Goal: Task Accomplishment & Management: Complete application form

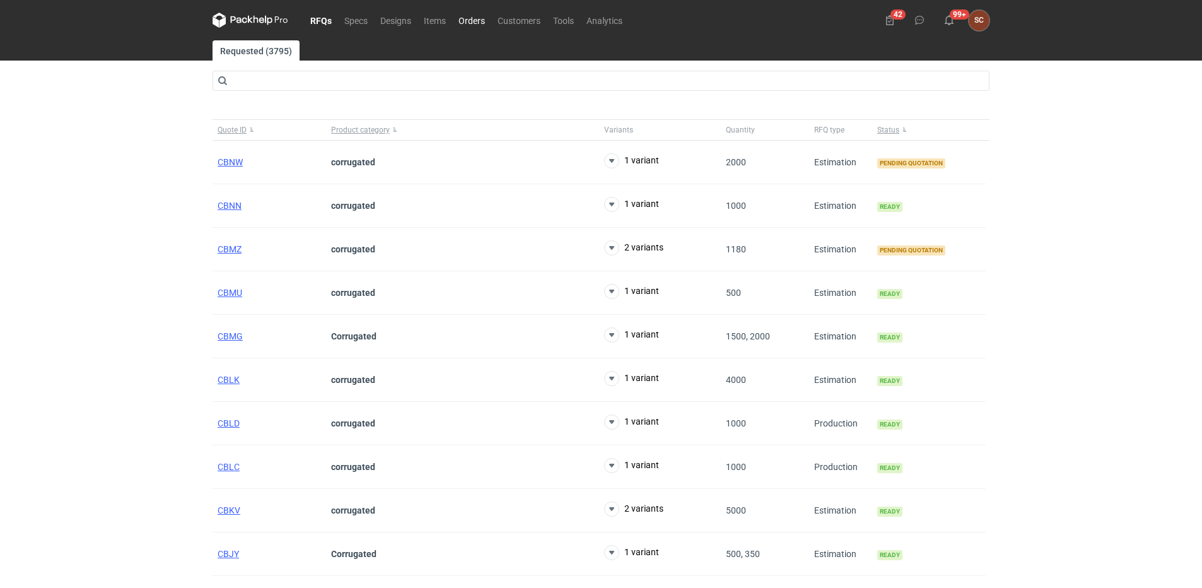
click at [464, 17] on link "Orders" at bounding box center [471, 20] width 39 height 15
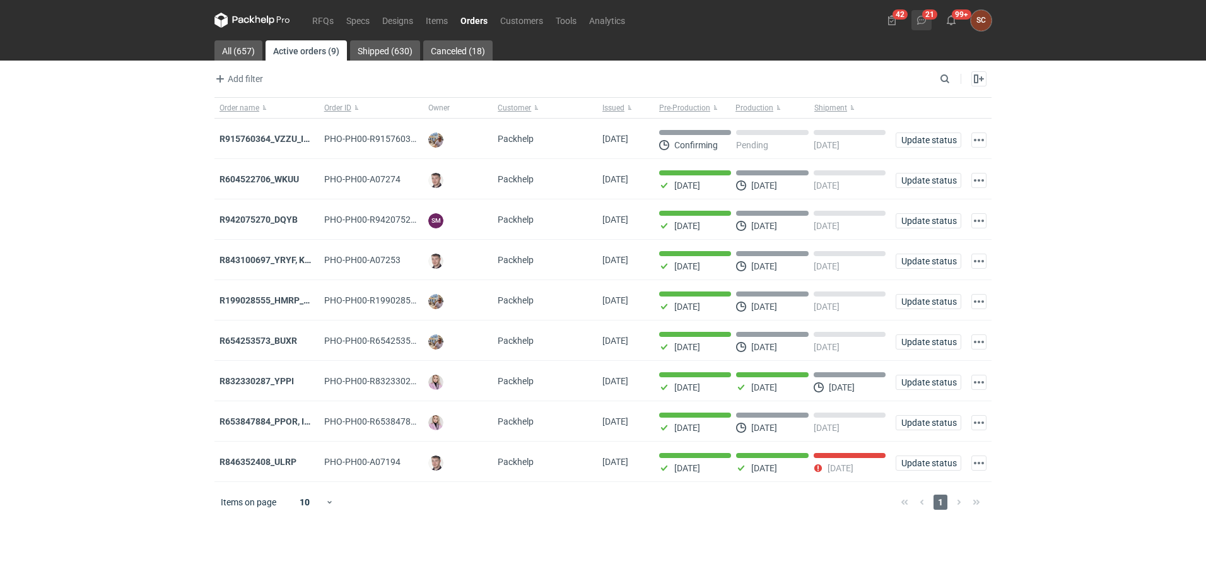
click at [609, 13] on button "21" at bounding box center [921, 20] width 20 height 20
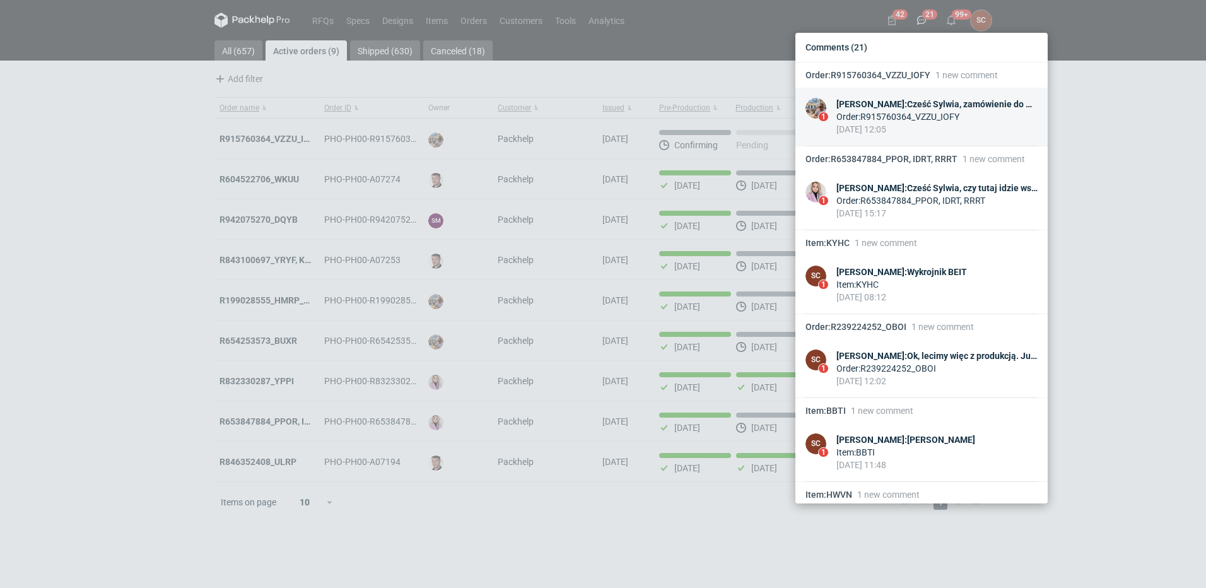
click at [609, 102] on div "Michał Palasek : Cześć Sylwia, zamówienie do wyceny CALN-5 i CALN-6. To bardzo …" at bounding box center [936, 104] width 201 height 13
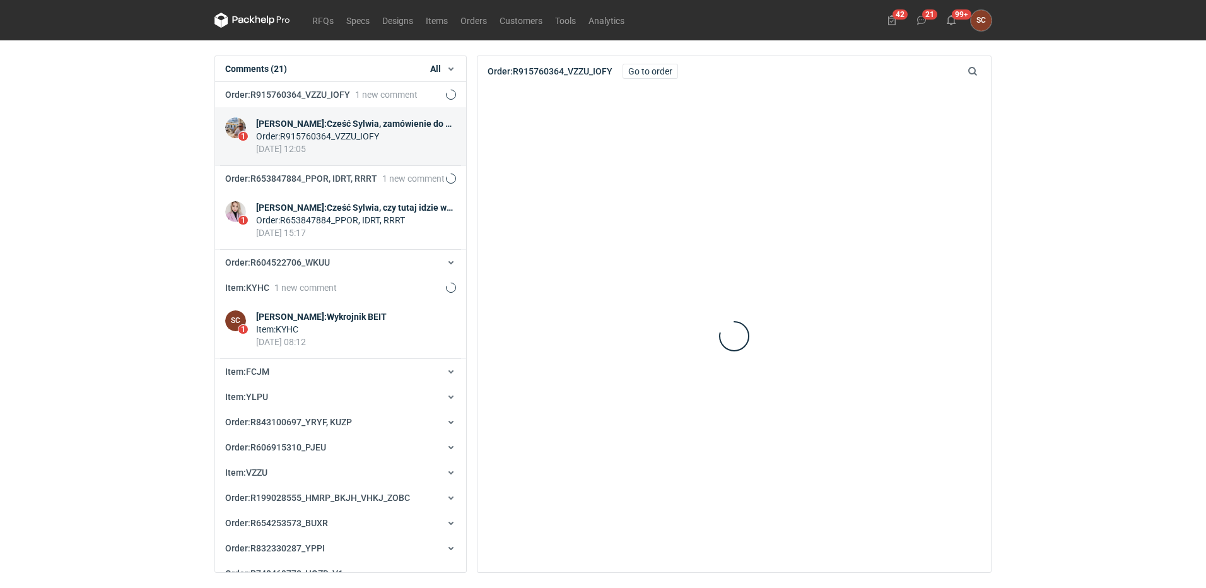
scroll to position [25, 0]
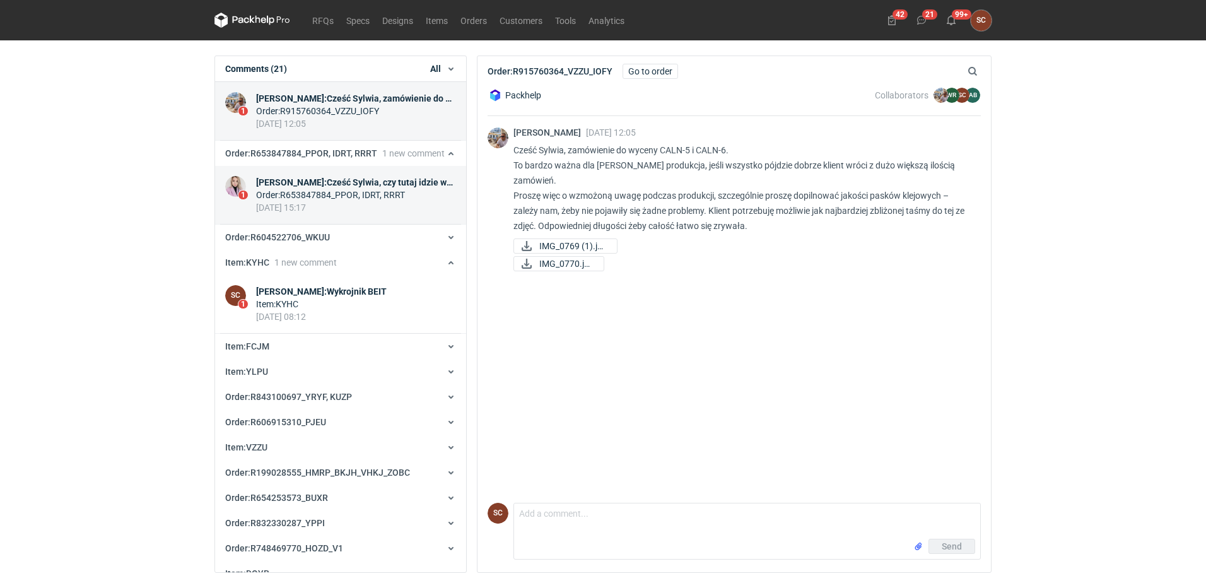
click at [383, 201] on div "Order : R653847884_PPOR, IDRT, RRRT" at bounding box center [356, 195] width 200 height 13
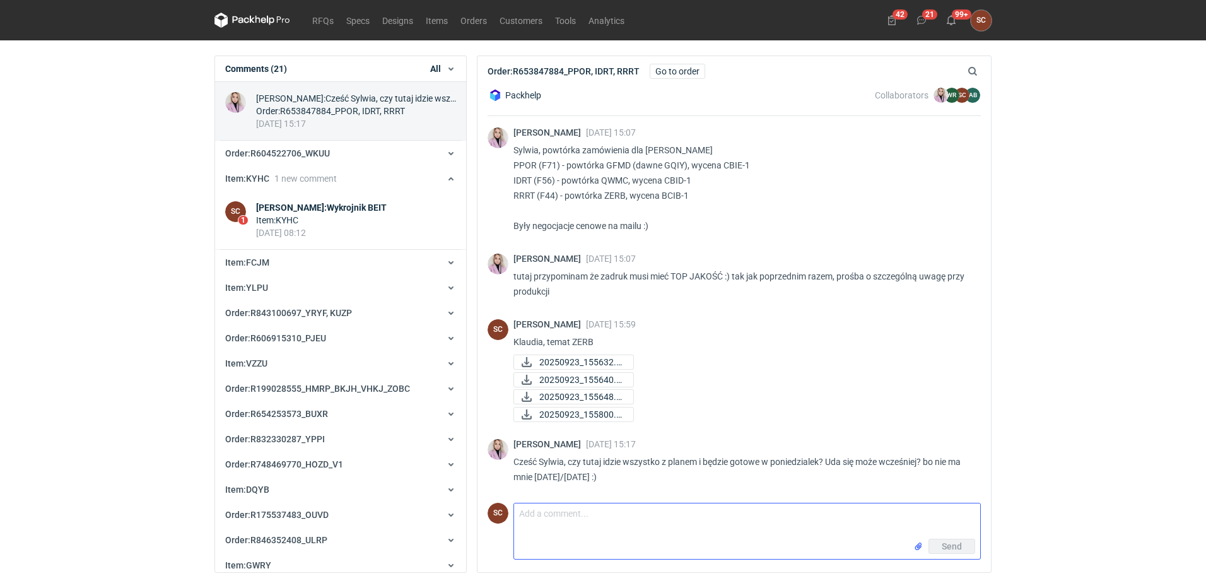
drag, startPoint x: 645, startPoint y: 520, endPoint x: 638, endPoint y: 521, distance: 7.0
click at [609, 262] on textarea "Comment message" at bounding box center [747, 520] width 466 height 35
type textarea "cześć, tak. Dwa tematy już mam gotowe. Jutro będzie całość"
click at [609, 262] on span "Send" at bounding box center [952, 546] width 20 height 9
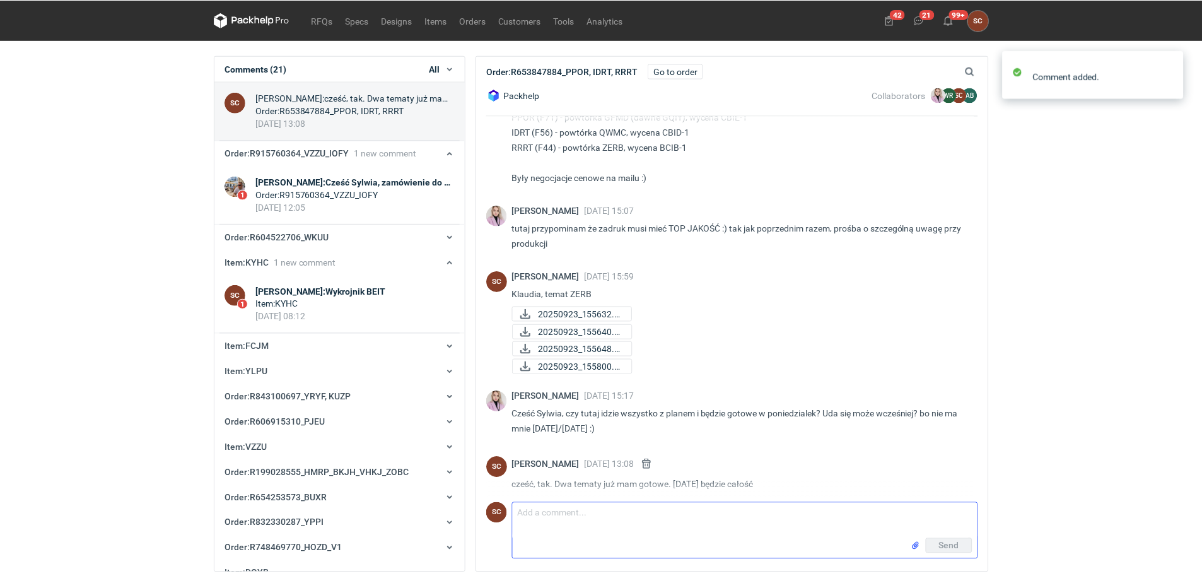
scroll to position [55, 0]
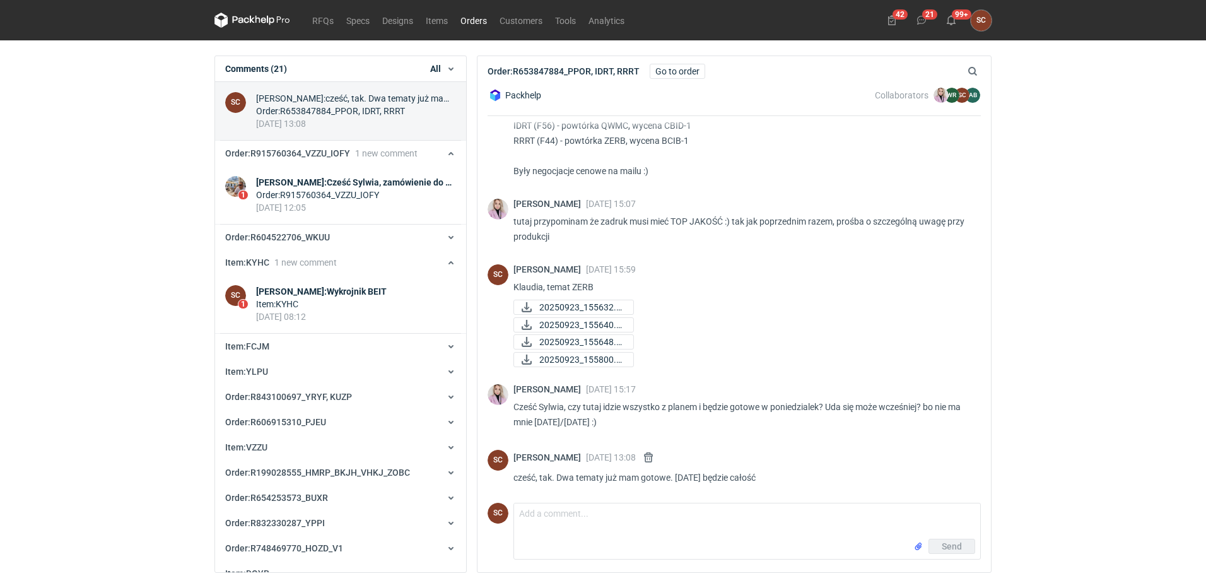
click at [486, 16] on link "Orders" at bounding box center [473, 20] width 39 height 15
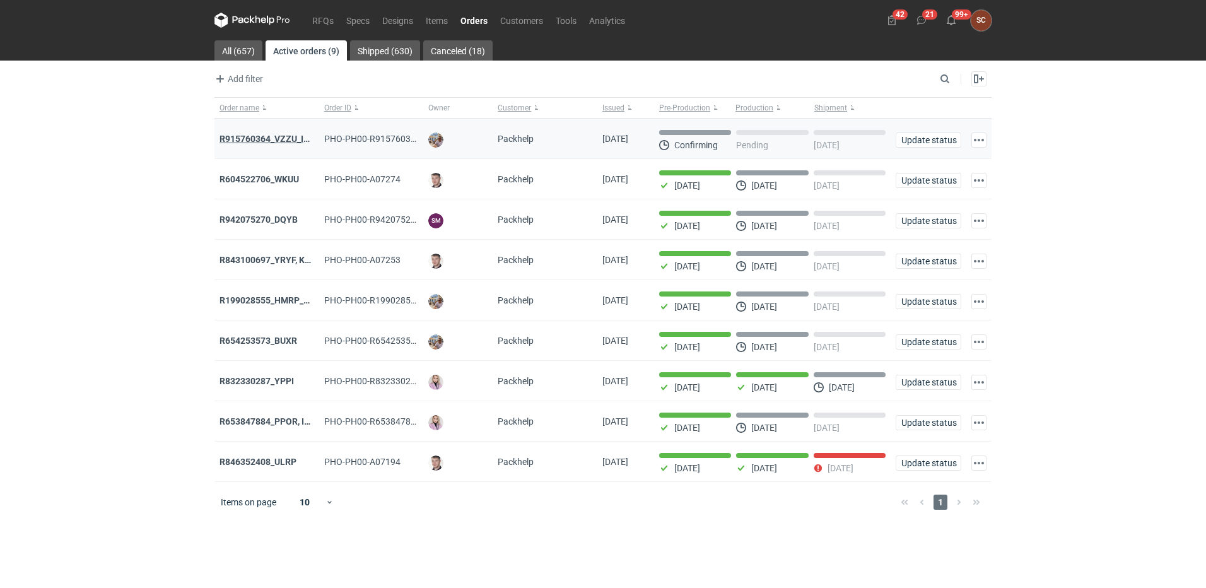
click at [259, 135] on strong "R915760364_VZZU_IOFY" at bounding box center [269, 139] width 101 height 10
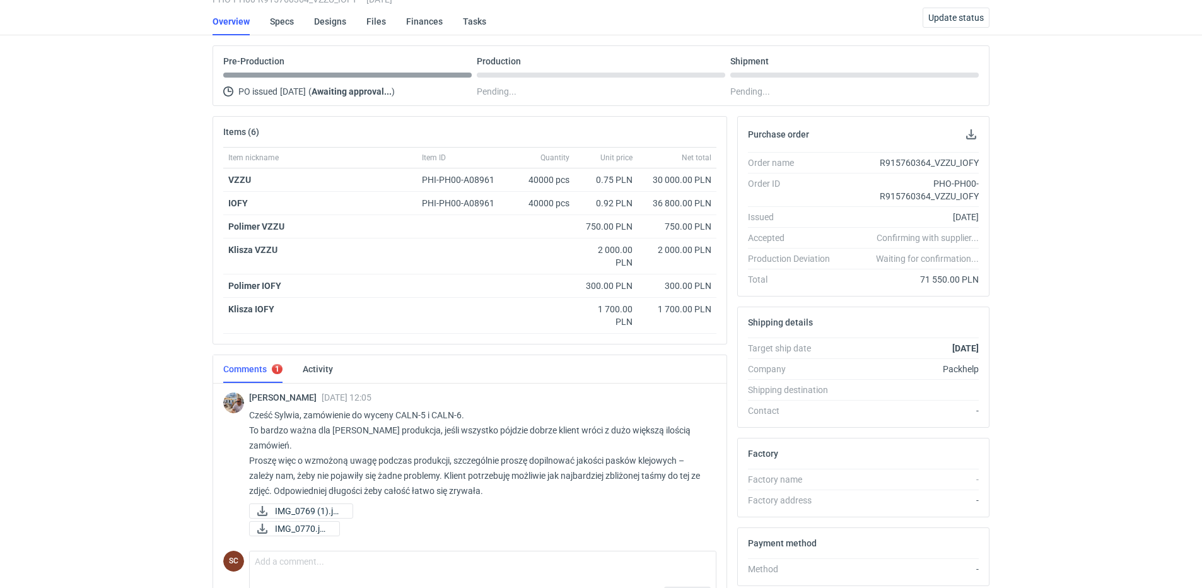
scroll to position [235, 0]
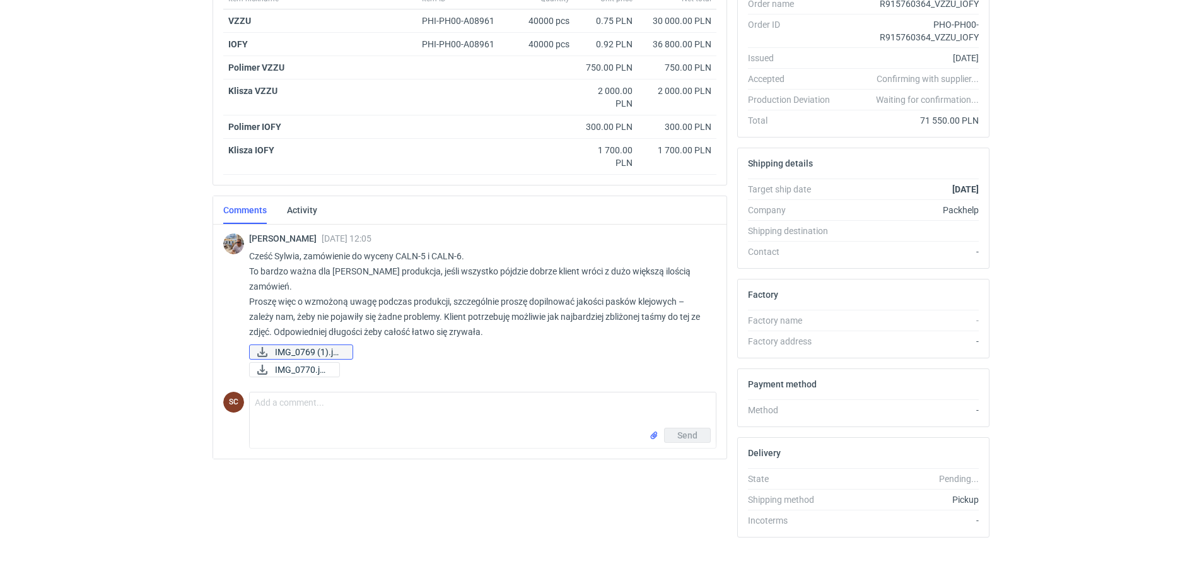
click at [301, 262] on span "IMG_0769 (1).jpeg" at bounding box center [308, 352] width 67 height 14
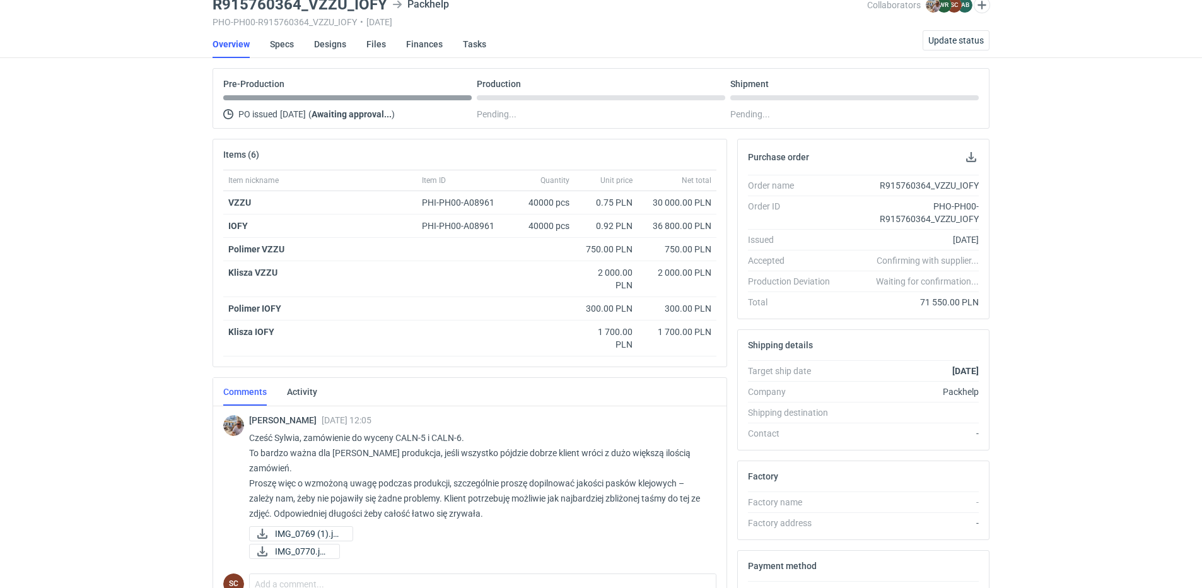
scroll to position [46, 0]
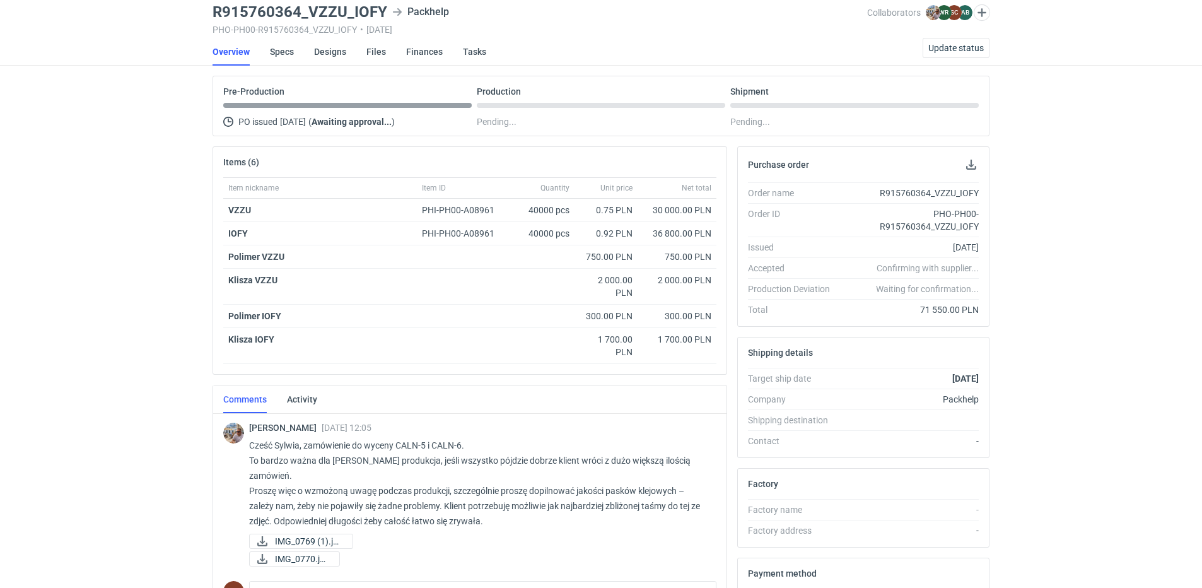
click at [136, 262] on div "RFQs Specs Designs Items Orders Customers Tools Analytics 42 19 99+ SC Sylwia C…" at bounding box center [601, 248] width 1202 height 588
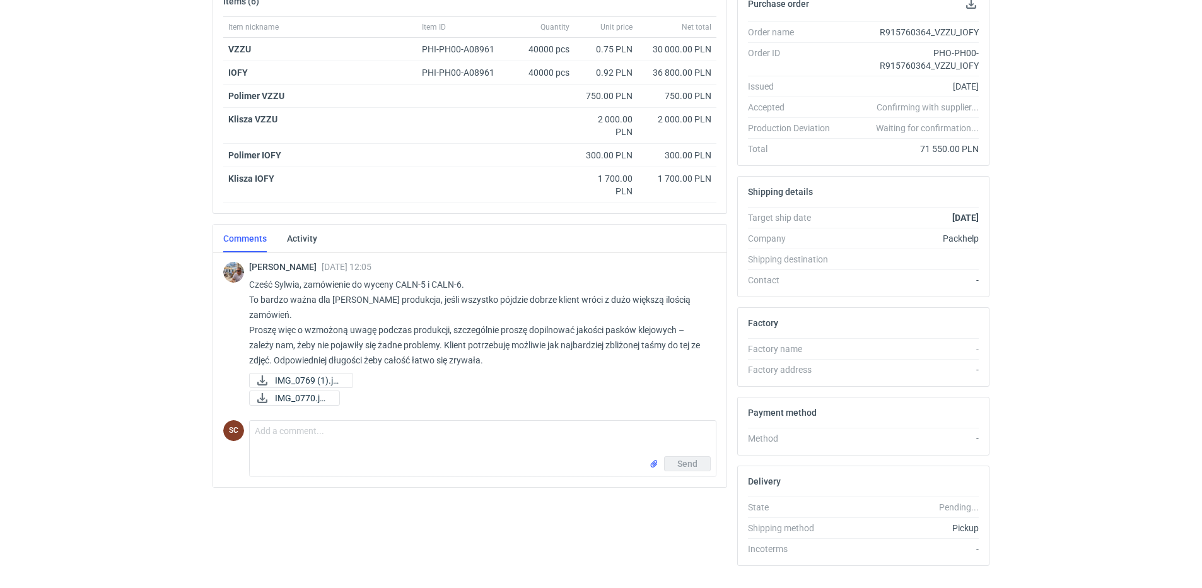
scroll to position [235, 0]
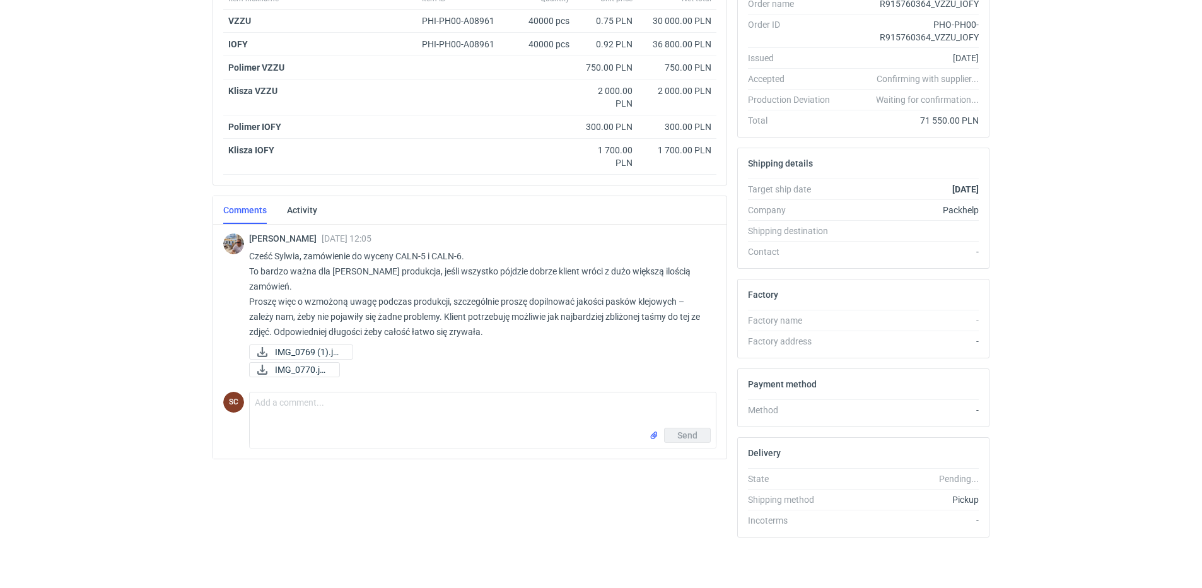
drag, startPoint x: 293, startPoint y: 354, endPoint x: 205, endPoint y: 448, distance: 128.5
click at [210, 262] on div "Items (6) Item nickname Item ID Quantity Unit price Net total VZZU PHI-PH00-A08…" at bounding box center [470, 252] width 525 height 590
click at [329, 262] on span "IMG_0770.jpeg" at bounding box center [302, 370] width 54 height 14
click at [609, 256] on div "RFQs Specs Designs Items Orders Customers Tools Analytics 42 19 99+ SC Sylwia C…" at bounding box center [601, 59] width 1202 height 588
click at [390, 262] on textarea "Comment message" at bounding box center [483, 409] width 466 height 35
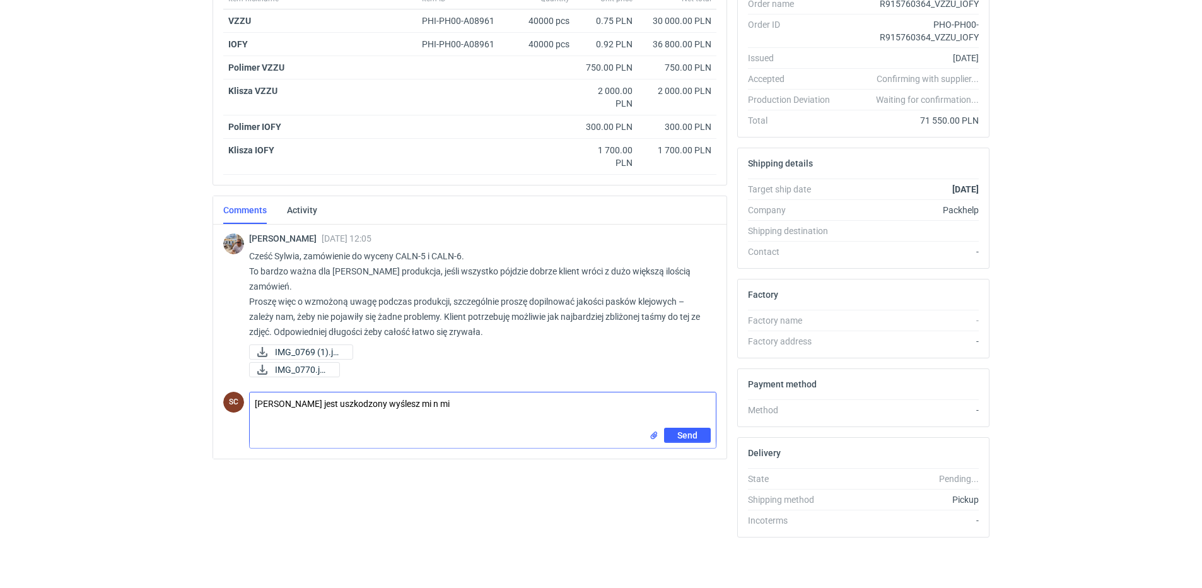
click at [415, 262] on textarea "Michał plik jest uszkodzony wyślesz mi n mi" at bounding box center [483, 409] width 466 height 35
click at [445, 262] on textarea "Michał plik jest uszkodzony wyślesz mi na mi" at bounding box center [483, 409] width 466 height 35
type textarea "Michał plik jest uszkodzony wyślesz mi na maila"
click at [609, 262] on button "Send" at bounding box center [687, 435] width 47 height 15
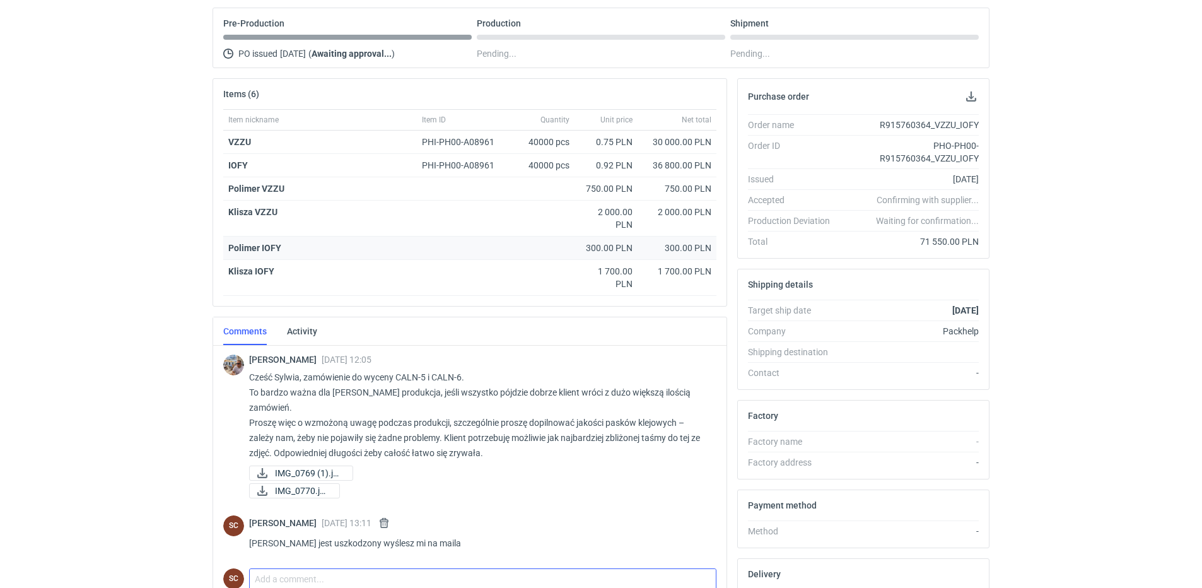
scroll to position [0, 0]
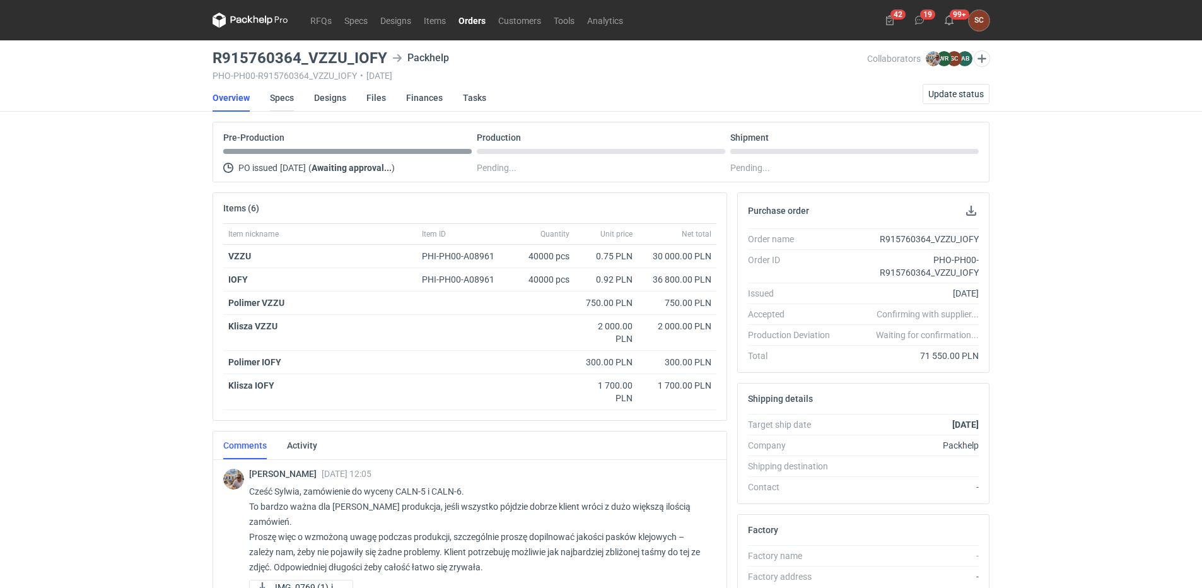
click at [281, 100] on link "Specs" at bounding box center [282, 98] width 24 height 28
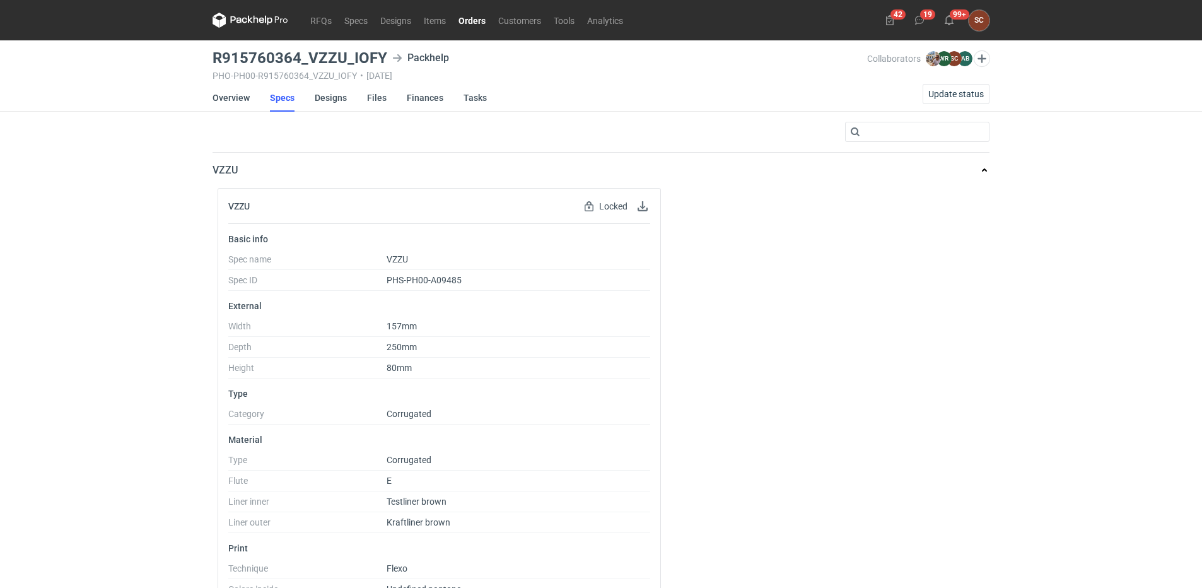
click at [471, 20] on link "Orders" at bounding box center [472, 20] width 40 height 15
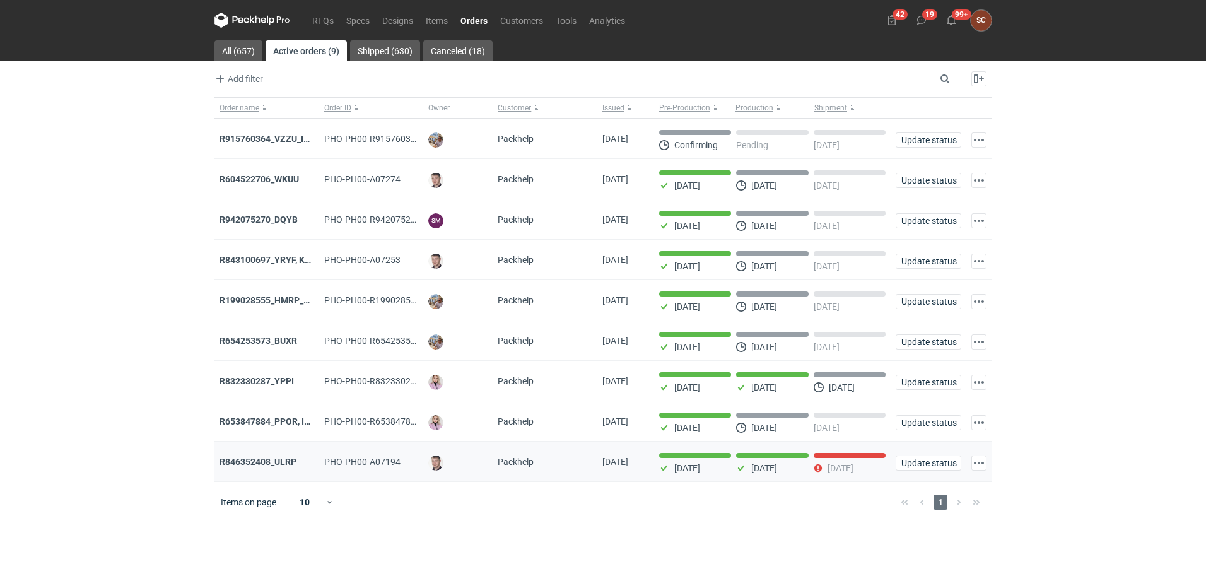
click at [272, 262] on strong "R846352408_ULRP" at bounding box center [257, 462] width 77 height 10
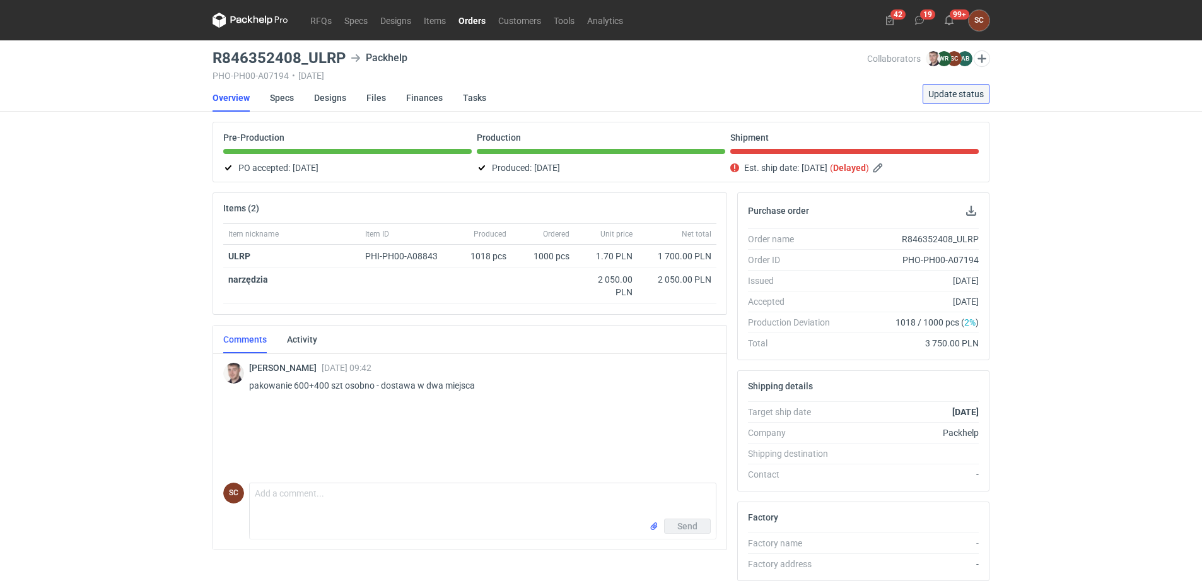
click at [609, 90] on span "Update status" at bounding box center [956, 94] width 56 height 9
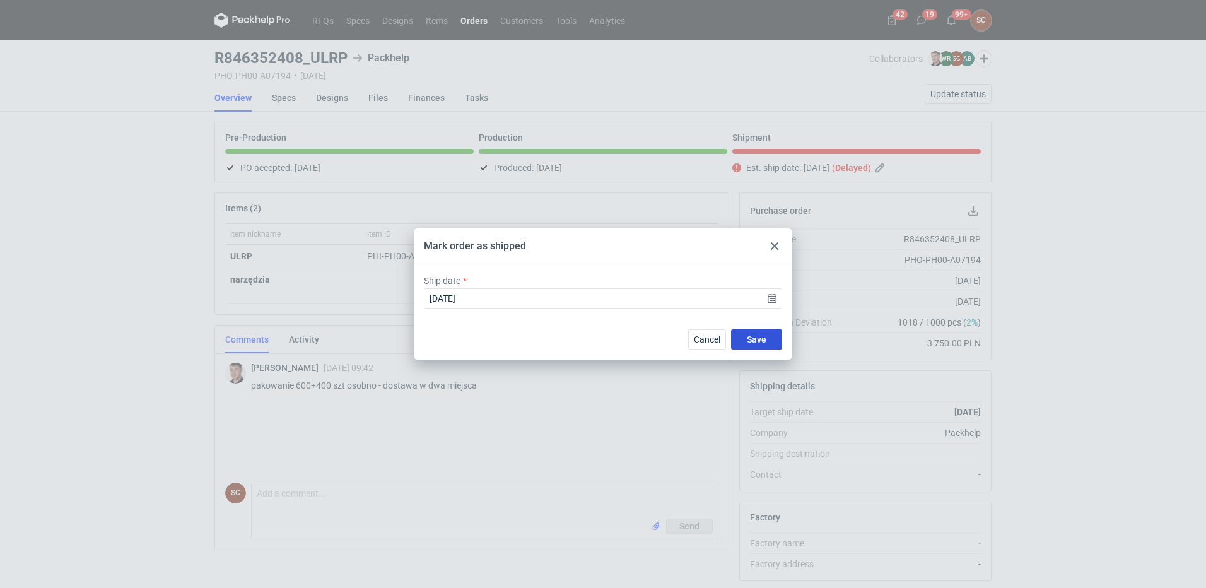
click at [609, 262] on span "Save" at bounding box center [757, 339] width 20 height 9
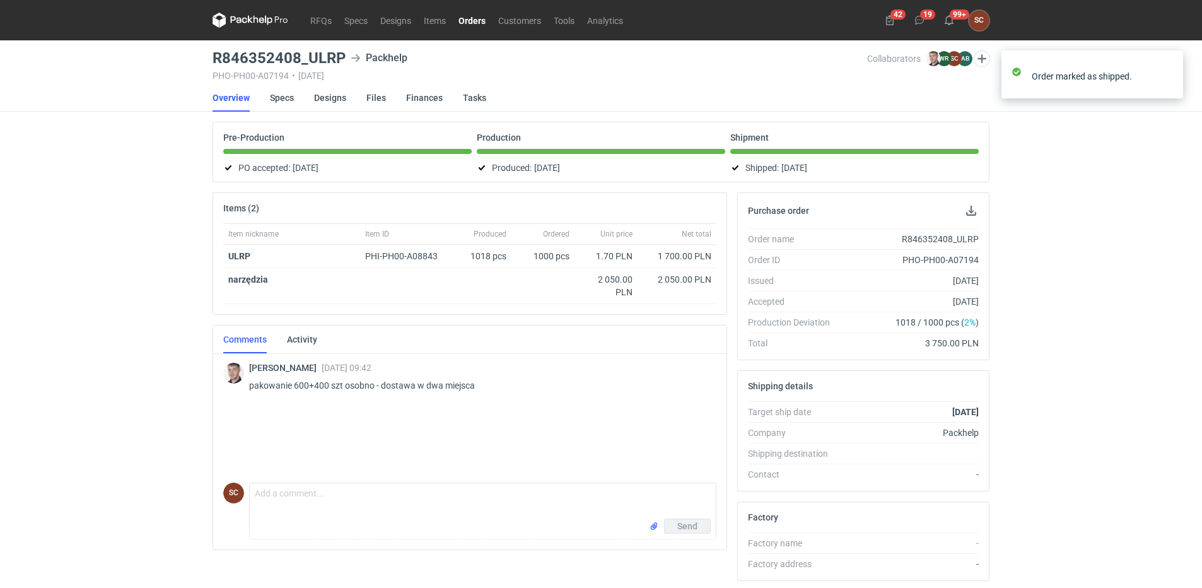
click at [477, 16] on link "Orders" at bounding box center [472, 20] width 40 height 15
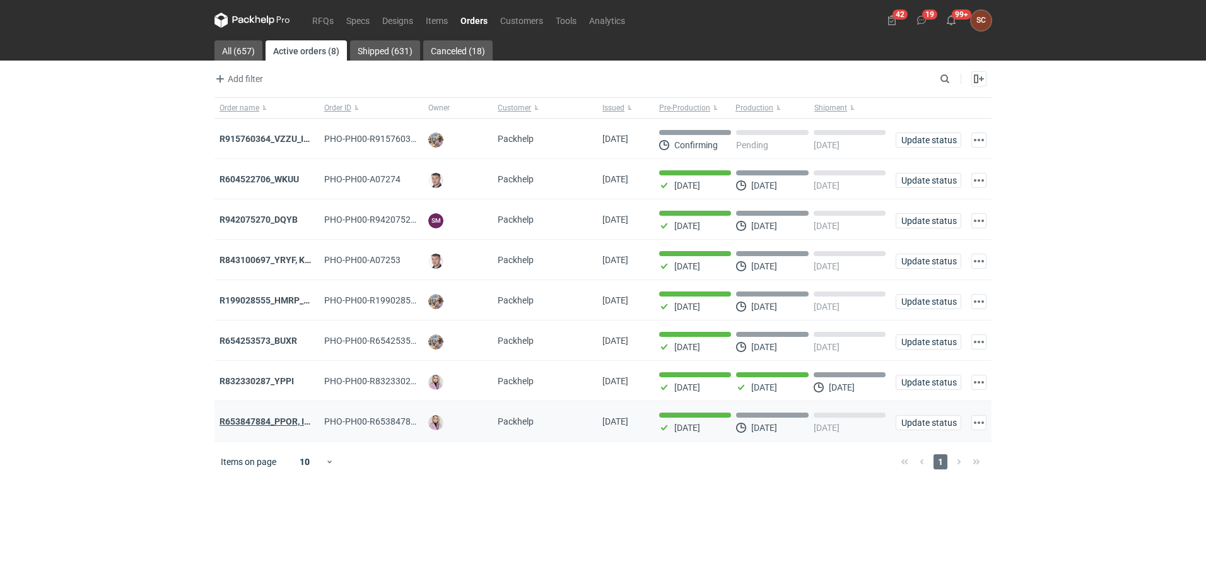
click at [281, 262] on strong "R653847884_PPOR, IDRT, RRRT" at bounding box center [282, 421] width 127 height 10
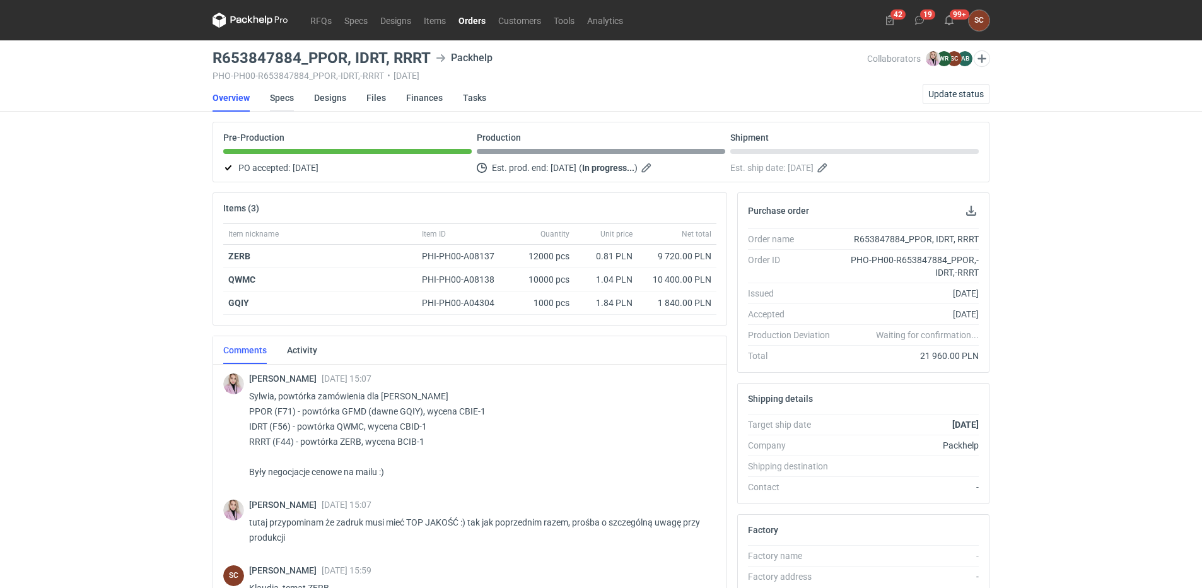
click at [273, 100] on link "Specs" at bounding box center [282, 98] width 24 height 28
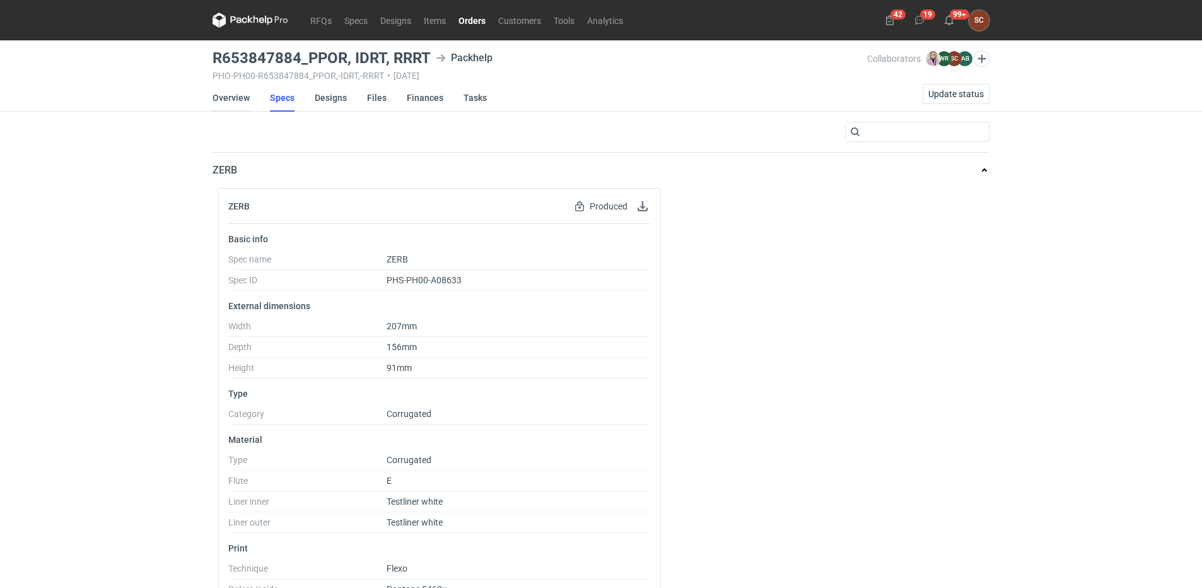
click at [242, 100] on link "Overview" at bounding box center [231, 98] width 37 height 28
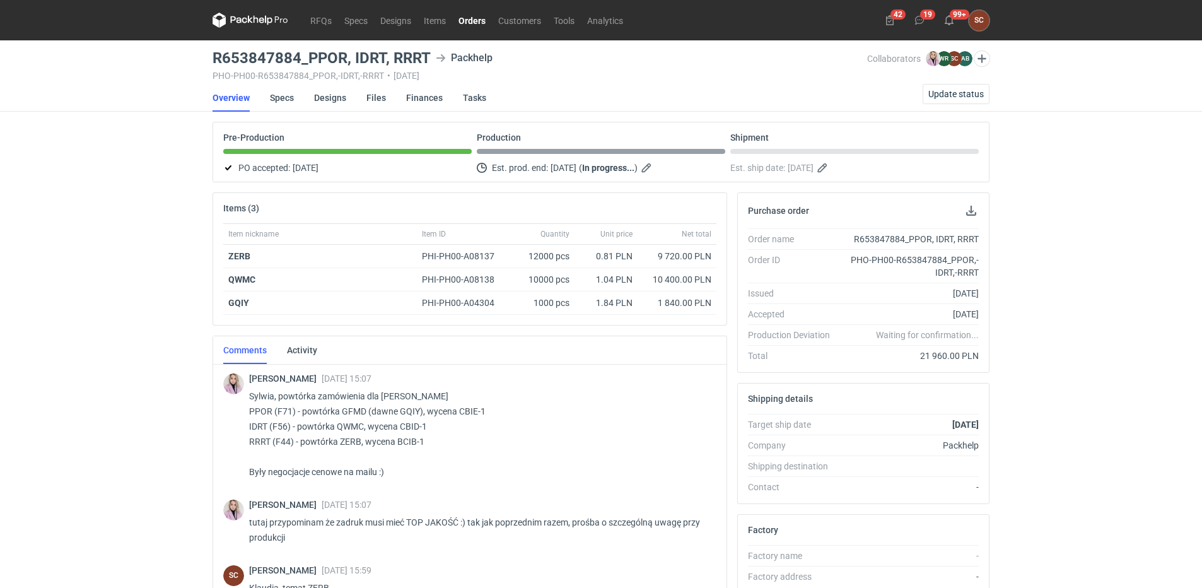
click at [117, 149] on div "RFQs Specs Designs Items Orders Customers Tools Analytics 42 19 99+ SC Sylwia C…" at bounding box center [601, 294] width 1202 height 588
drag, startPoint x: 304, startPoint y: 505, endPoint x: 311, endPoint y: 509, distance: 8.2
click at [311, 262] on div "Klaudia Wiśniewska 11 Sep 2025 15:07 Sylwia, powtórka zamówienia dla Dr Irena E…" at bounding box center [469, 511] width 493 height 299
drag, startPoint x: 311, startPoint y: 509, endPoint x: 135, endPoint y: 443, distance: 187.8
click at [134, 262] on div "RFQs Specs Designs Items Orders Customers Tools Analytics 42 19 99+ SC Sylwia C…" at bounding box center [601, 294] width 1202 height 588
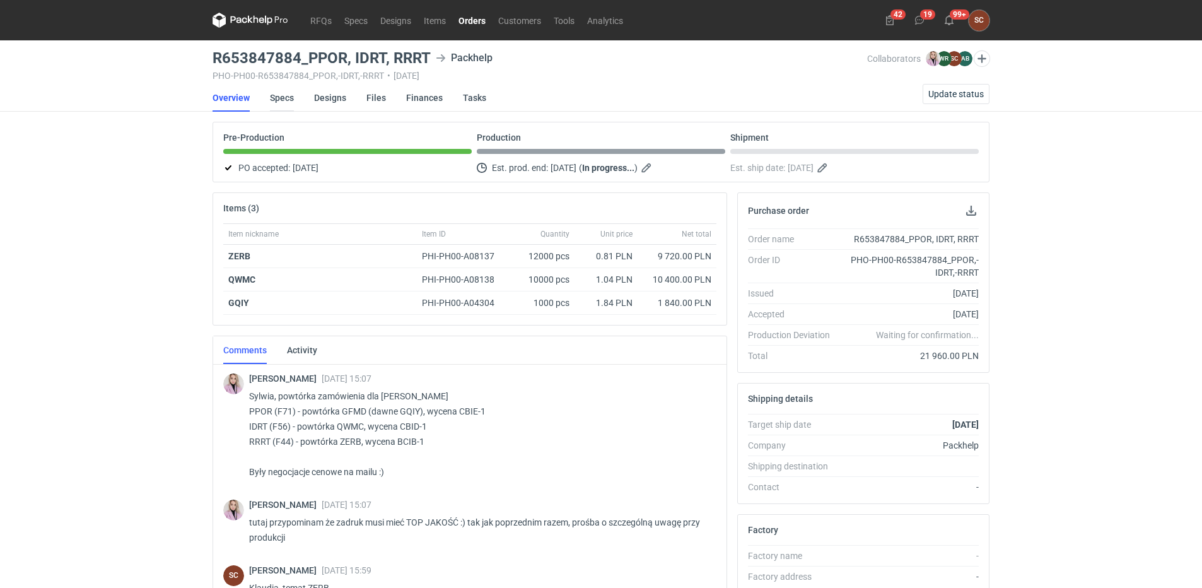
click at [284, 95] on link "Specs" at bounding box center [282, 98] width 24 height 28
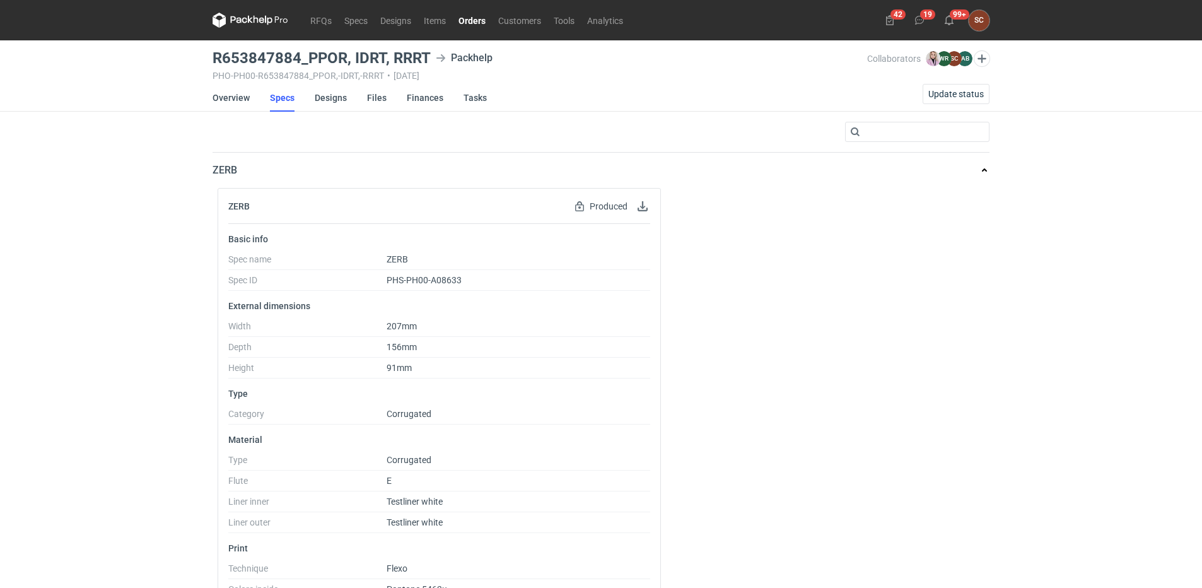
click at [609, 262] on div "ZERB Produced Spec has been produced and cannot be edited Basic info Spec name …" at bounding box center [601, 481] width 777 height 587
click at [479, 15] on link "Orders" at bounding box center [472, 20] width 40 height 15
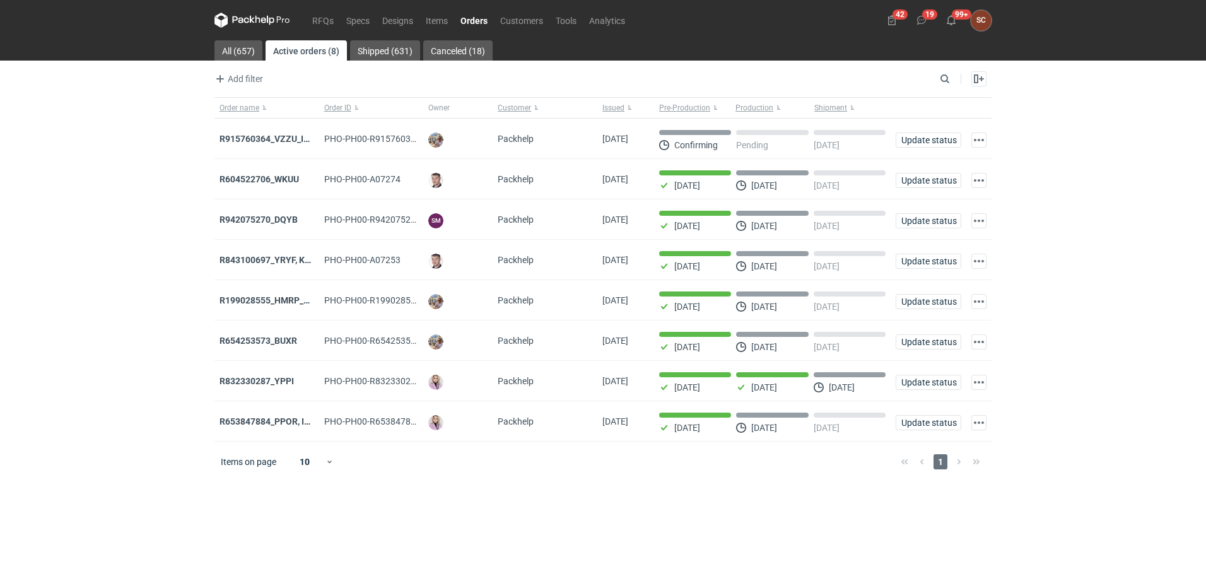
click at [287, 137] on strong "R915760364_VZZU_IOFY" at bounding box center [269, 139] width 101 height 10
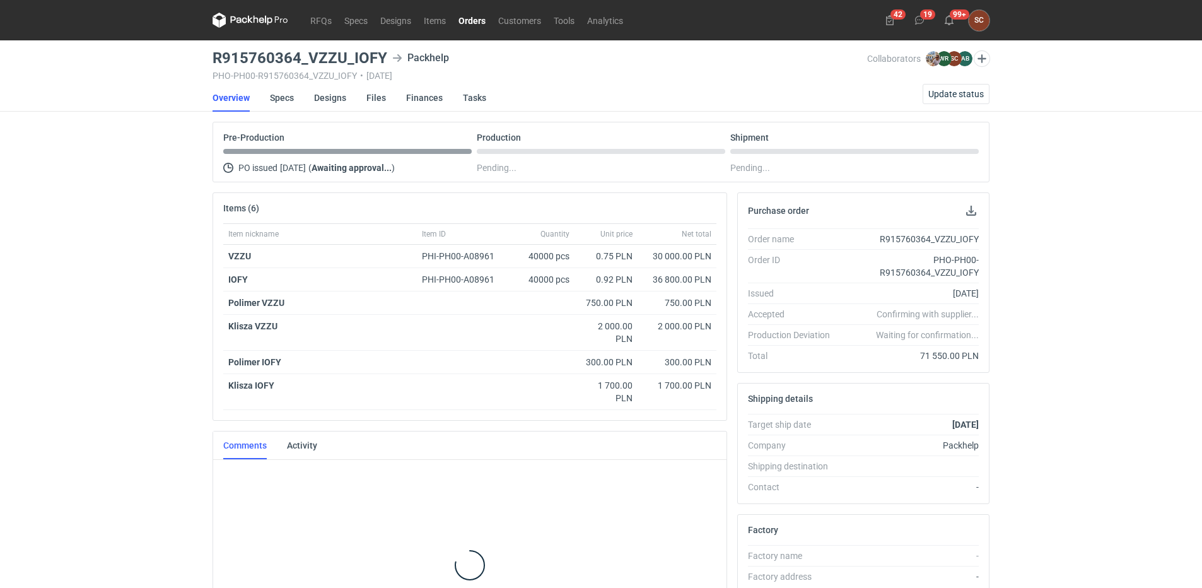
scroll to position [69, 0]
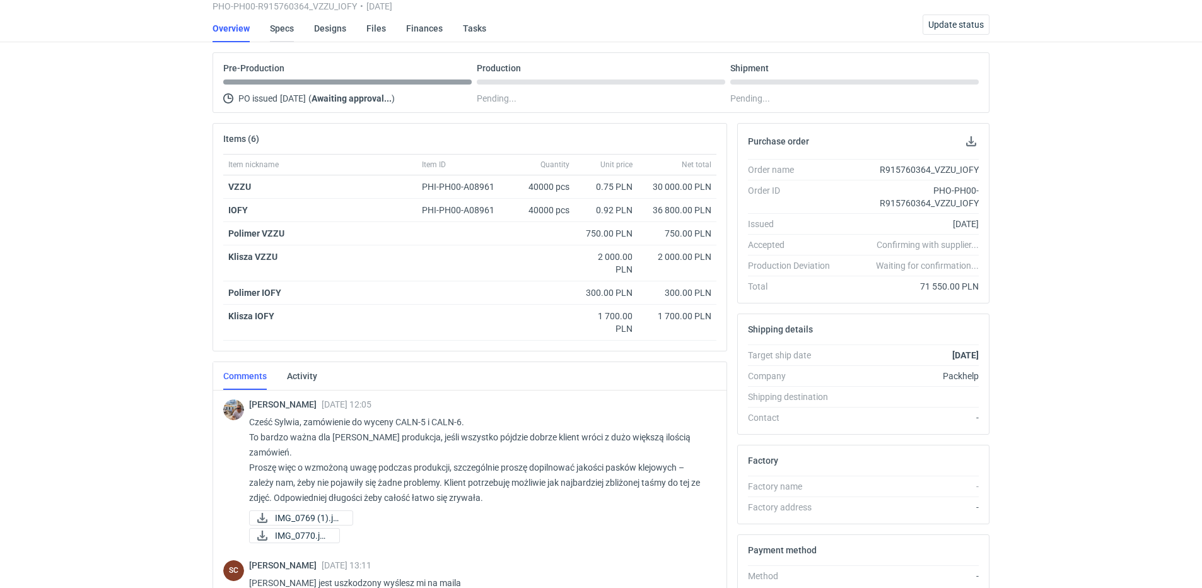
drag, startPoint x: 277, startPoint y: 23, endPoint x: 297, endPoint y: 35, distance: 23.5
click at [277, 23] on link "Specs" at bounding box center [282, 29] width 24 height 28
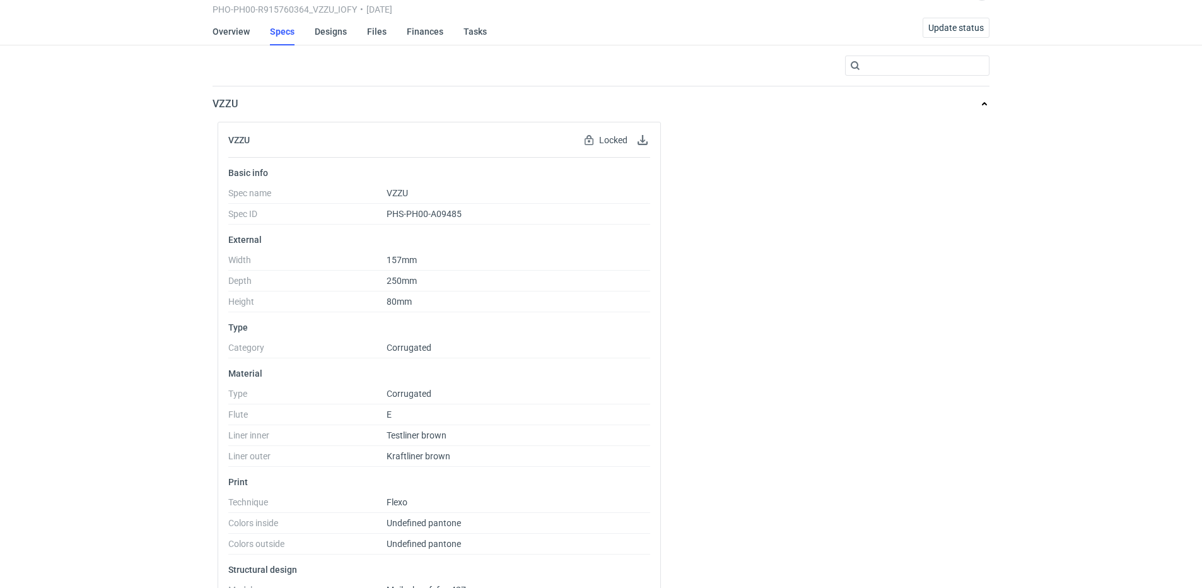
scroll to position [252, 0]
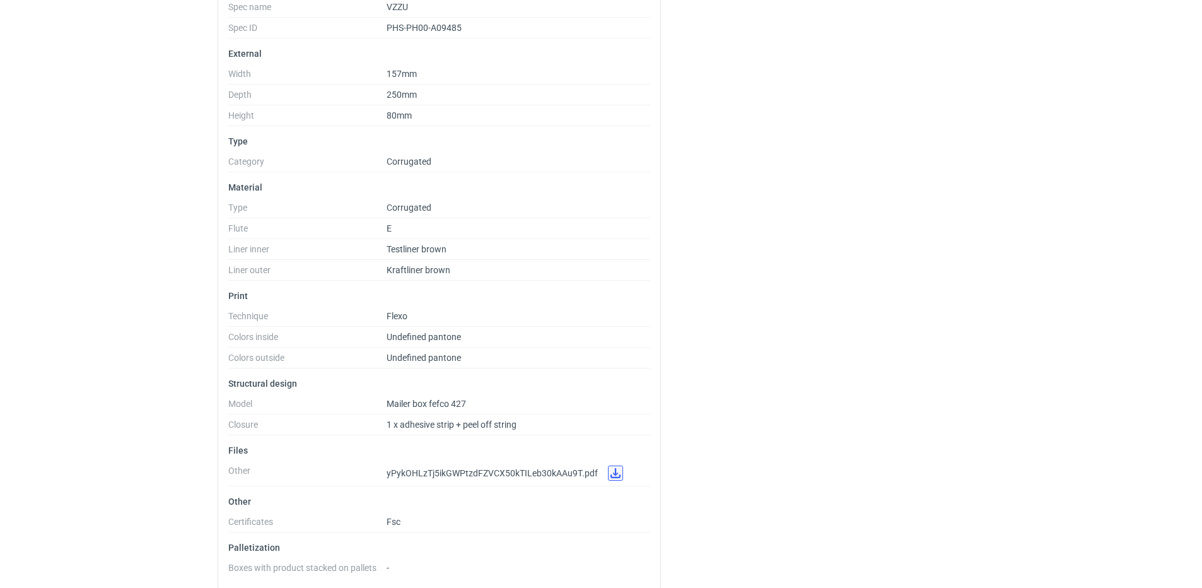
click at [609, 262] on link at bounding box center [615, 472] width 15 height 15
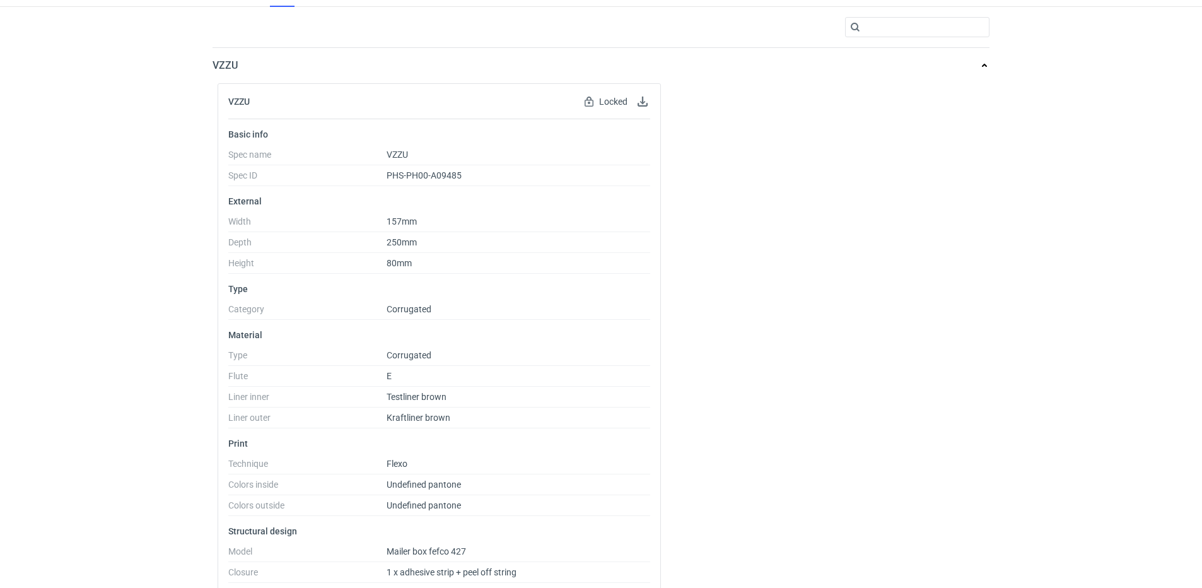
scroll to position [63, 0]
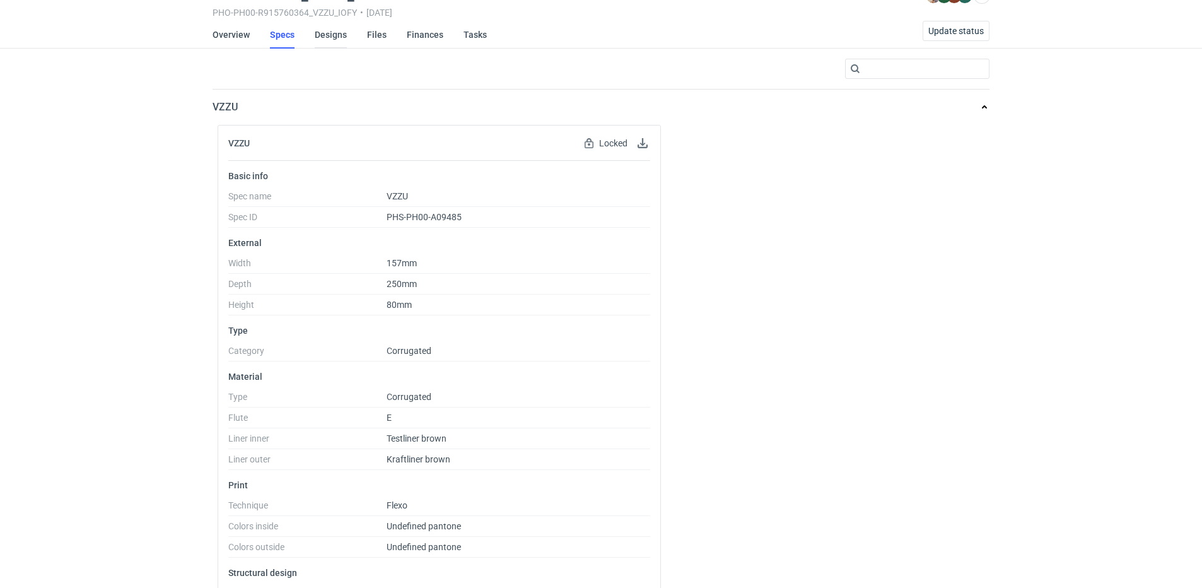
click at [330, 30] on link "Designs" at bounding box center [331, 35] width 32 height 28
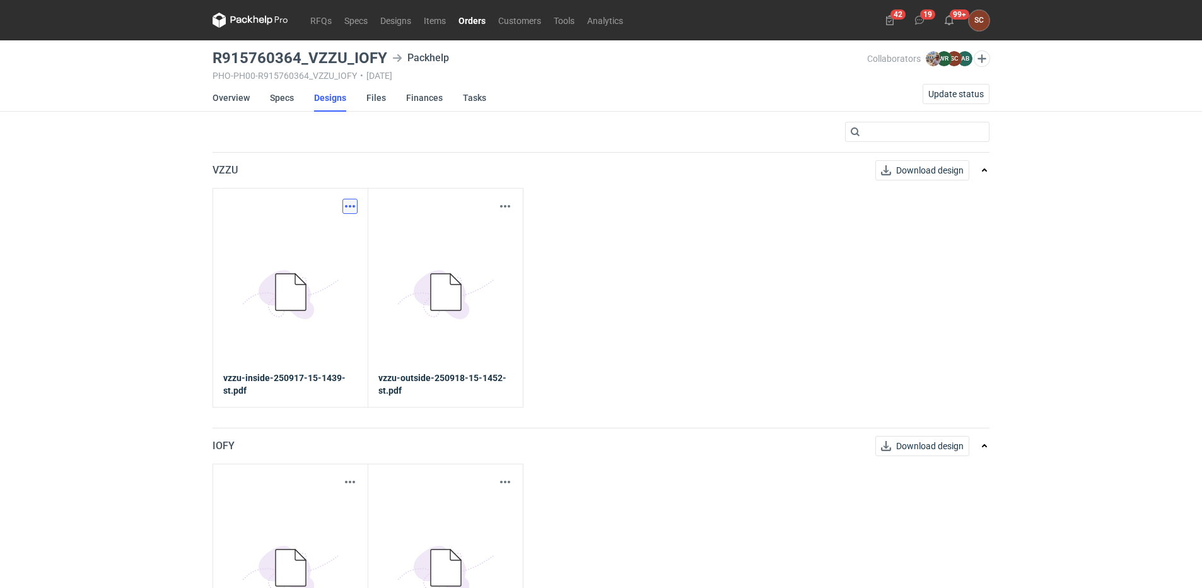
click at [347, 205] on button "button" at bounding box center [349, 206] width 15 height 15
click at [319, 224] on div "Download design part" at bounding box center [294, 234] width 126 height 30
click at [319, 230] on link "Download design part" at bounding box center [295, 234] width 116 height 20
click at [508, 208] on button "button" at bounding box center [505, 206] width 15 height 15
click at [483, 235] on link "Download design part" at bounding box center [450, 234] width 116 height 20
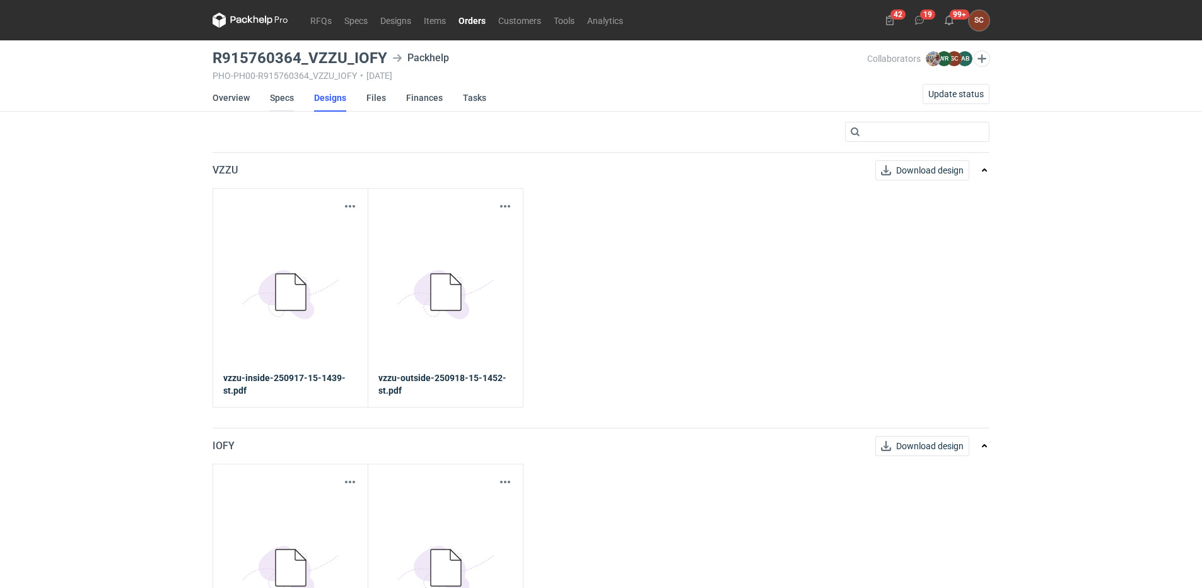
click at [284, 91] on link "Specs" at bounding box center [282, 98] width 24 height 28
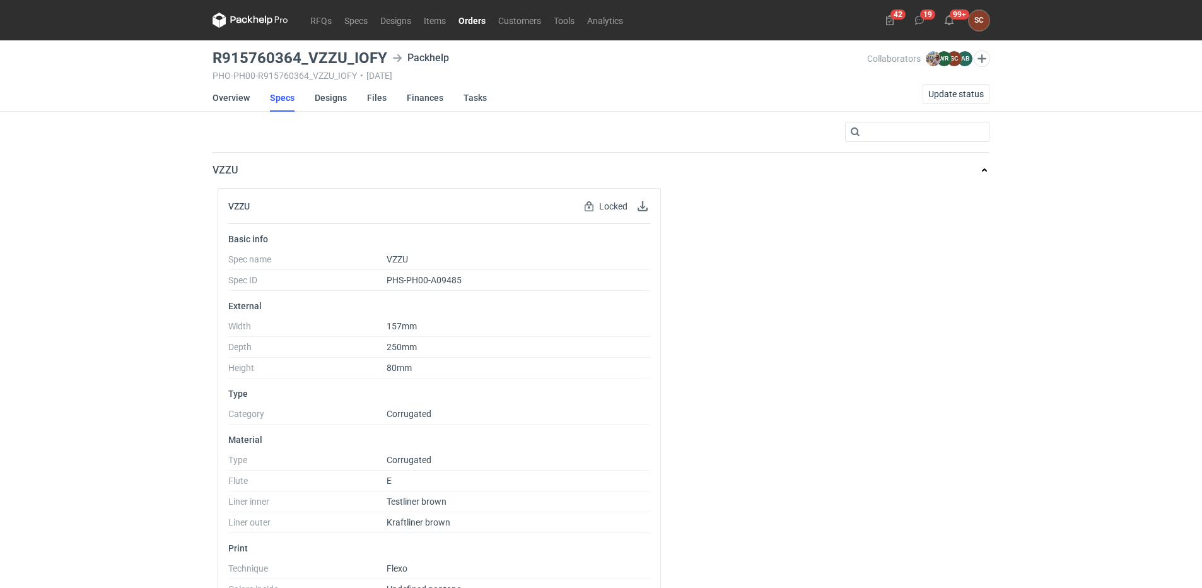
click at [484, 11] on nav "RFQs Specs Designs Items Orders Customers Tools Analytics" at bounding box center [421, 20] width 417 height 40
click at [484, 16] on link "Orders" at bounding box center [472, 20] width 40 height 15
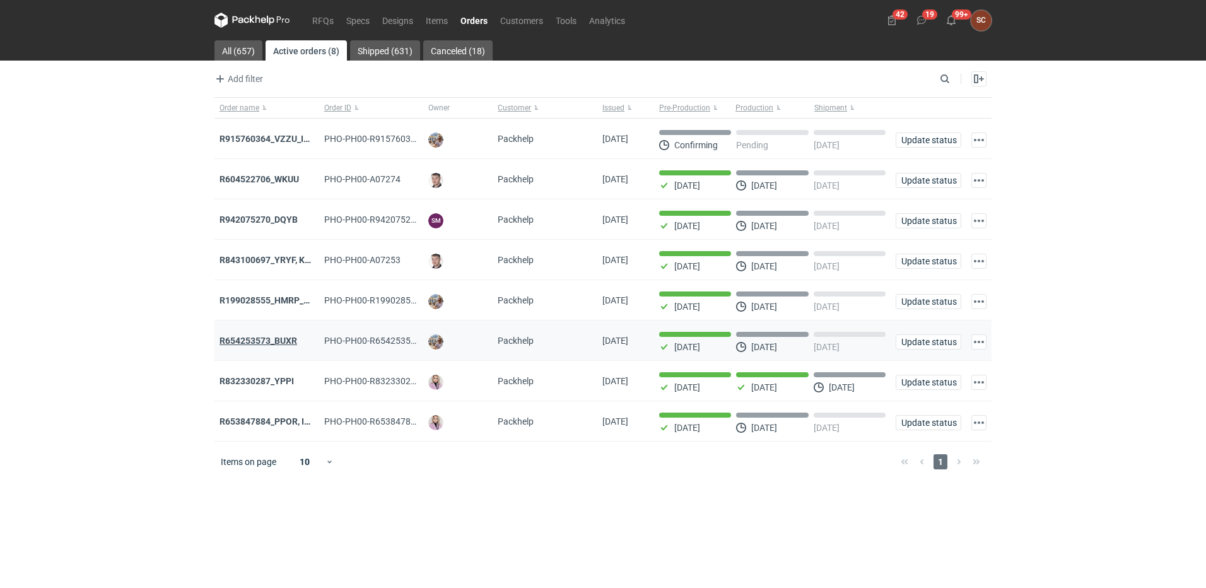
click at [277, 262] on strong "R654253573_BUXR" at bounding box center [258, 341] width 78 height 10
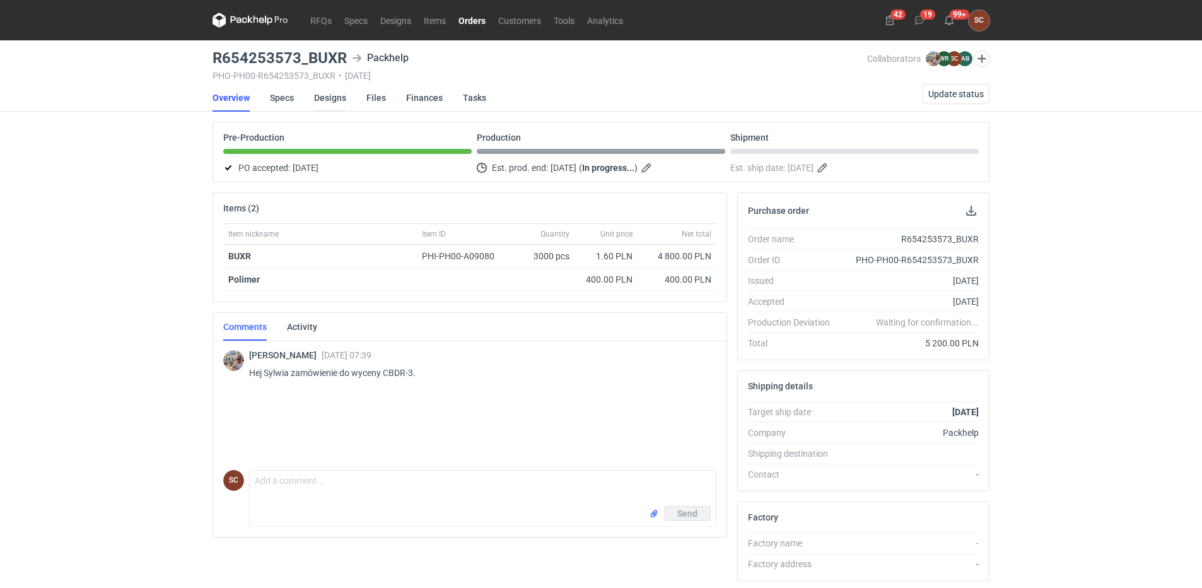
click at [324, 100] on link "Designs" at bounding box center [330, 98] width 32 height 28
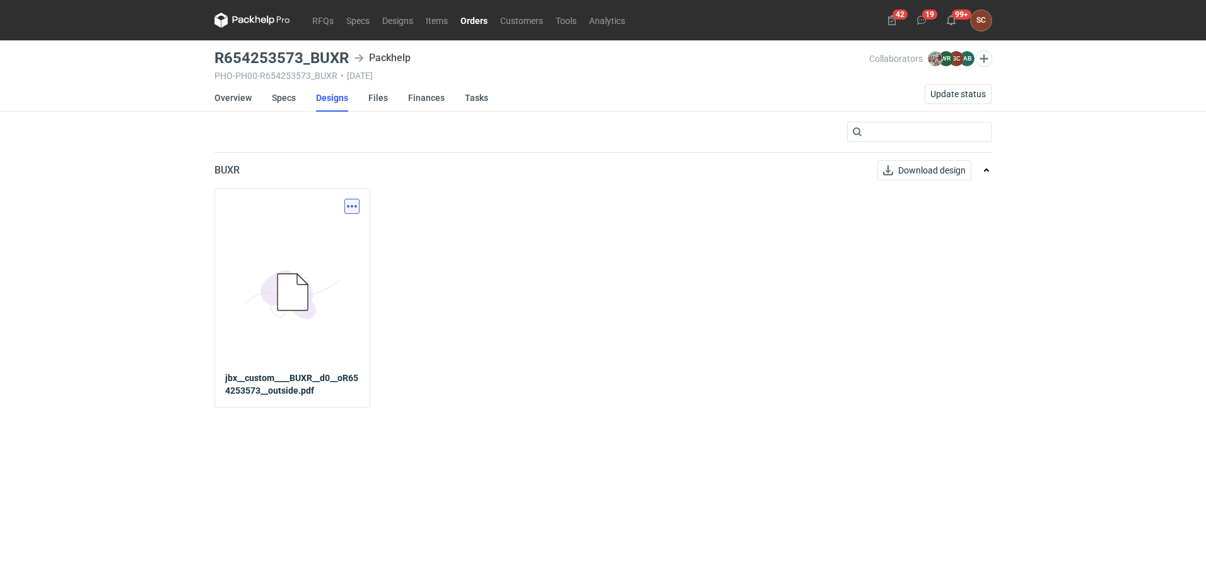
click at [354, 200] on button "button" at bounding box center [351, 206] width 15 height 15
click at [331, 229] on link "Download design part" at bounding box center [296, 234] width 116 height 20
click at [282, 96] on link "Specs" at bounding box center [284, 98] width 24 height 28
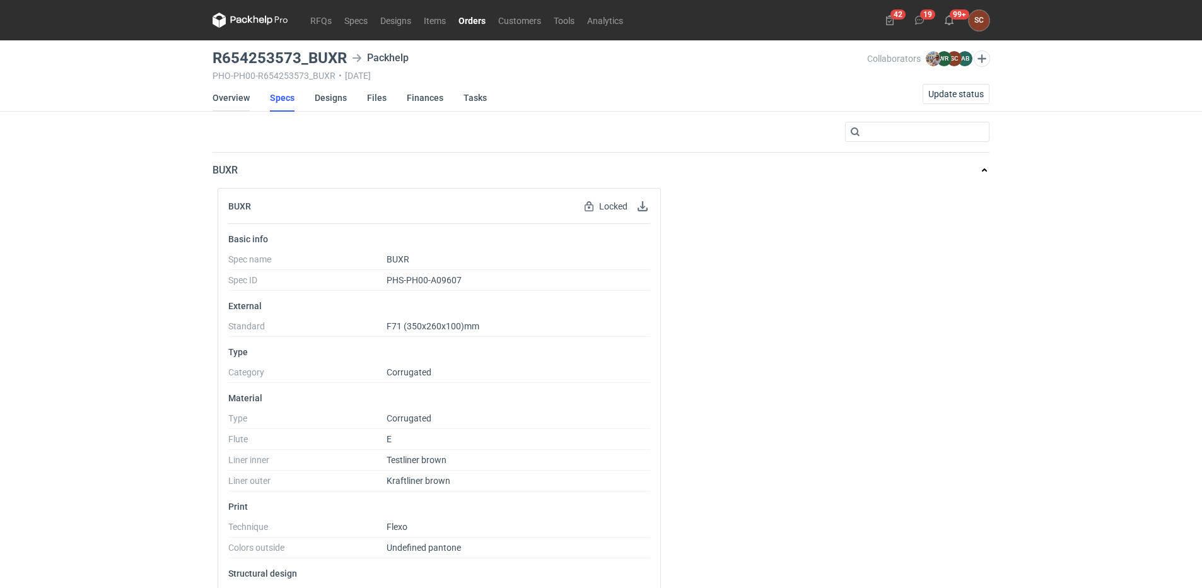
click at [231, 96] on link "Overview" at bounding box center [231, 98] width 37 height 28
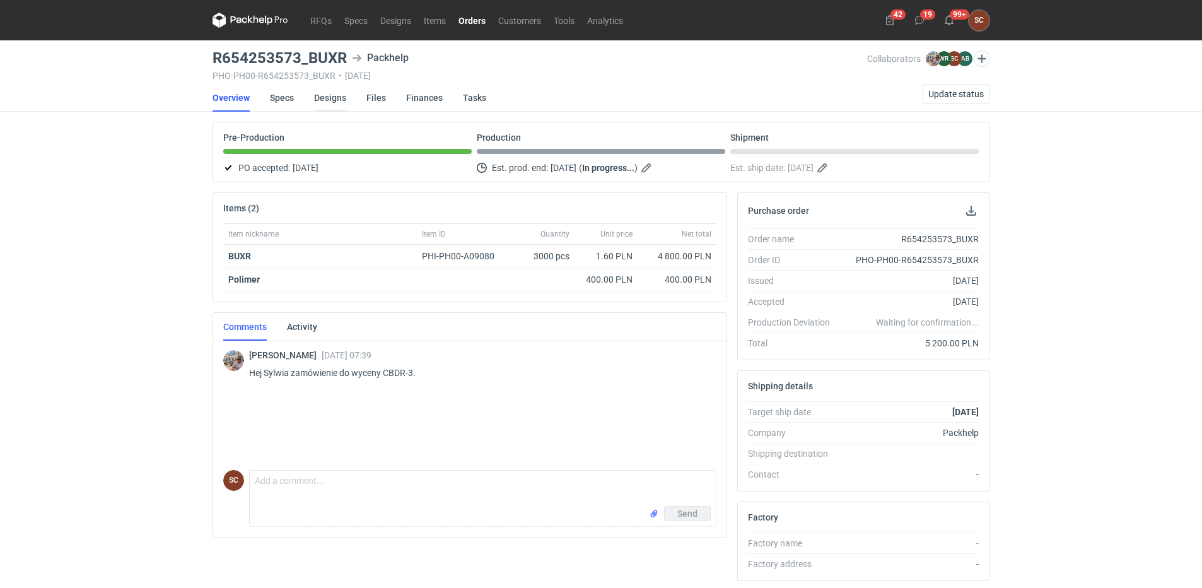
click at [319, 99] on link "Designs" at bounding box center [330, 98] width 32 height 28
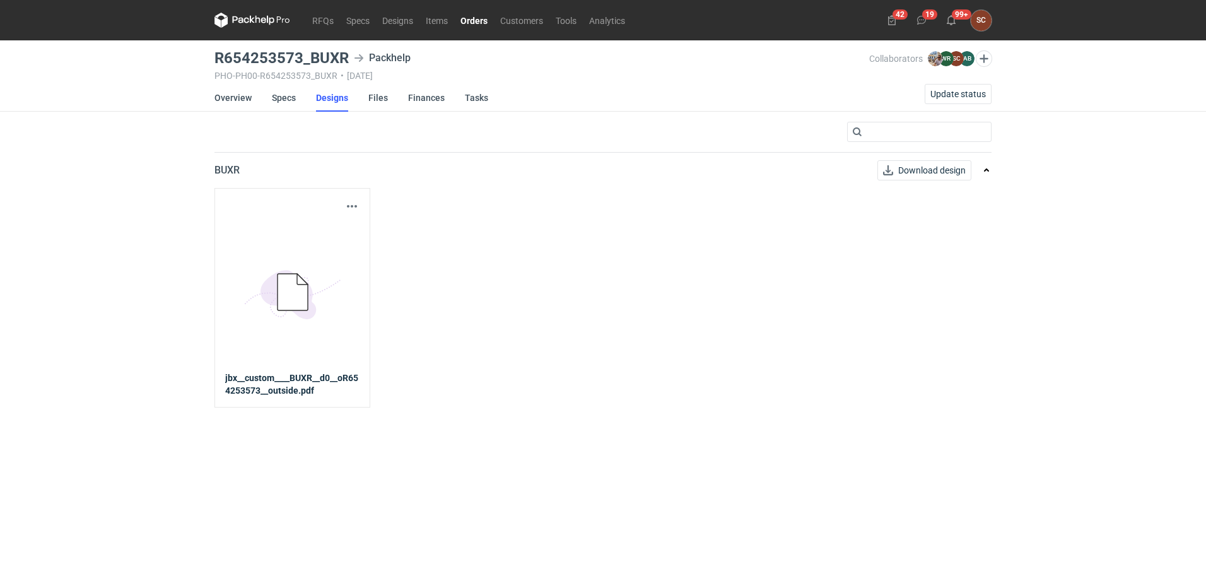
click at [481, 20] on link "Orders" at bounding box center [474, 20] width 40 height 15
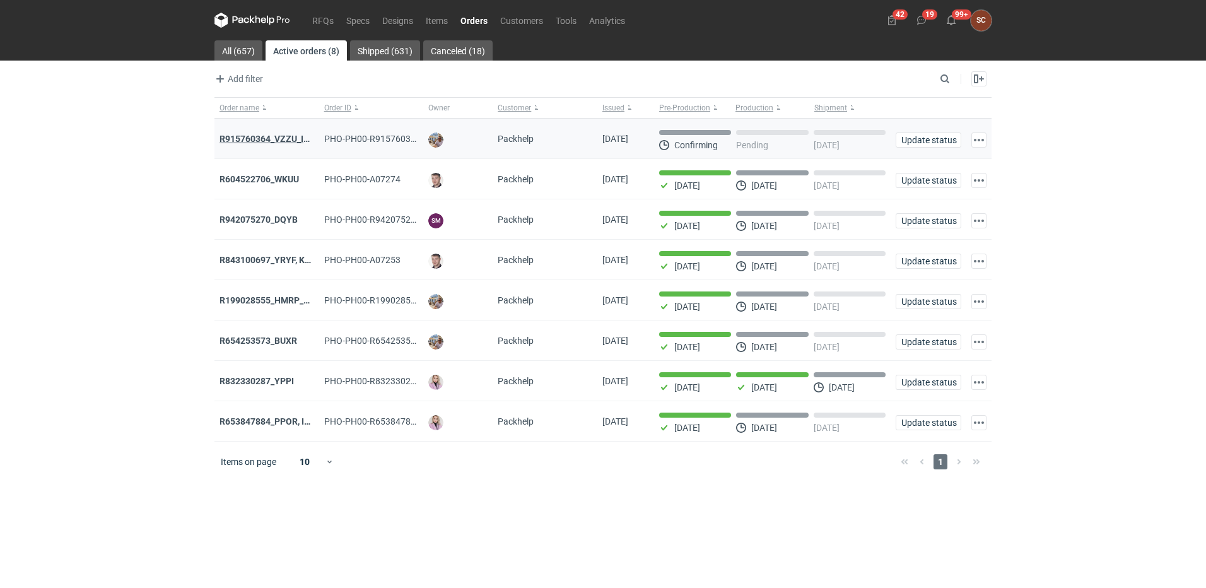
click at [276, 137] on strong "R915760364_VZZU_IOFY" at bounding box center [269, 139] width 101 height 10
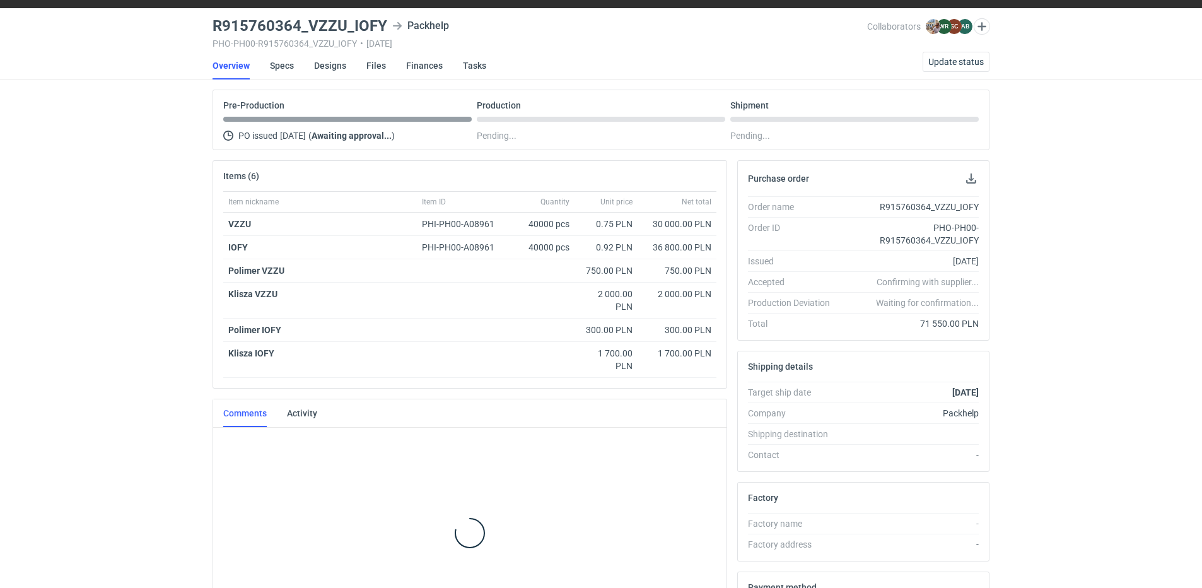
scroll to position [69, 0]
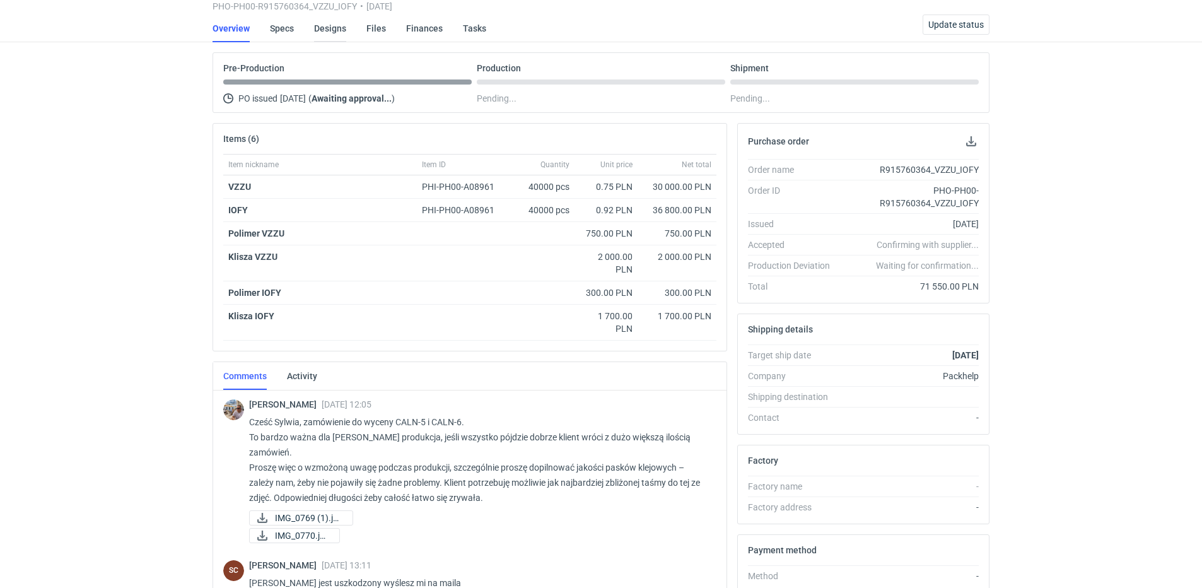
click at [331, 28] on link "Designs" at bounding box center [330, 29] width 32 height 28
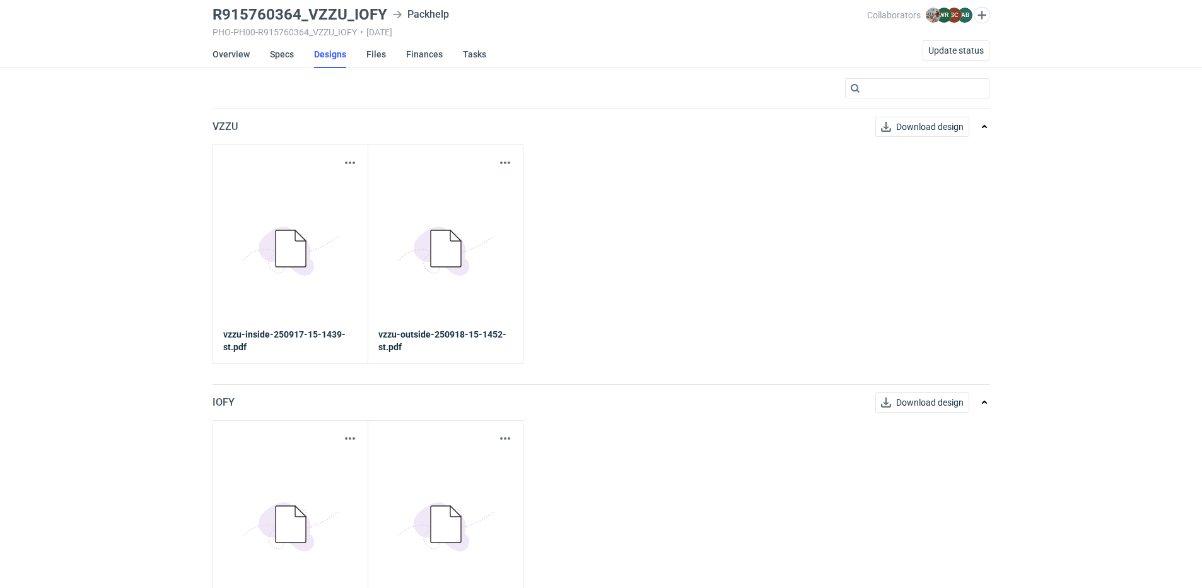
scroll to position [95, 0]
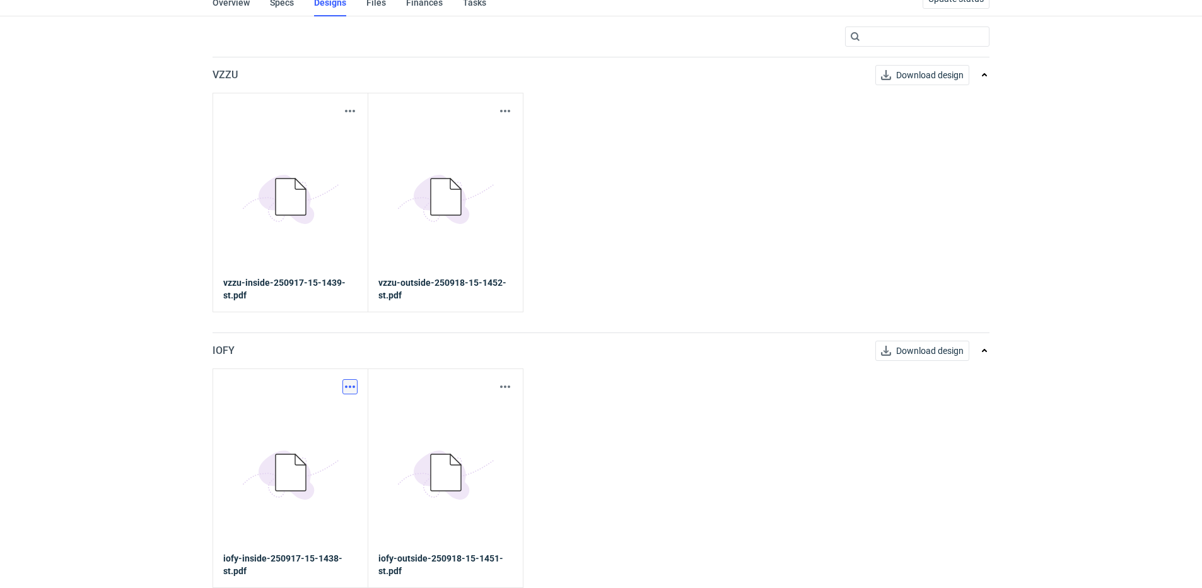
click at [352, 262] on button "button" at bounding box center [349, 386] width 15 height 15
click at [323, 262] on link "Download design part" at bounding box center [295, 414] width 116 height 20
click at [503, 262] on button "button" at bounding box center [505, 386] width 15 height 15
click at [460, 262] on link "Download design part" at bounding box center [450, 414] width 116 height 20
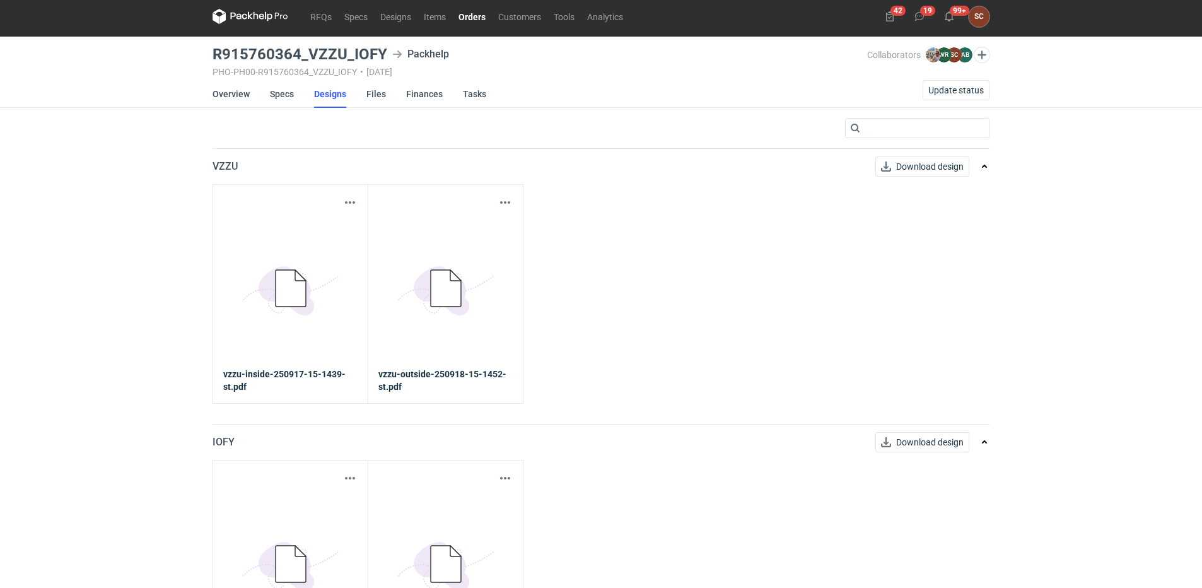
scroll to position [0, 0]
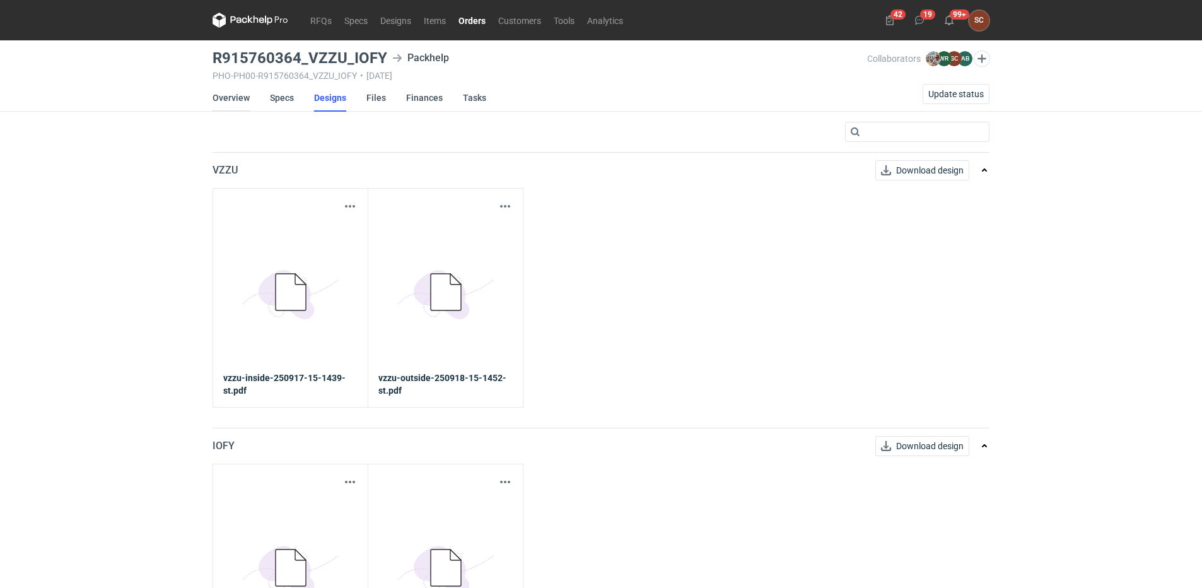
click at [226, 88] on link "Overview" at bounding box center [231, 98] width 37 height 28
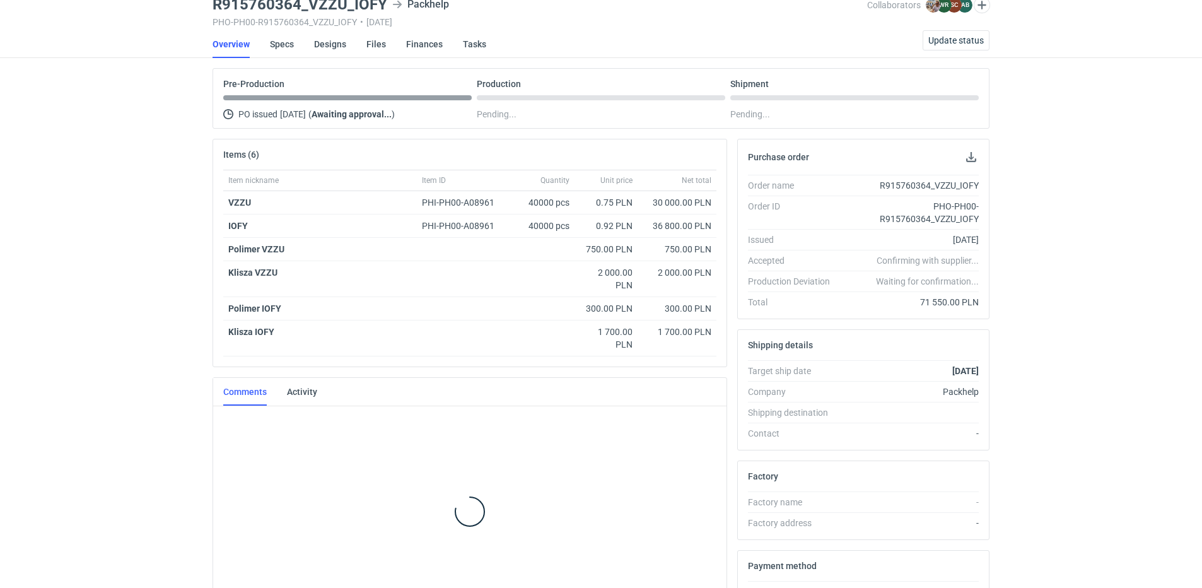
scroll to position [69, 0]
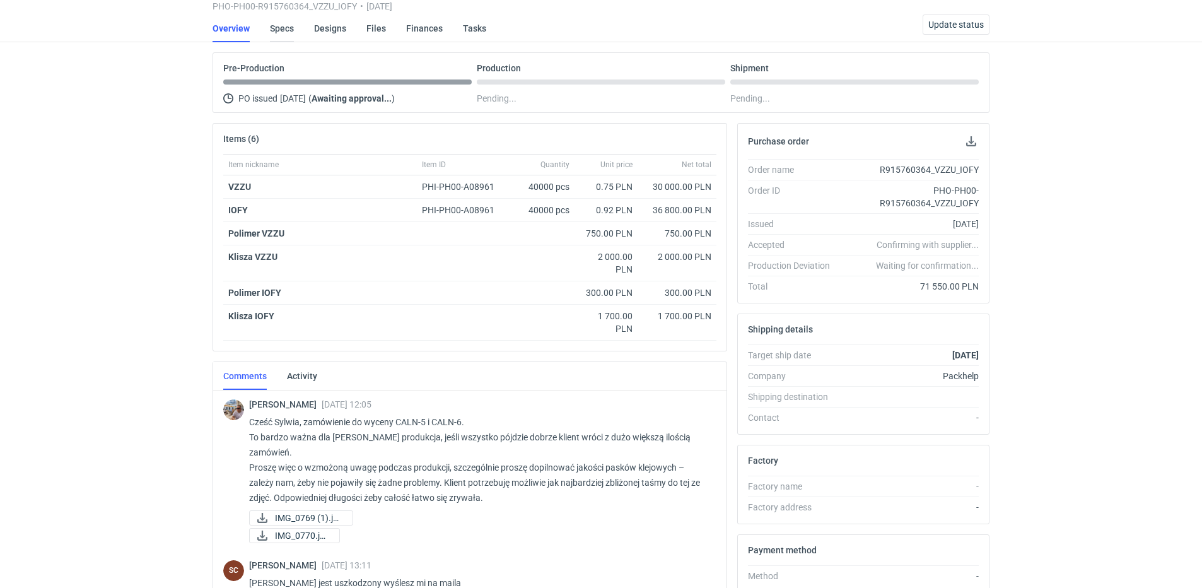
drag, startPoint x: 283, startPoint y: 28, endPoint x: 315, endPoint y: 38, distance: 33.7
click at [283, 28] on link "Specs" at bounding box center [282, 29] width 24 height 28
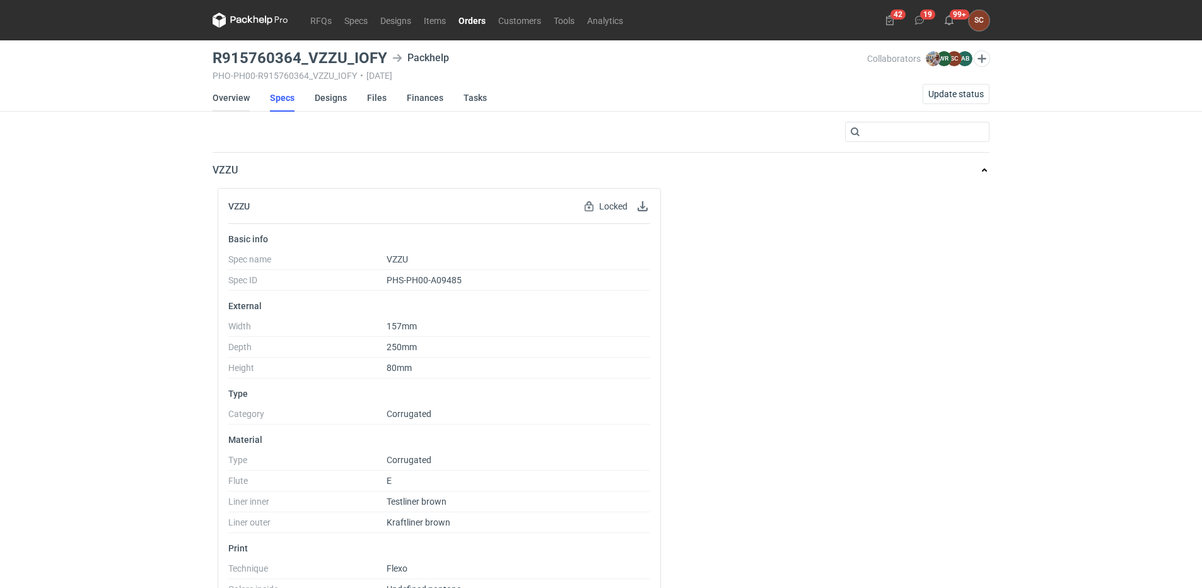
click at [238, 95] on link "Overview" at bounding box center [231, 98] width 37 height 28
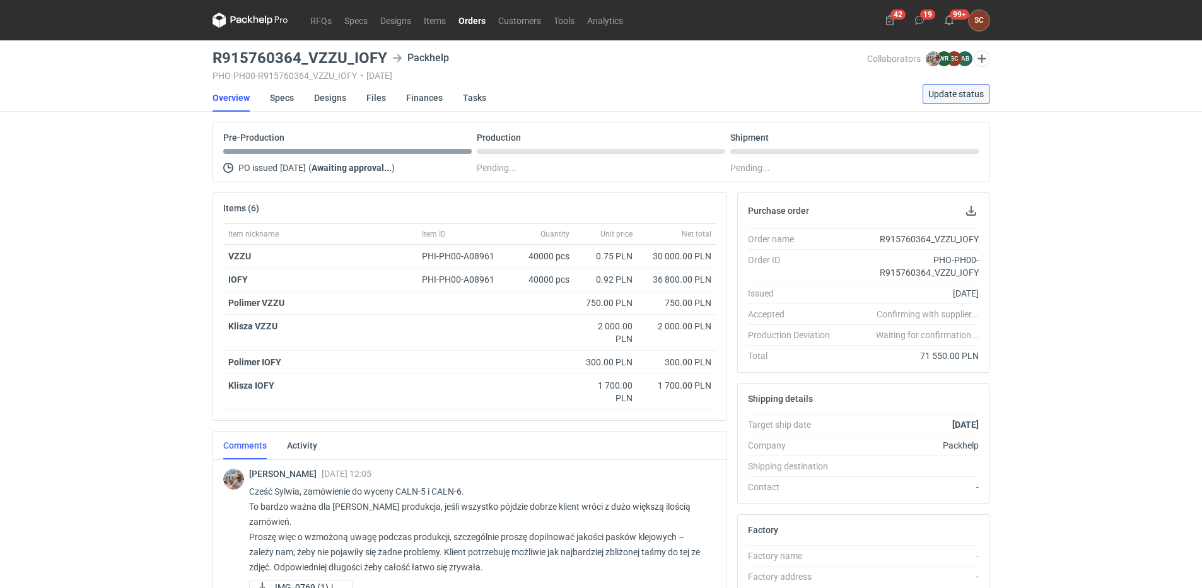
click at [609, 90] on span "Update status" at bounding box center [956, 94] width 56 height 9
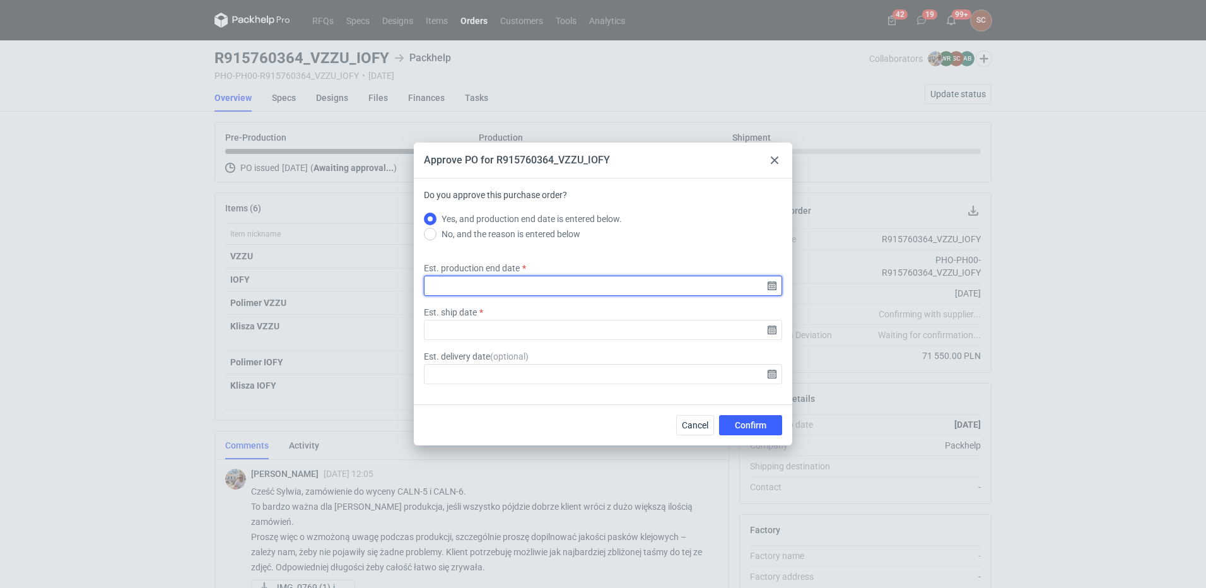
click at [609, 262] on input "Est. production end date" at bounding box center [603, 286] width 358 height 20
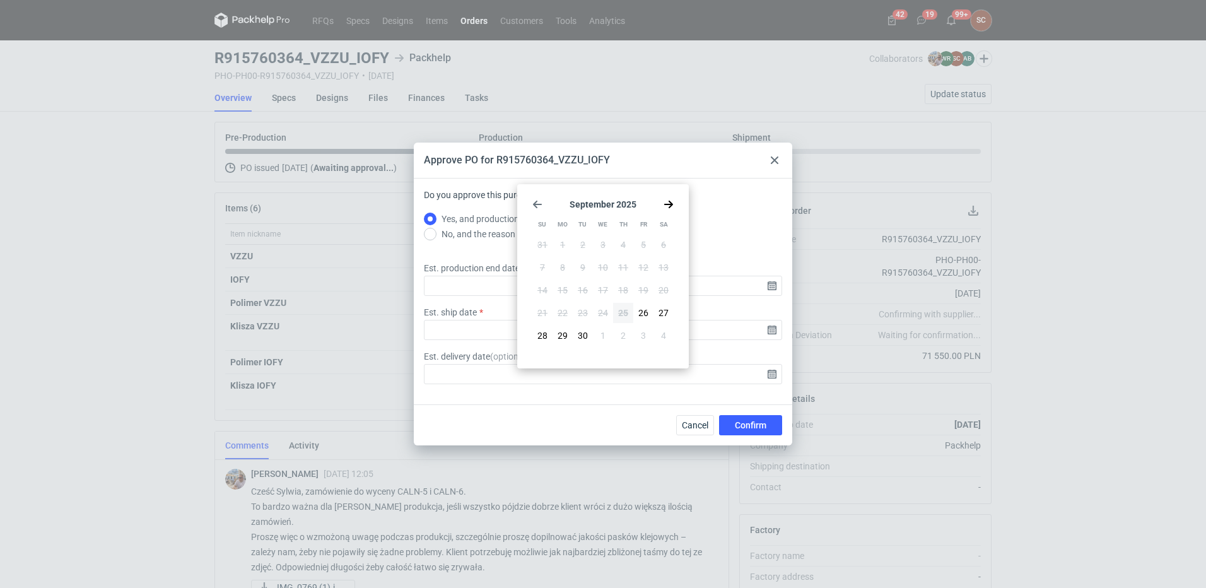
click at [609, 203] on use "Go forward 1 month" at bounding box center [668, 205] width 9 height 8
click at [609, 262] on span "16" at bounding box center [623, 290] width 10 height 13
type input "2025-10-16"
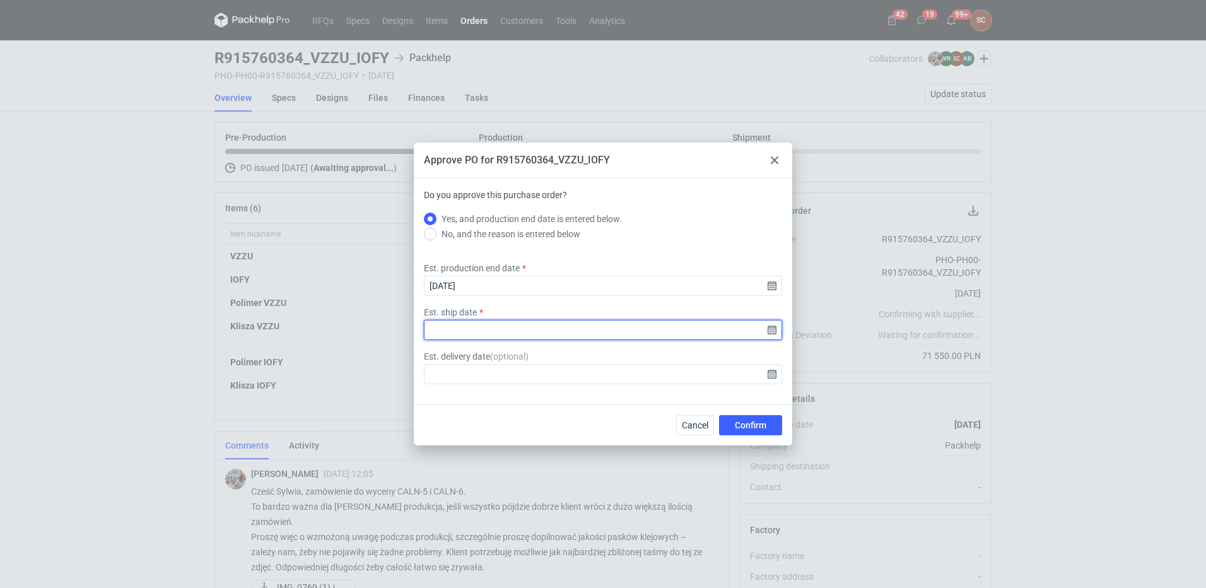
click at [609, 262] on input "Est. ship date" at bounding box center [603, 330] width 358 height 20
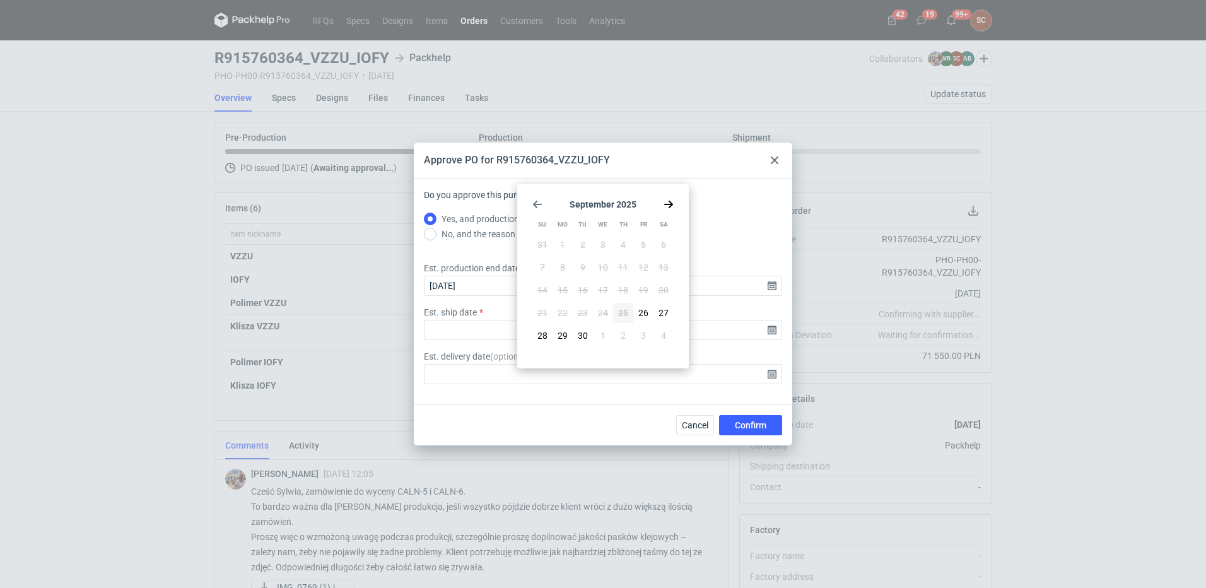
click at [609, 205] on use "Go forward 1 month" at bounding box center [668, 205] width 9 height 8
click at [609, 262] on span "16" at bounding box center [623, 290] width 10 height 13
type input "2025-10-16"
click at [609, 262] on span "Confirm" at bounding box center [751, 425] width 32 height 9
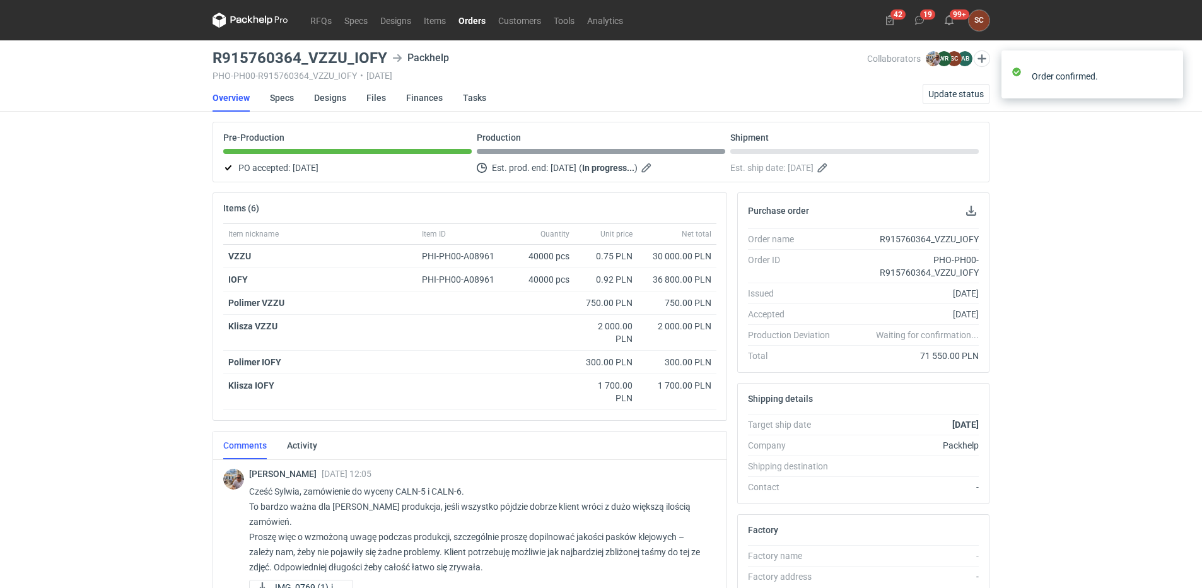
scroll to position [235, 0]
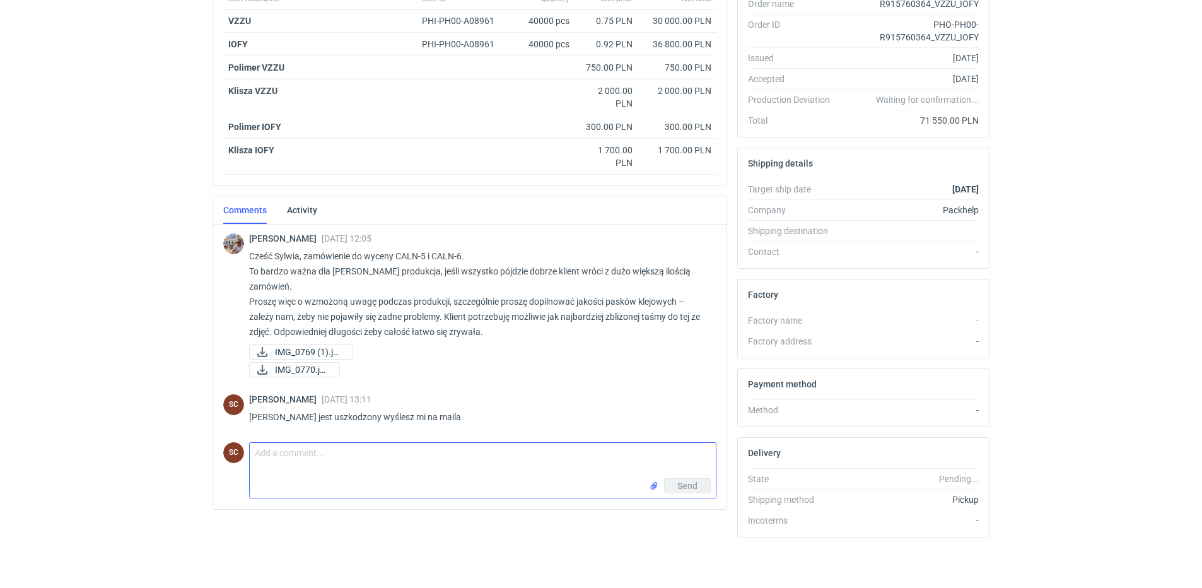
click at [315, 262] on textarea "Comment message" at bounding box center [483, 460] width 466 height 35
click at [323, 262] on textarea "Michał proszę wyslij mi screena pasków, nadal nie otwierają się pliki" at bounding box center [483, 460] width 466 height 35
click at [550, 262] on textarea "Michał proszę wyślij mi screena pasków, nadal nie otwierają się pliki" at bounding box center [483, 460] width 466 height 35
click at [546, 262] on textarea "Michał proszę wyślij mi screena pasków, nadal nie otwierają się pliki - załaczę…" at bounding box center [483, 460] width 466 height 35
type textarea "Michał proszę wyślij mi screena pasków, nadal nie otwierają się pliki - załączę…"
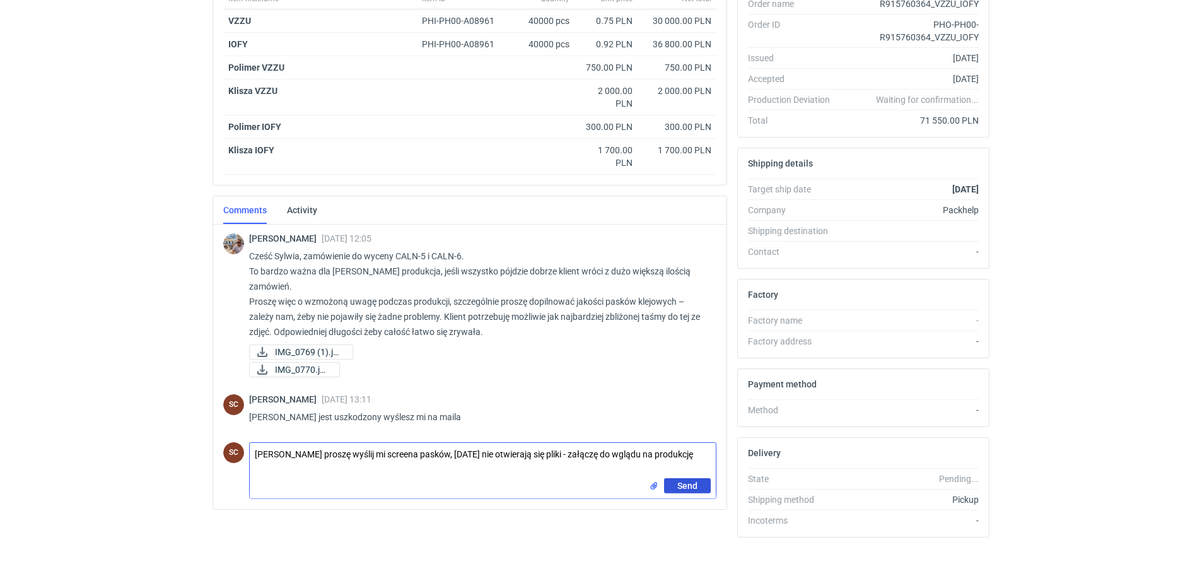
click at [609, 262] on span "Send" at bounding box center [687, 485] width 20 height 9
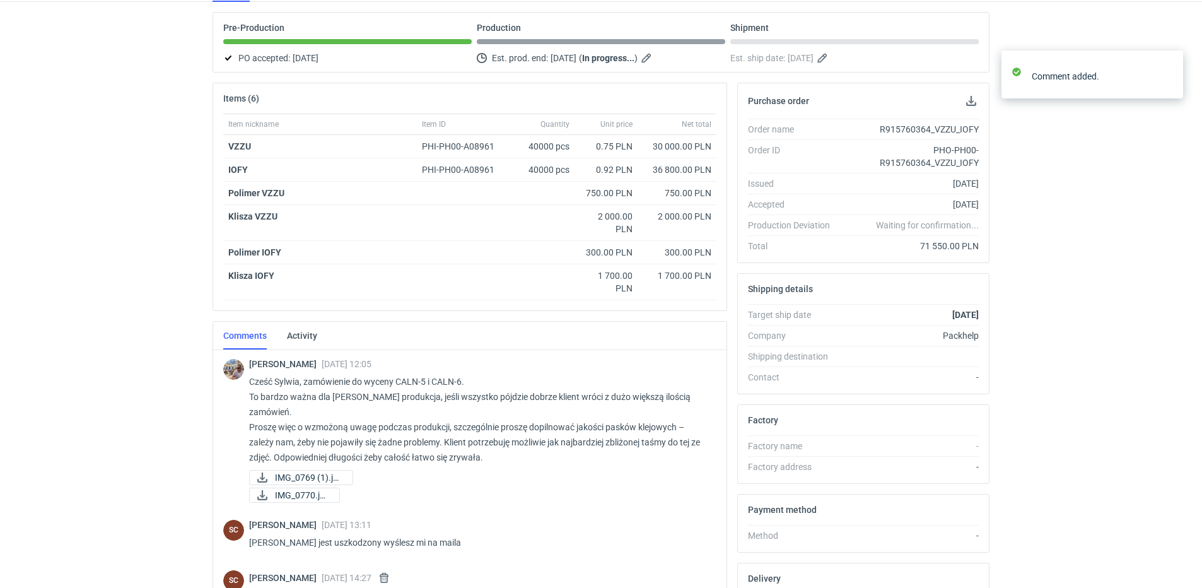
scroll to position [0, 0]
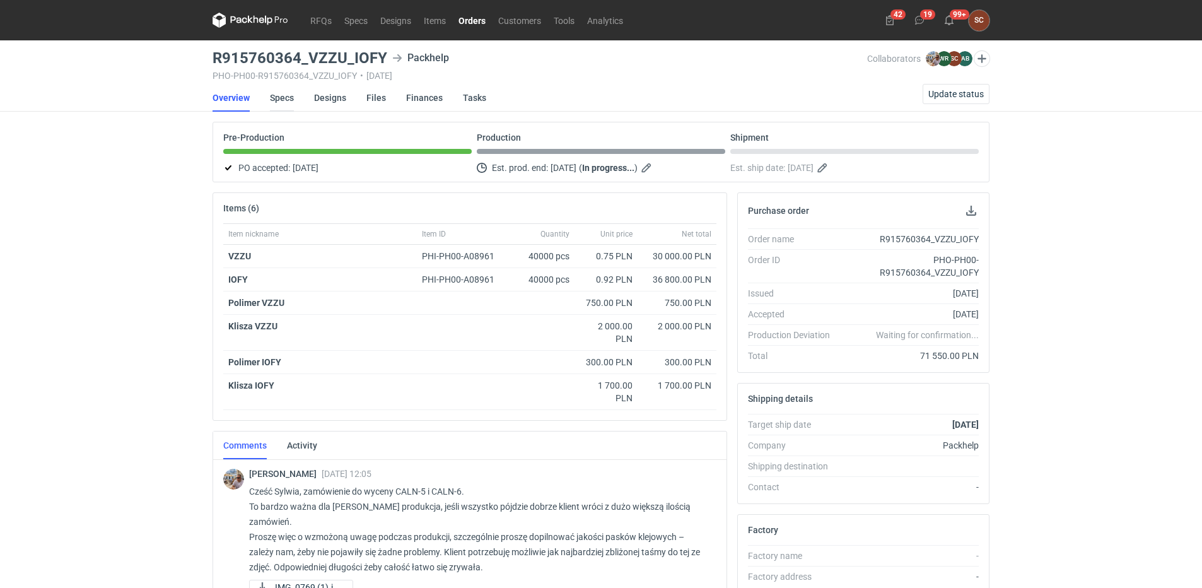
click at [272, 98] on link "Specs" at bounding box center [282, 98] width 24 height 28
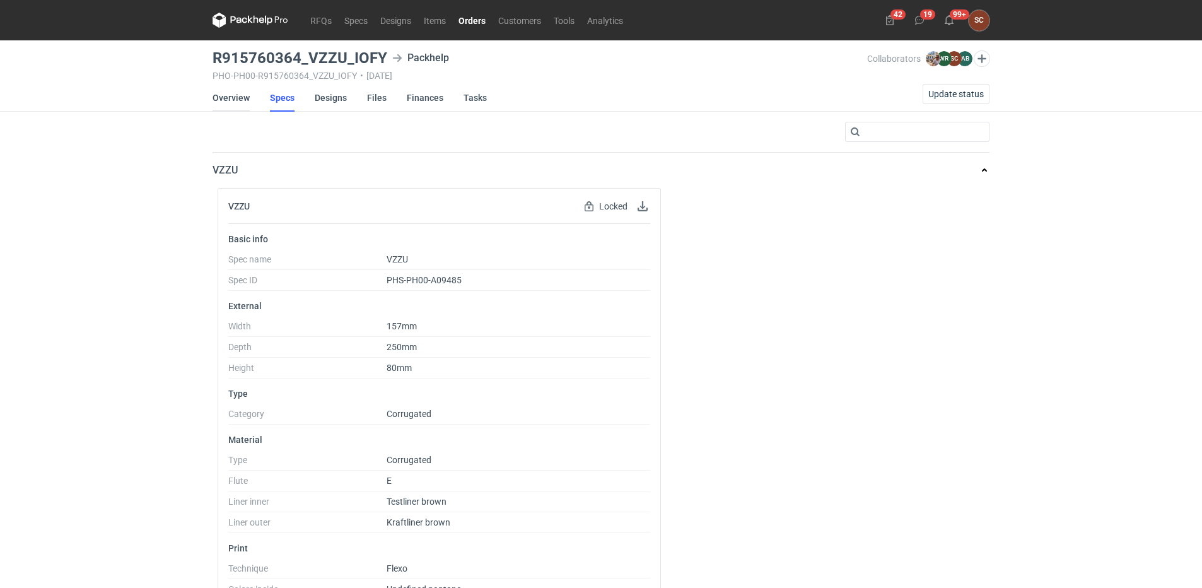
click at [222, 91] on link "Overview" at bounding box center [231, 98] width 37 height 28
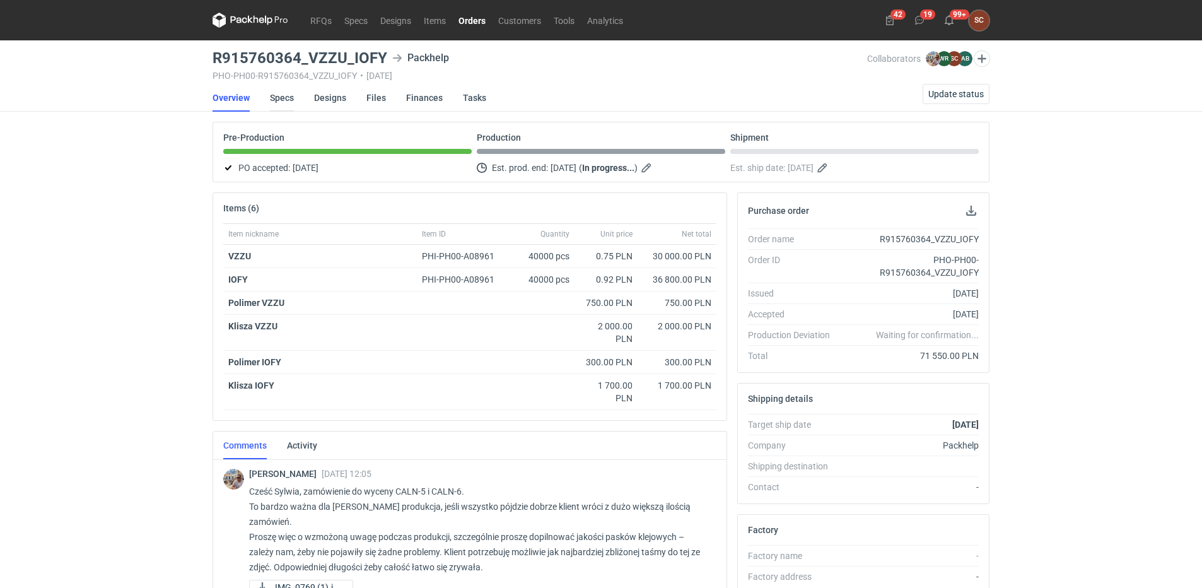
click at [278, 91] on link "Specs" at bounding box center [282, 98] width 24 height 28
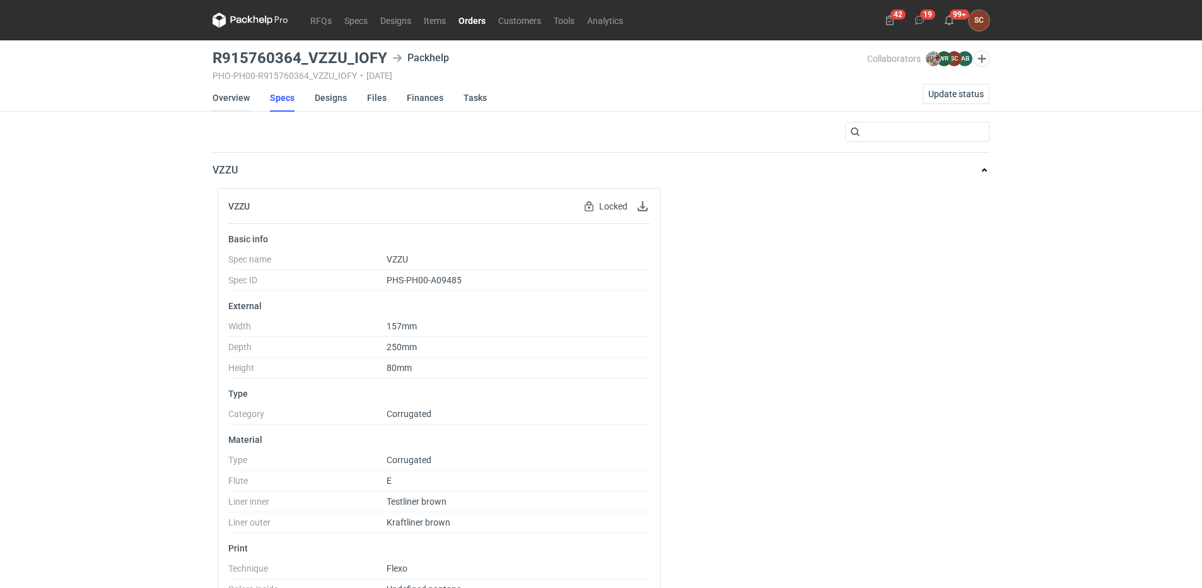
click at [234, 94] on link "Overview" at bounding box center [231, 98] width 37 height 28
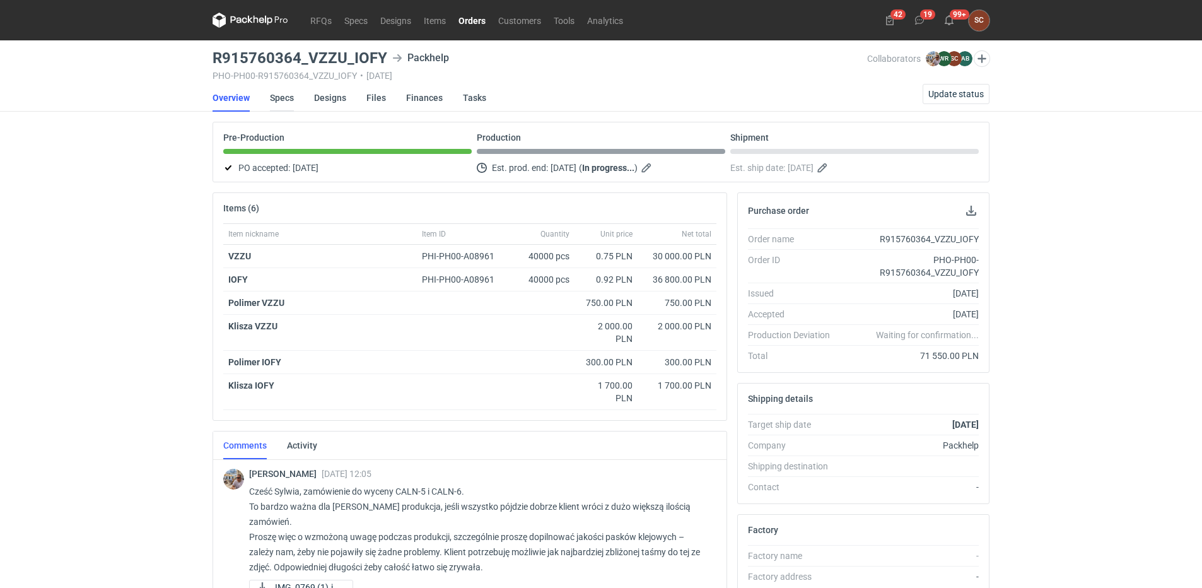
click at [288, 96] on link "Specs" at bounding box center [282, 98] width 24 height 28
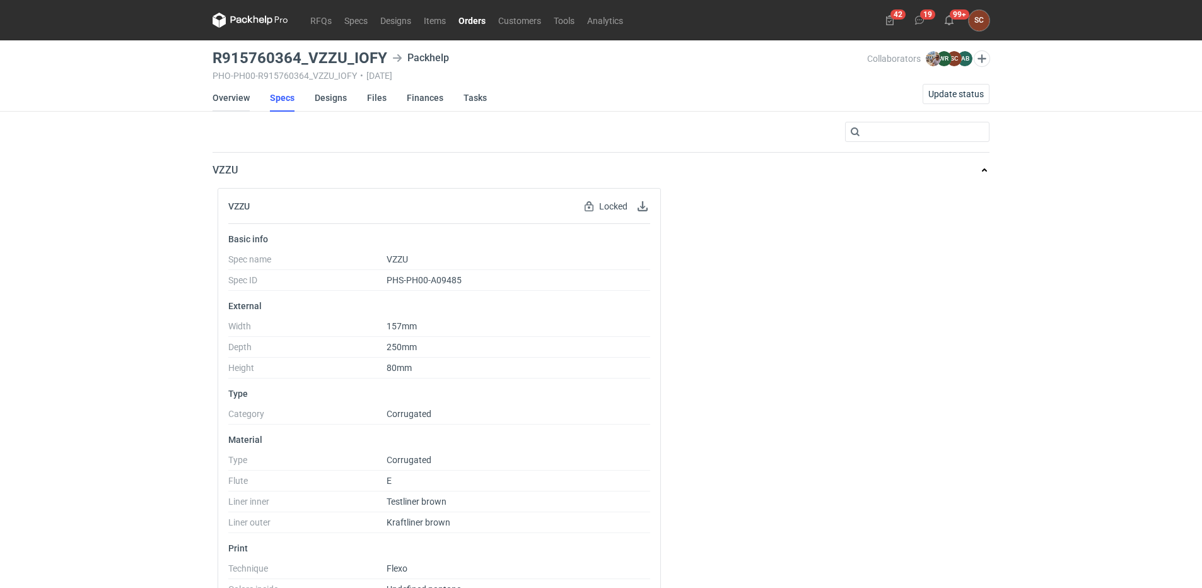
click at [231, 98] on link "Overview" at bounding box center [231, 98] width 37 height 28
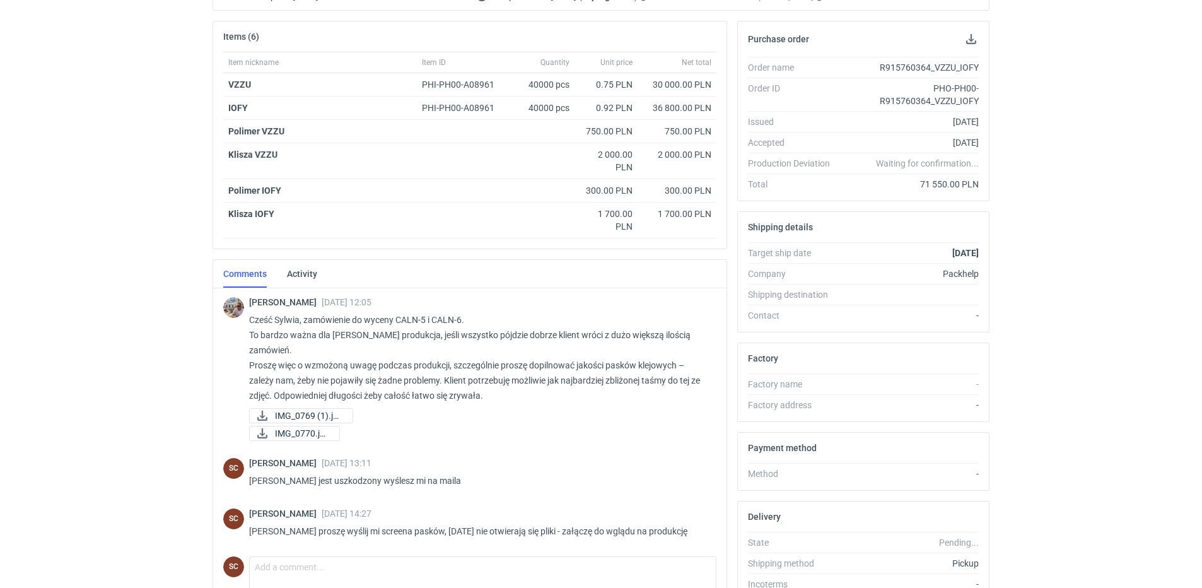
scroll to position [243, 0]
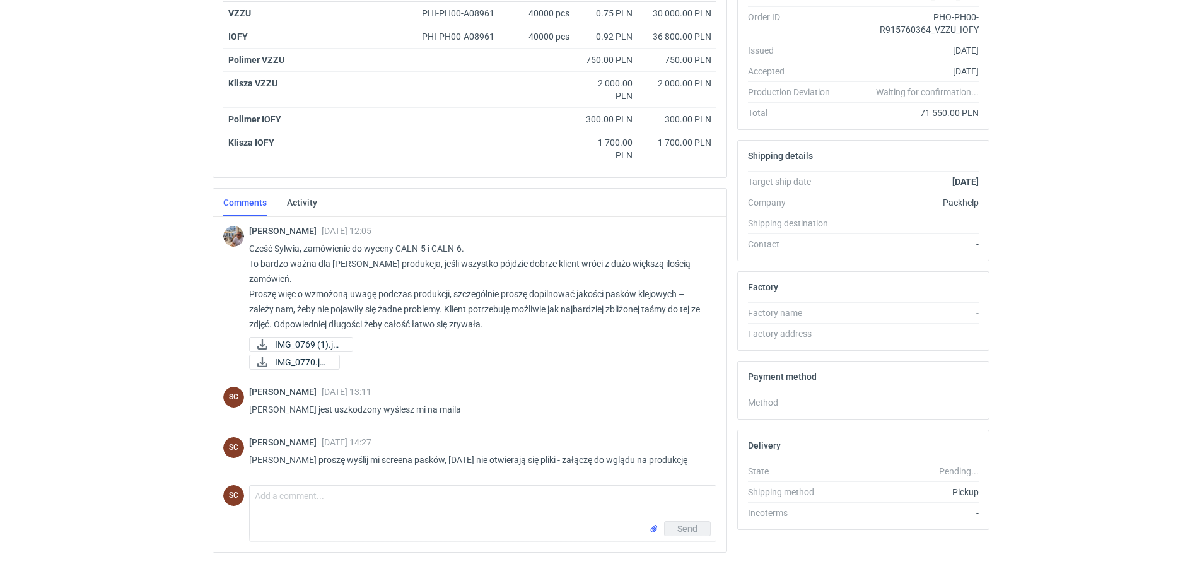
click at [107, 262] on html "RFQs Specs Designs Items Orders Customers Tools Analytics 42 19 99+ SC Sylwia C…" at bounding box center [601, 51] width 1202 height 588
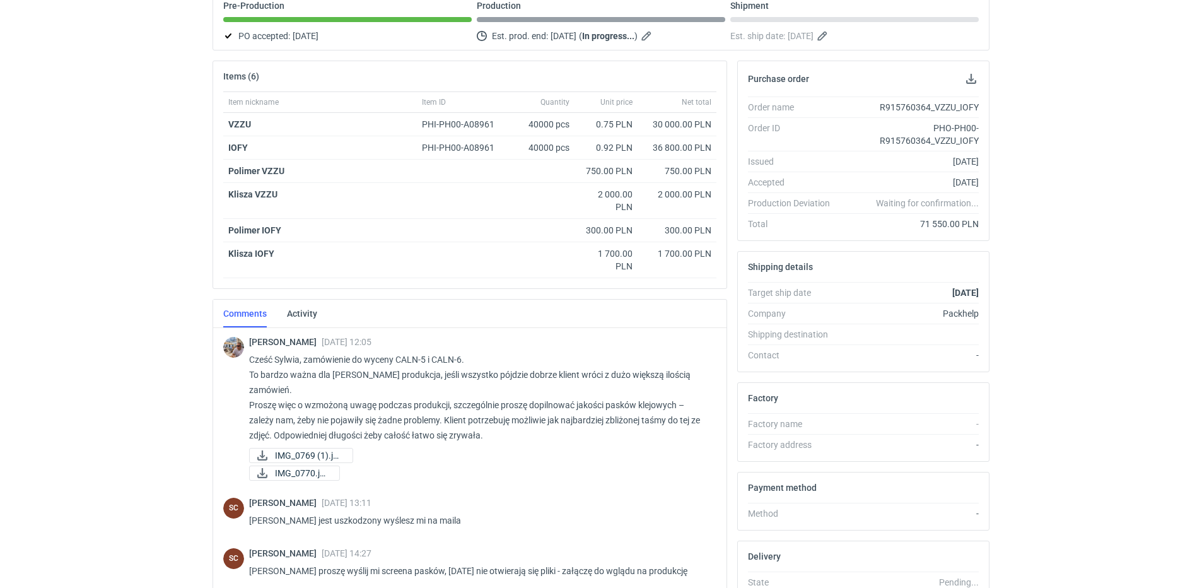
scroll to position [0, 0]
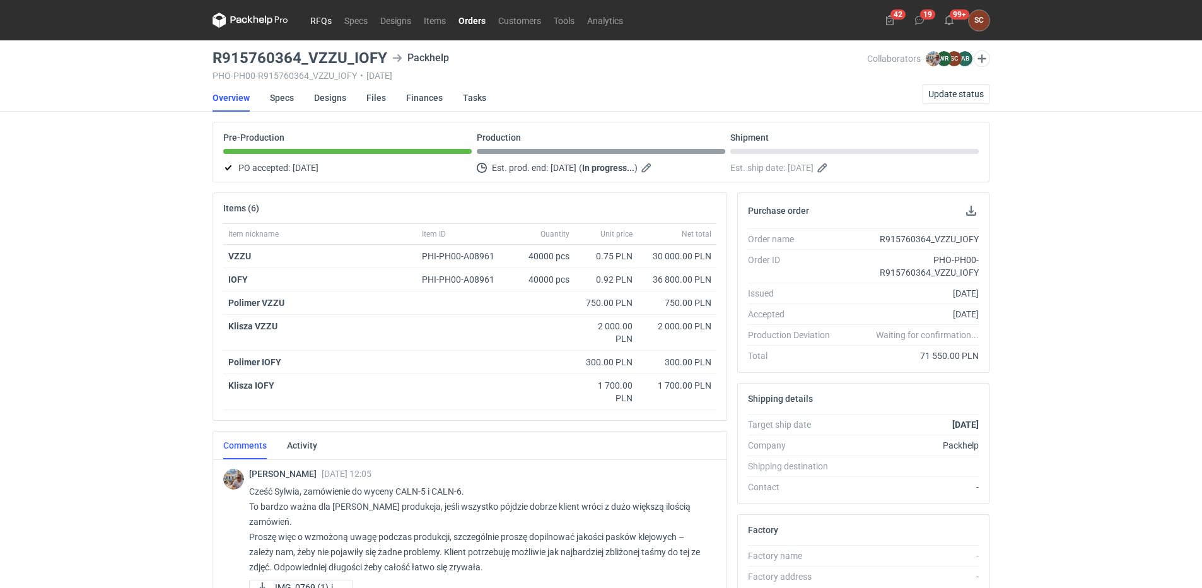
click at [323, 19] on link "RFQs" at bounding box center [321, 20] width 34 height 15
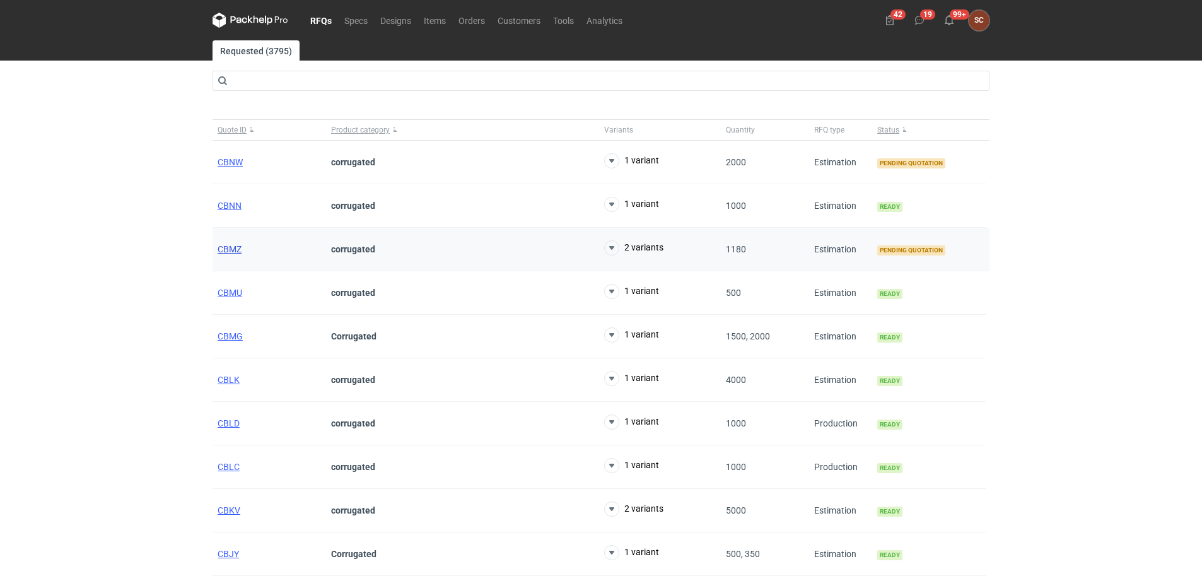
click at [228, 249] on span "CBMZ" at bounding box center [230, 249] width 24 height 10
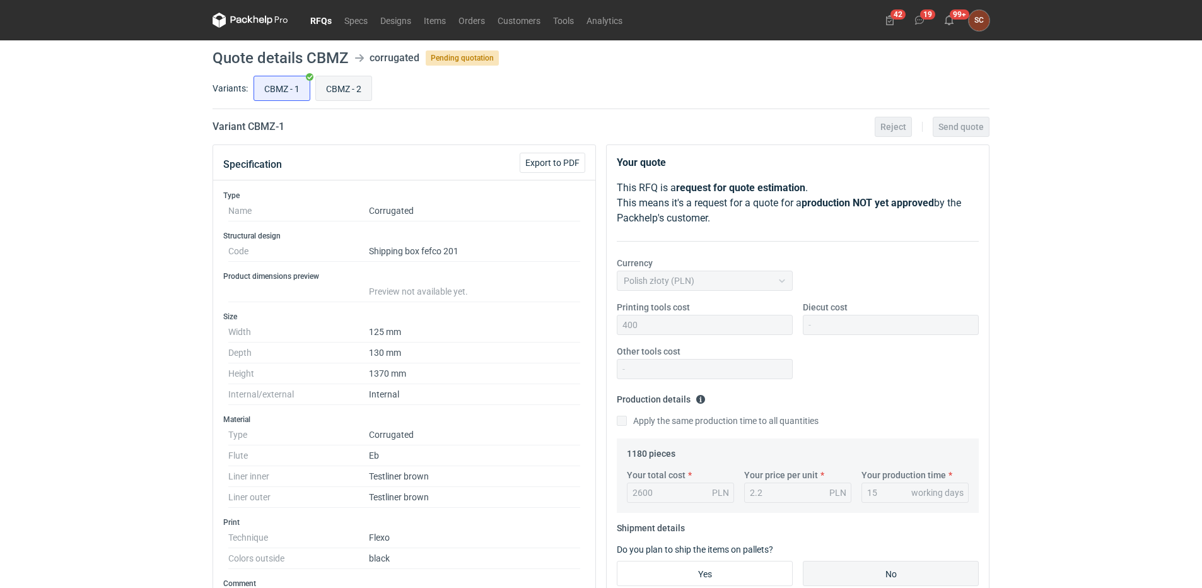
click at [346, 83] on input "CBMZ - 2" at bounding box center [344, 88] width 56 height 24
radio input "true"
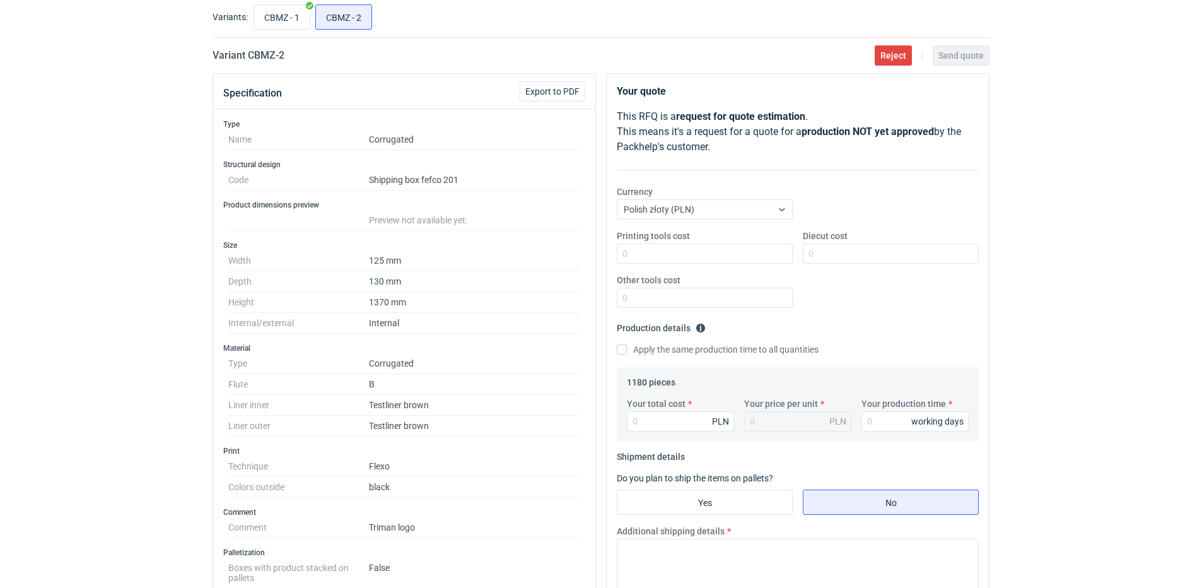
scroll to position [63, 0]
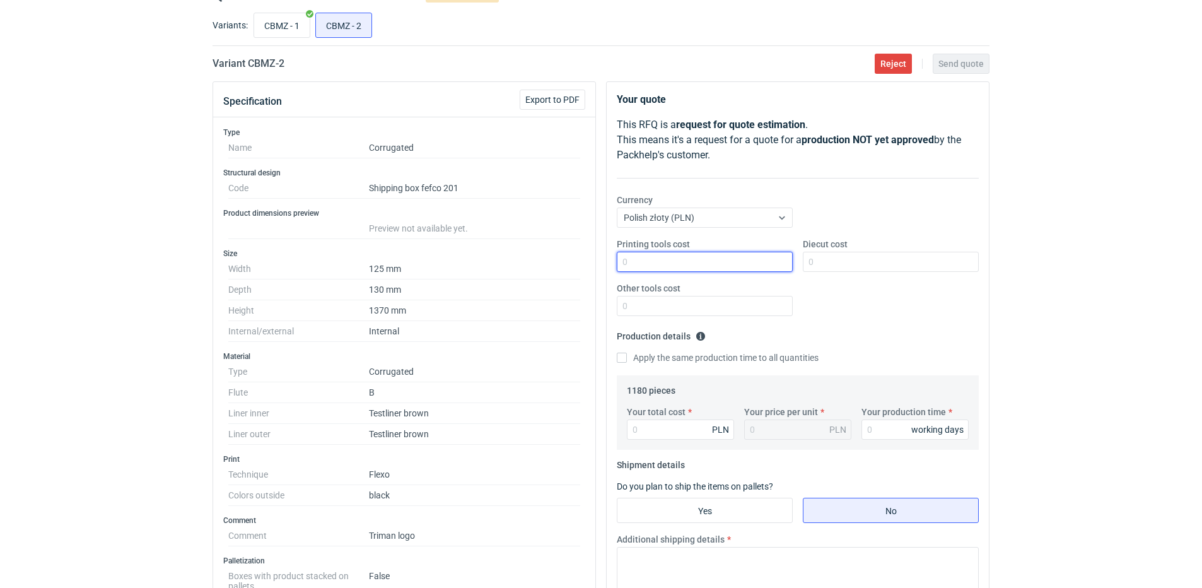
click at [609, 262] on input "Printing tools cost" at bounding box center [705, 262] width 176 height 20
type input "400"
click at [293, 26] on input "CBMZ - 1" at bounding box center [282, 25] width 56 height 24
radio input "true"
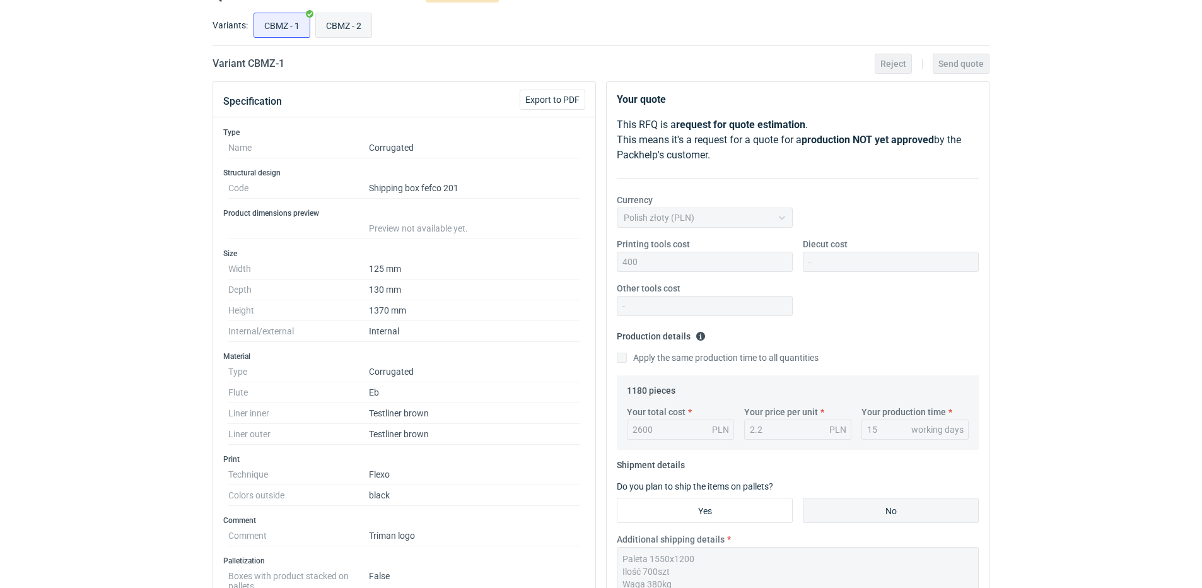
click at [347, 23] on input "CBMZ - 2" at bounding box center [344, 25] width 56 height 24
radio input "true"
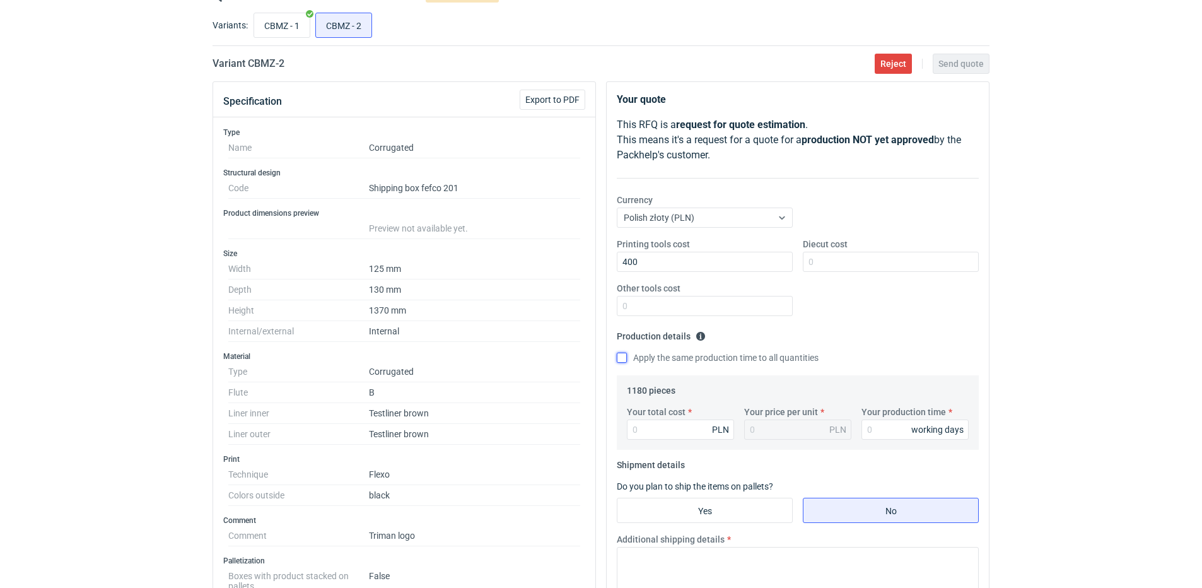
drag, startPoint x: 625, startPoint y: 355, endPoint x: 652, endPoint y: 422, distance: 71.9
click at [609, 262] on input "Apply the same production time to all quantities" at bounding box center [622, 358] width 10 height 10
checkbox input "true"
click at [609, 262] on input "Your total cost" at bounding box center [680, 429] width 107 height 20
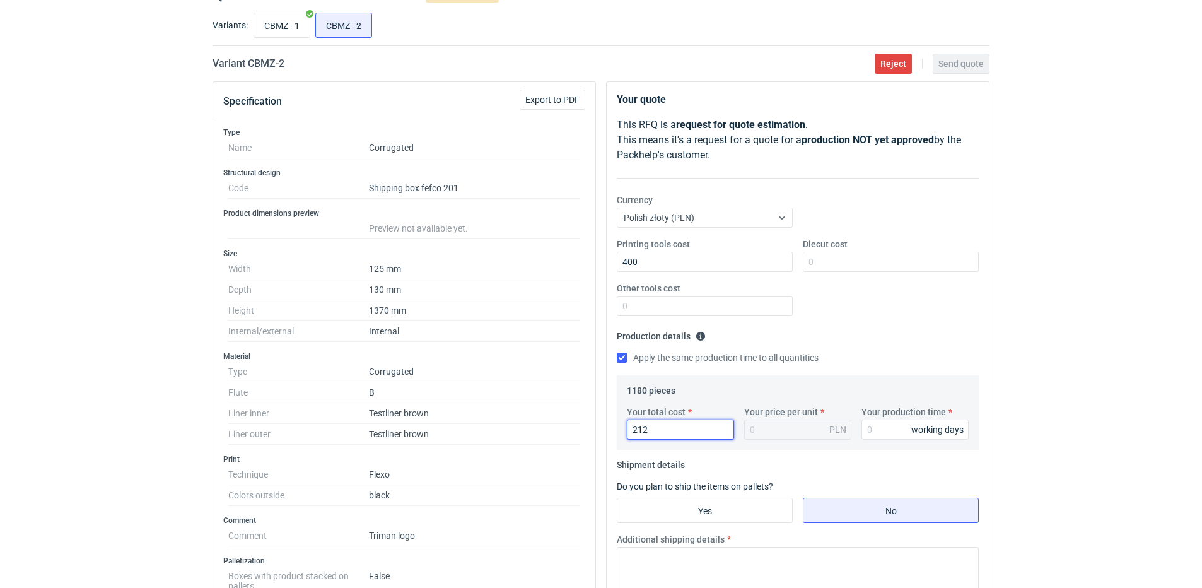
type input "2120"
type input "1.8"
click at [609, 262] on fieldset "Production details Please provide the expected time of production in working da…" at bounding box center [798, 350] width 362 height 49
click at [609, 262] on input "2120" at bounding box center [680, 429] width 107 height 20
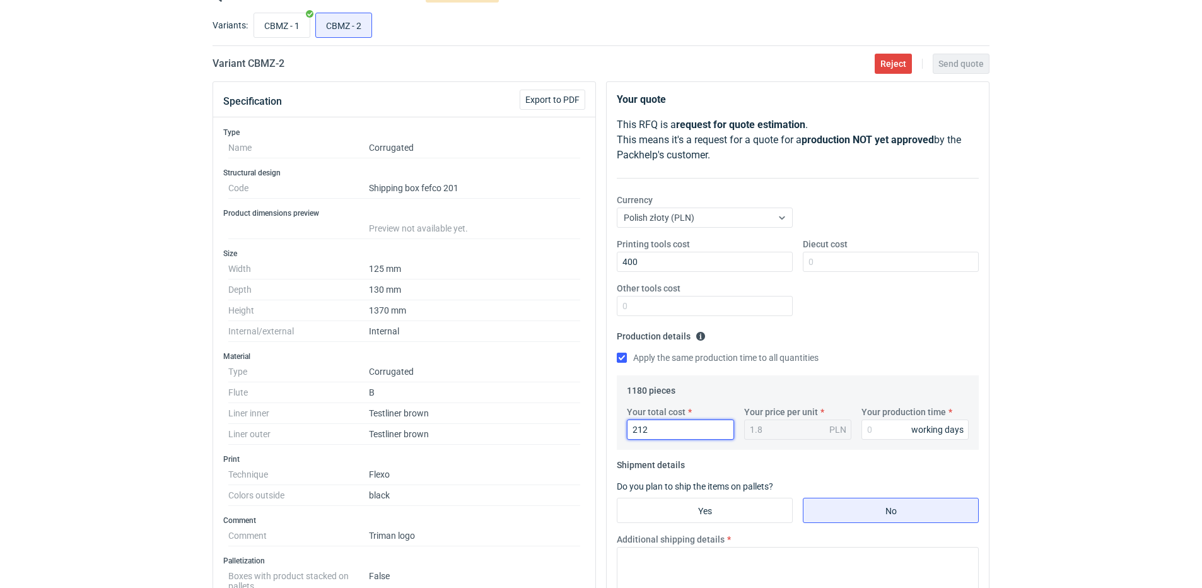
type input "21"
type input "0.02"
type input "2100"
type input "1.78"
click at [609, 262] on div "Printing tools cost 400 Diecut cost Other tools cost" at bounding box center [798, 282] width 372 height 88
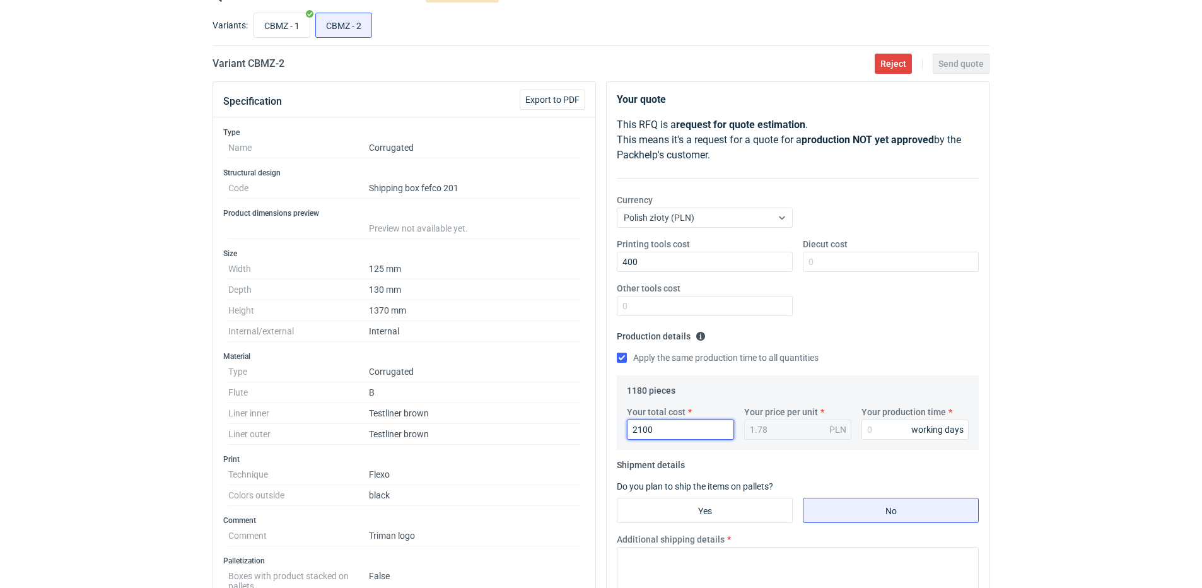
click at [609, 262] on input "2100" at bounding box center [680, 429] width 107 height 20
type input "2"
type input "21"
type input "0.02"
type input "2150"
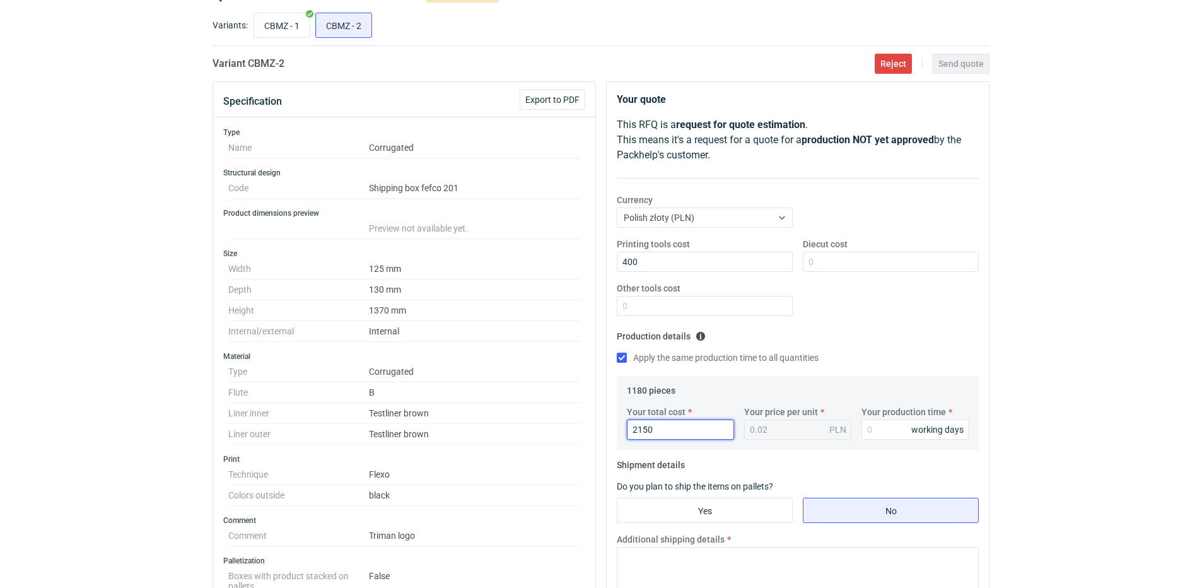
type input "1.82"
type input "2150"
click at [609, 262] on div "Printing tools cost 400 Diecut cost Other tools cost" at bounding box center [798, 282] width 372 height 88
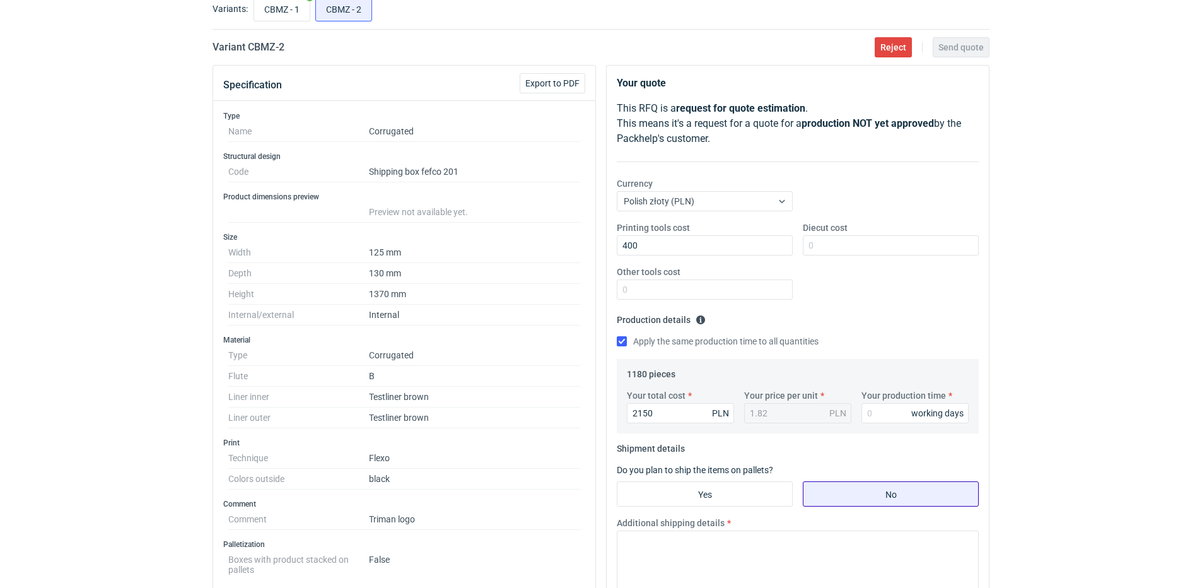
scroll to position [126, 0]
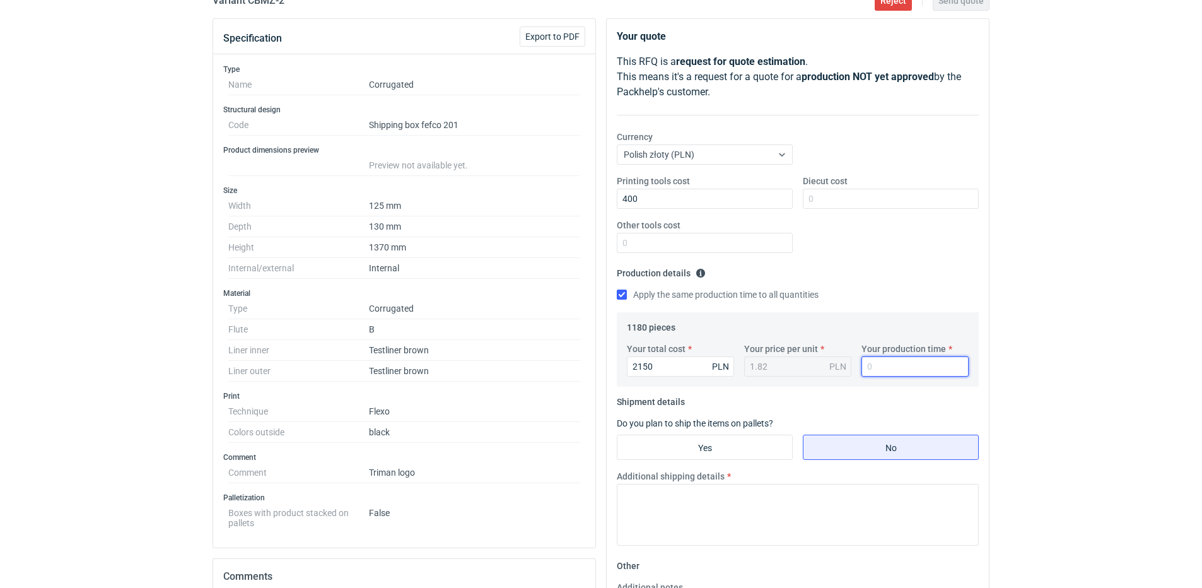
click at [609, 262] on input "Your production time" at bounding box center [915, 366] width 107 height 20
type input "15"
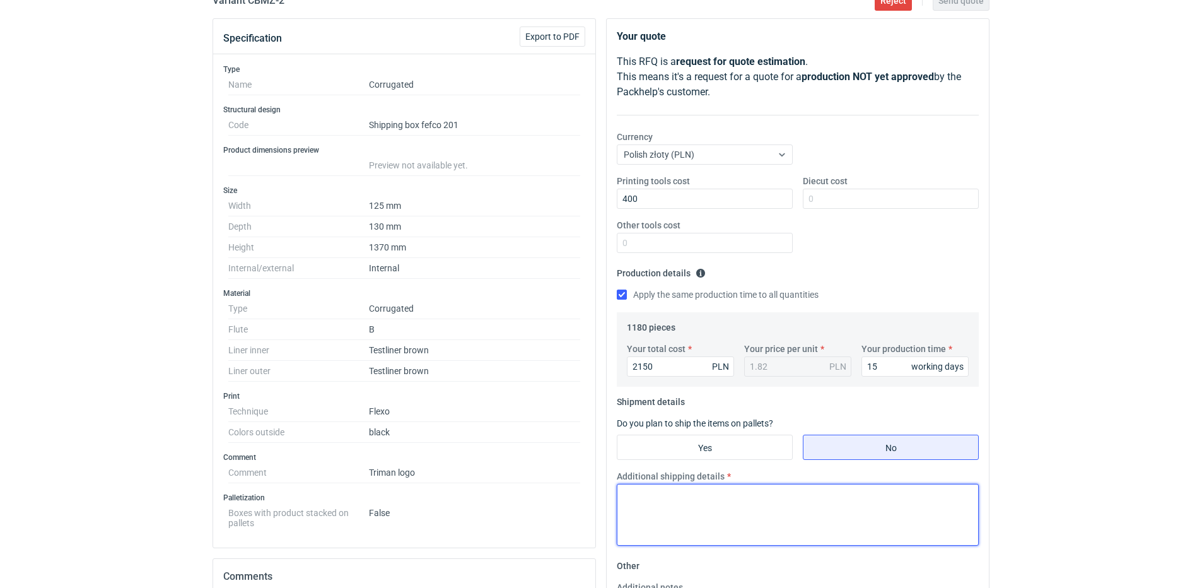
click at [609, 262] on textarea "Additional shipping details" at bounding box center [798, 515] width 362 height 62
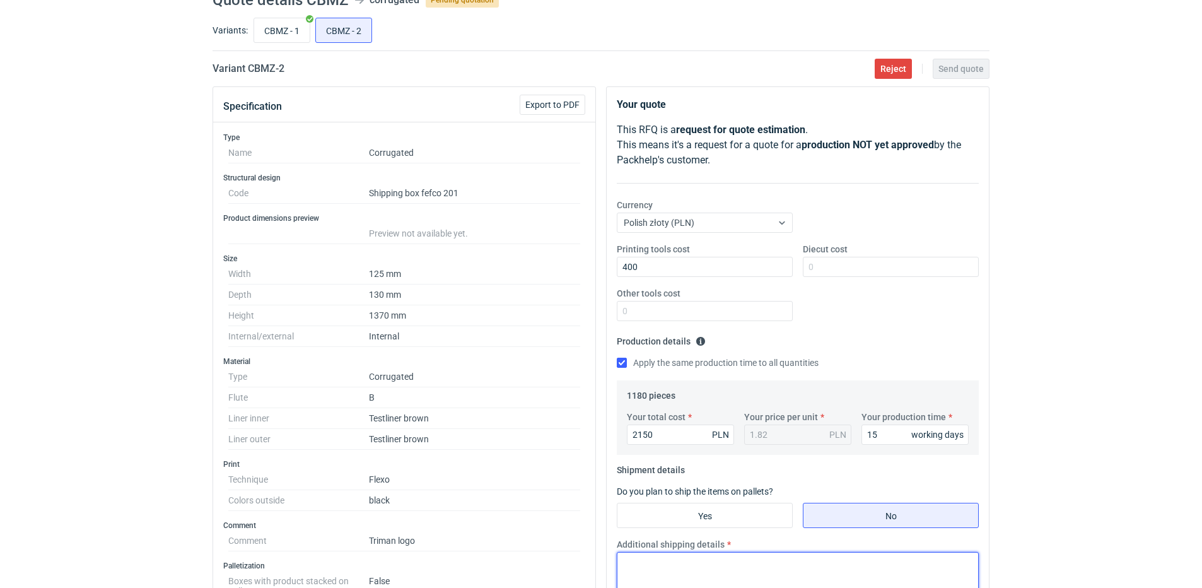
scroll to position [0, 0]
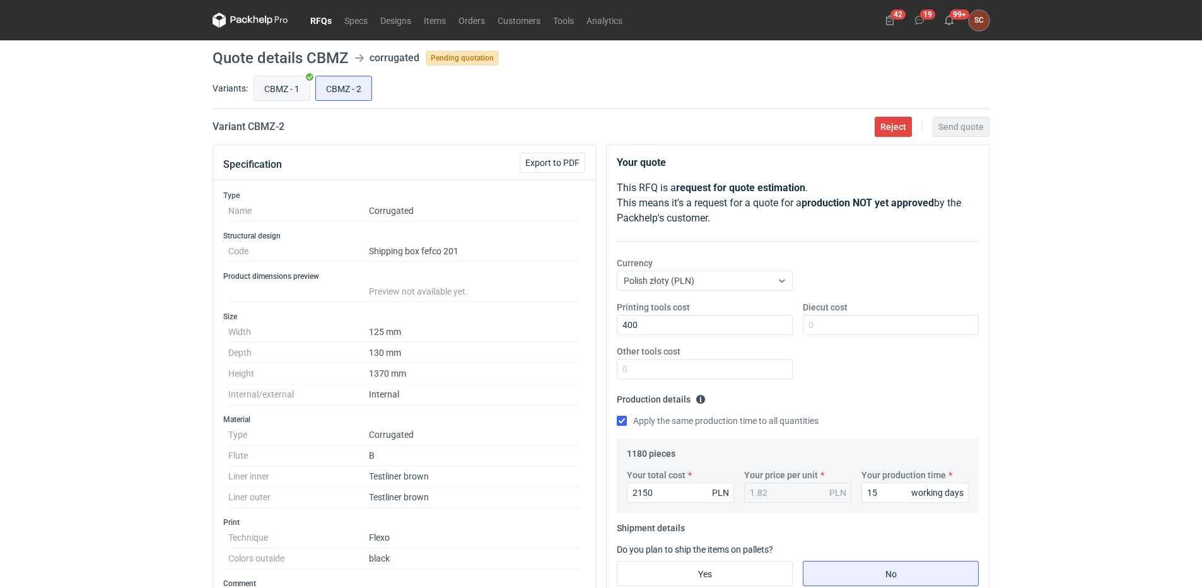
click at [291, 88] on input "CBMZ - 1" at bounding box center [282, 88] width 56 height 24
radio input "true"
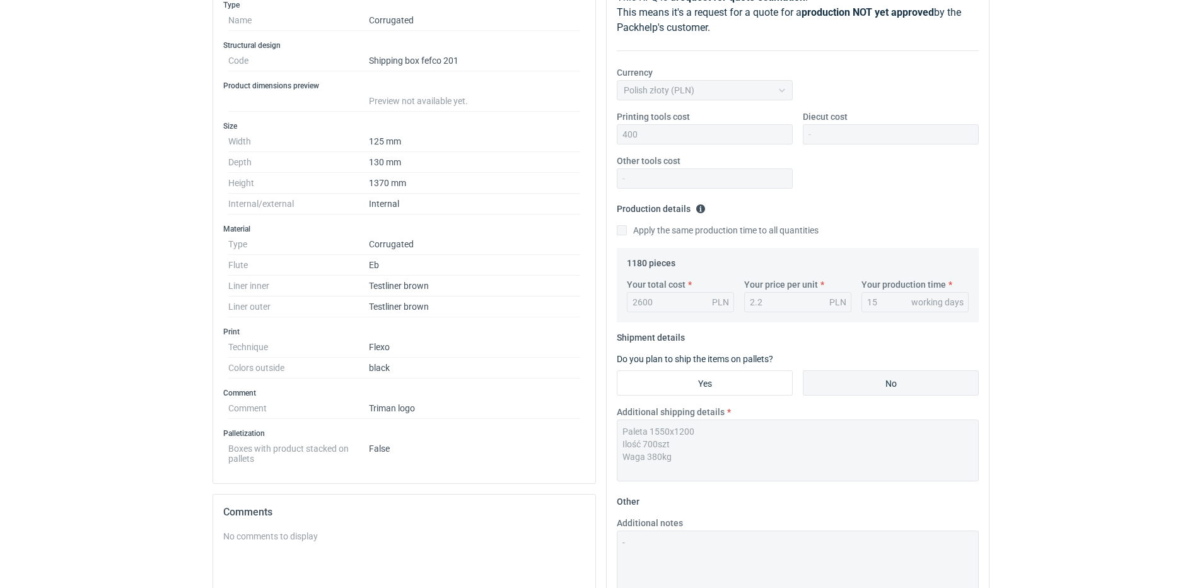
scroll to position [399, 0]
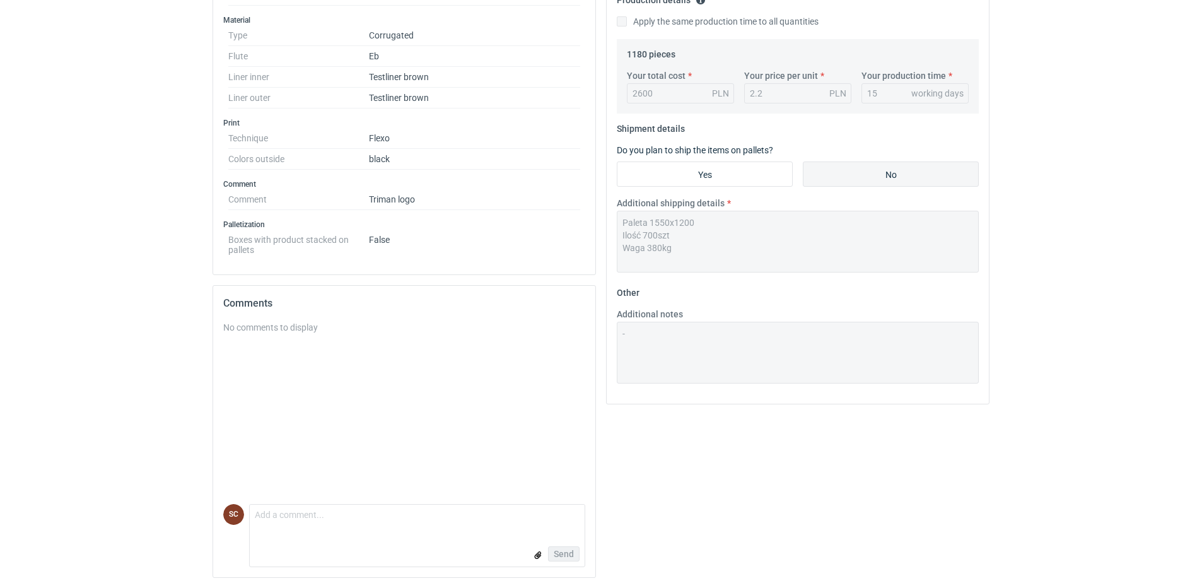
click at [604, 231] on div "Your quote This RFQ is a request for quote estimation . This means it's a reque…" at bounding box center [798, 166] width 394 height 843
click at [609, 218] on div "Additional shipping details Paleta 1550x1200 Ilość 700szt Waga 380kg" at bounding box center [798, 235] width 372 height 76
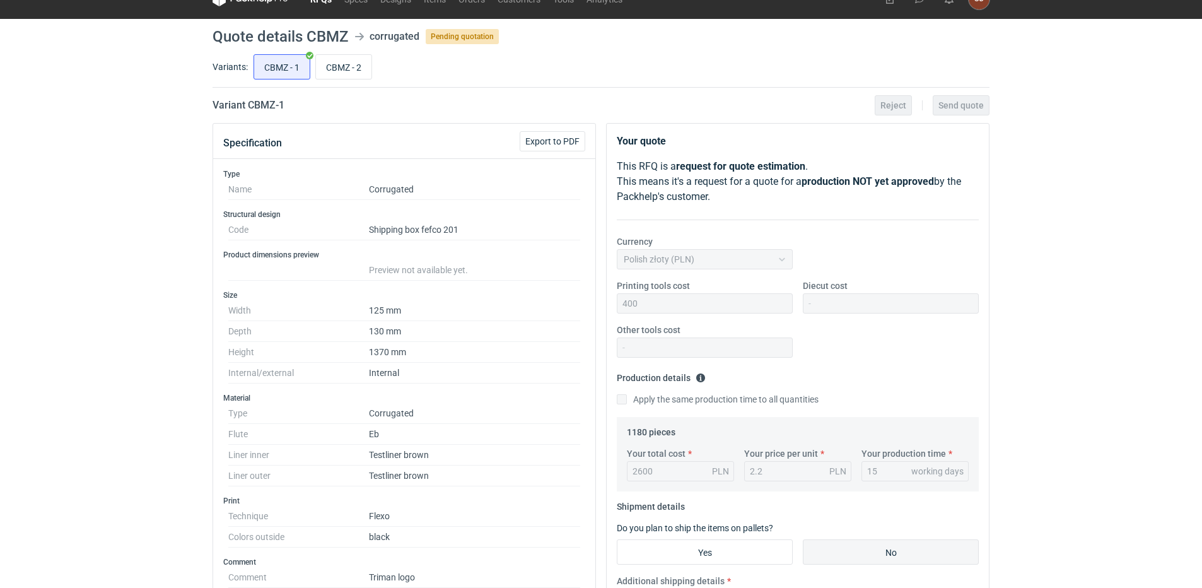
scroll to position [21, 0]
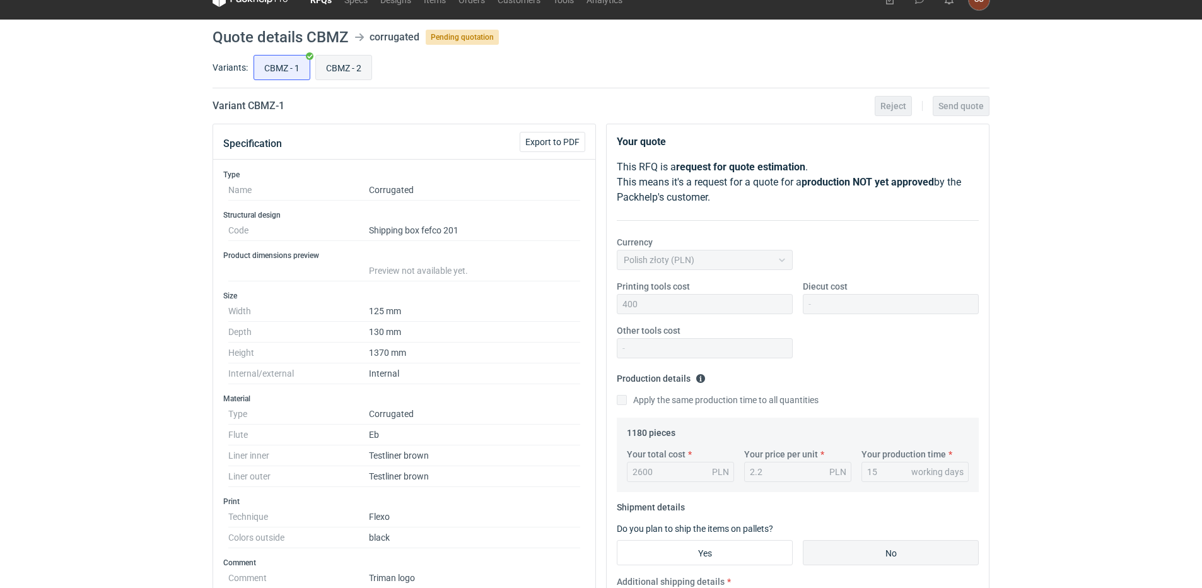
click at [346, 69] on input "CBMZ - 2" at bounding box center [344, 68] width 56 height 24
radio input "true"
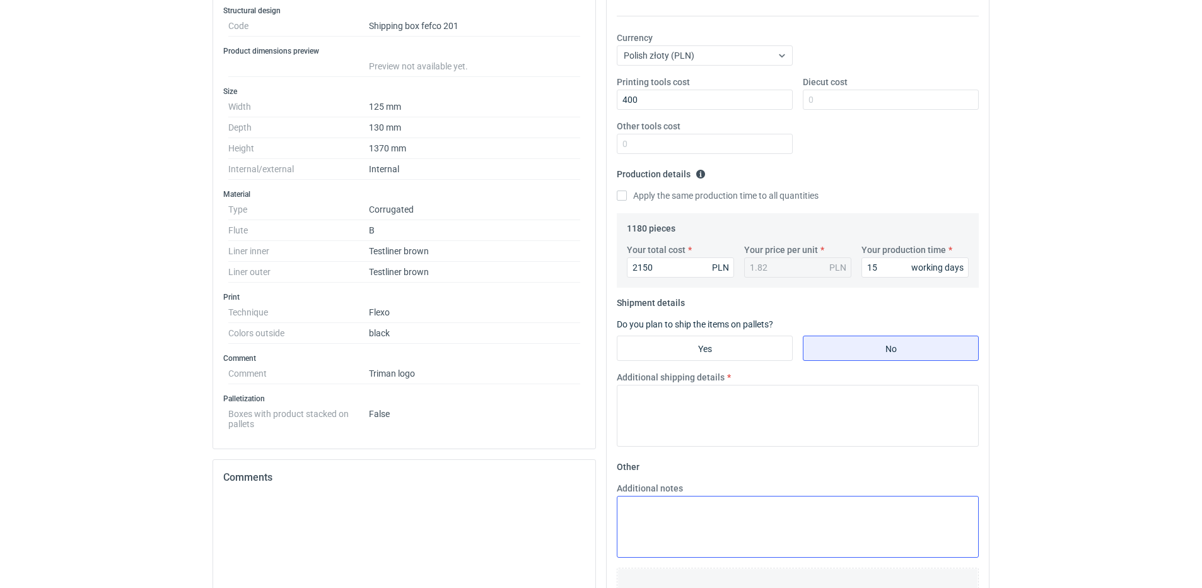
scroll to position [336, 0]
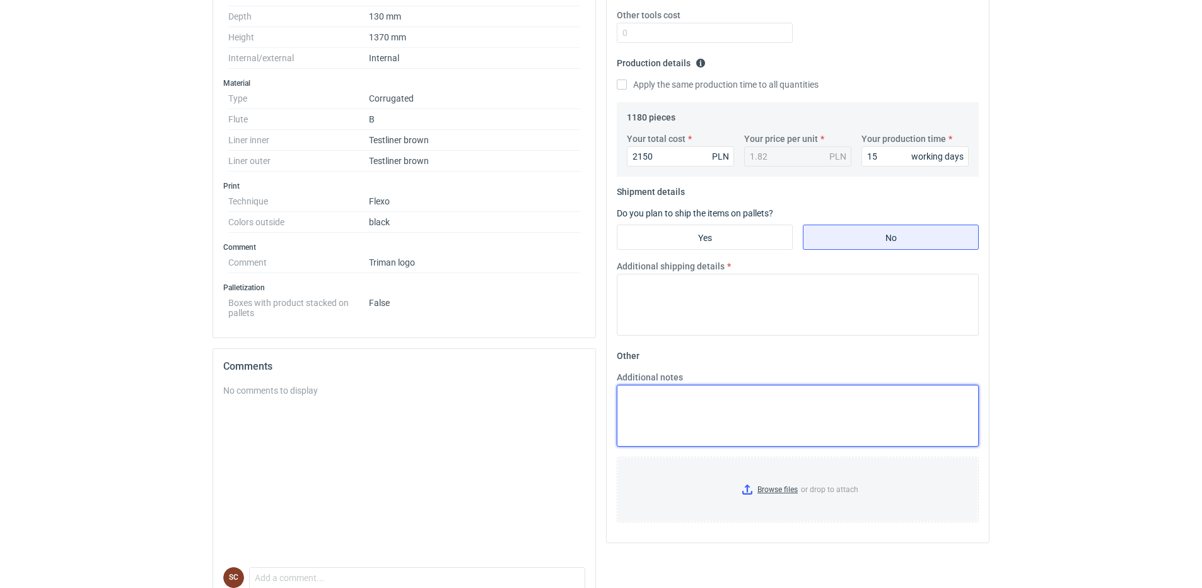
click at [609, 262] on textarea "Additional notes" at bounding box center [798, 416] width 362 height 62
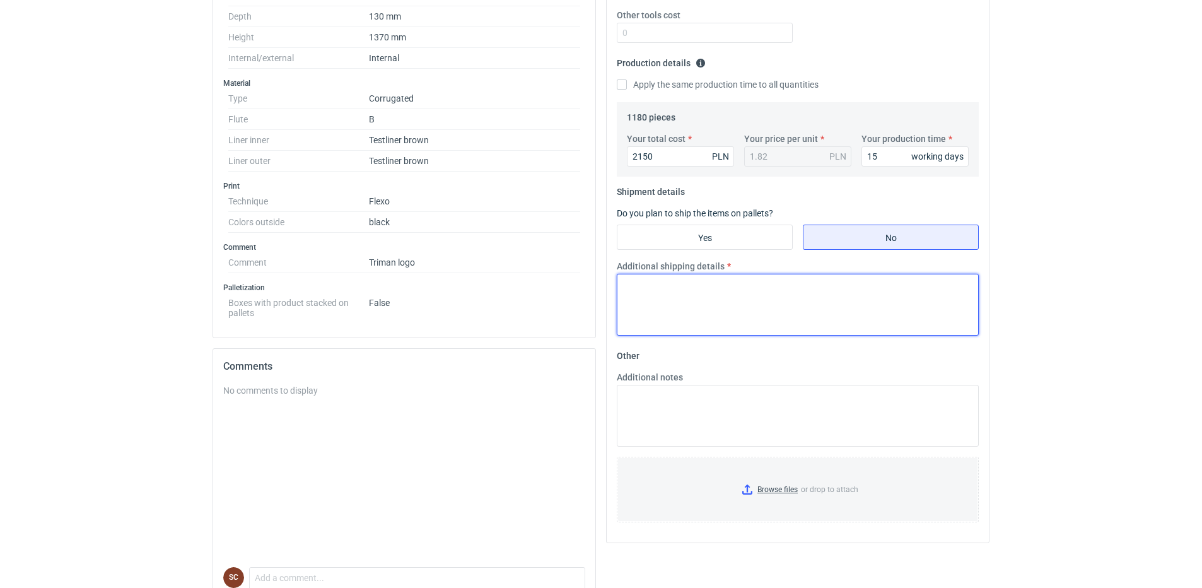
click at [609, 262] on textarea "Additional shipping details" at bounding box center [798, 305] width 362 height 62
paste textarea "Paleta 1550x1200 Ilość 700szt Waga 380kg"
click at [609, 262] on textarea "Paleta 1550x1200 Ilość 700szt Waga 380kg" at bounding box center [798, 305] width 362 height 62
click at [609, 262] on textarea "Paleta 1550x1200 Ilość 700szt Waga" at bounding box center [798, 305] width 362 height 62
click at [609, 262] on textarea "Paleta 1550x1200 Ilość 1180szt Waga" at bounding box center [798, 305] width 362 height 62
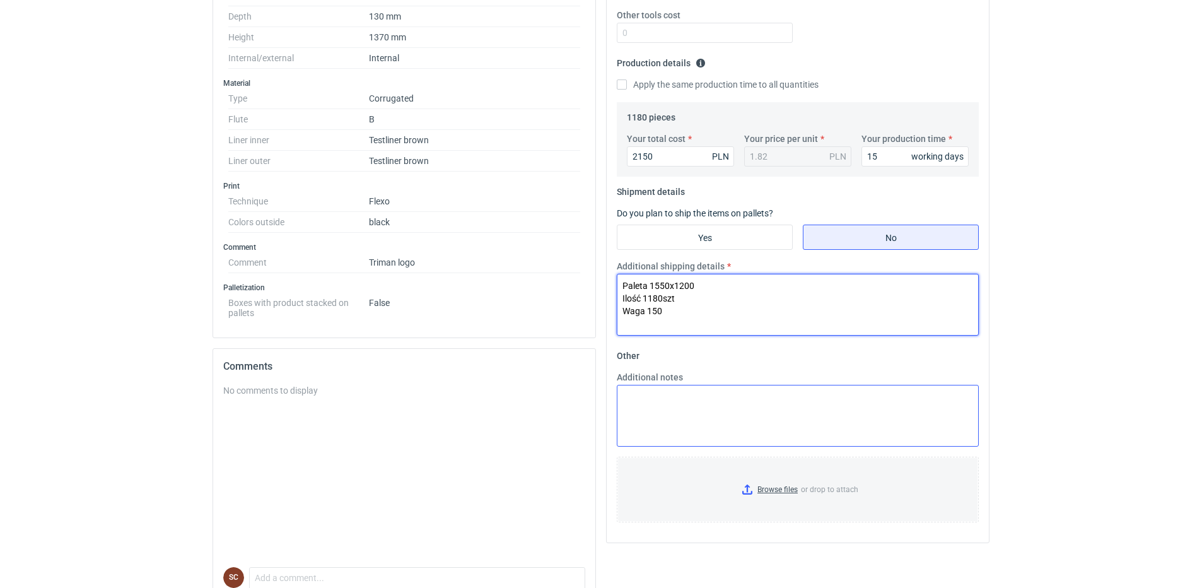
type textarea "Paleta 1550x1200 Ilość 1180szt Waga 150"
click at [609, 262] on textarea "Additional notes" at bounding box center [798, 416] width 362 height 62
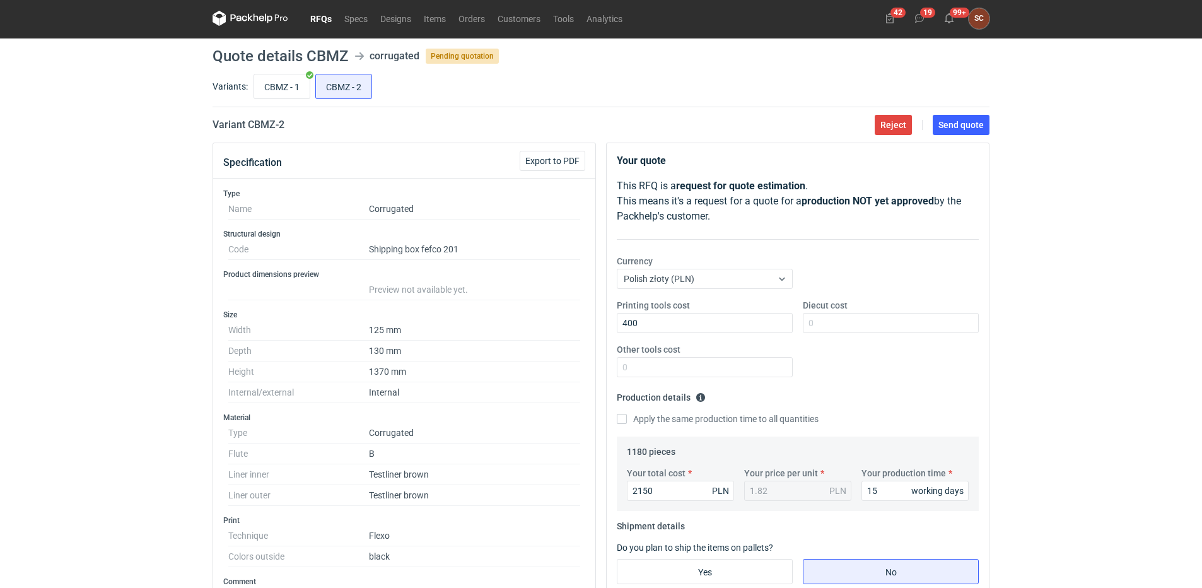
scroll to position [0, 0]
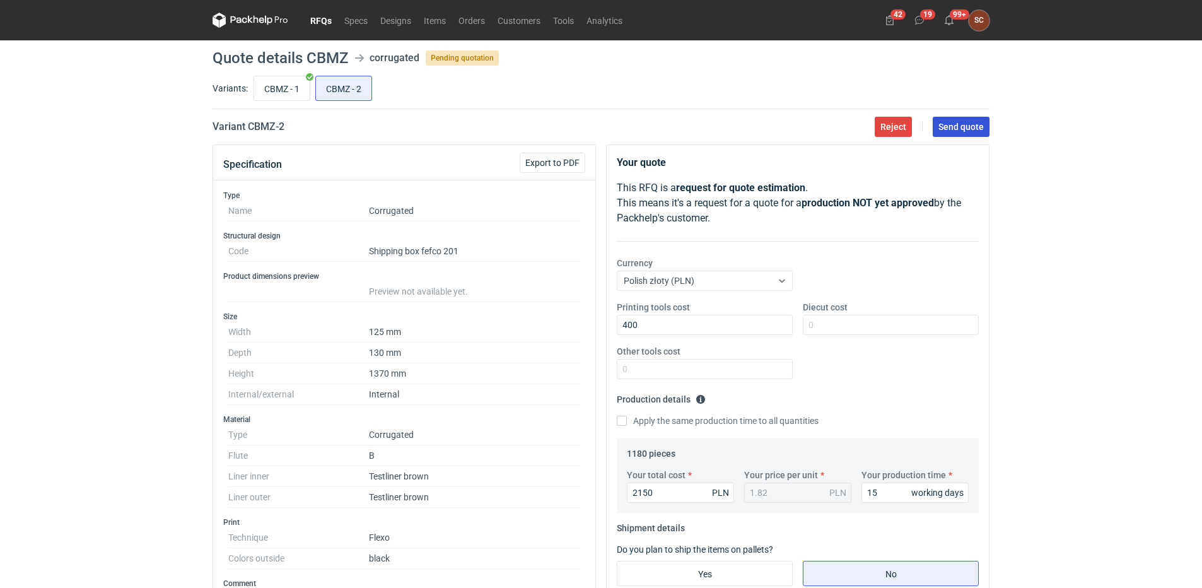
click at [609, 126] on span "Send quote" at bounding box center [961, 126] width 45 height 9
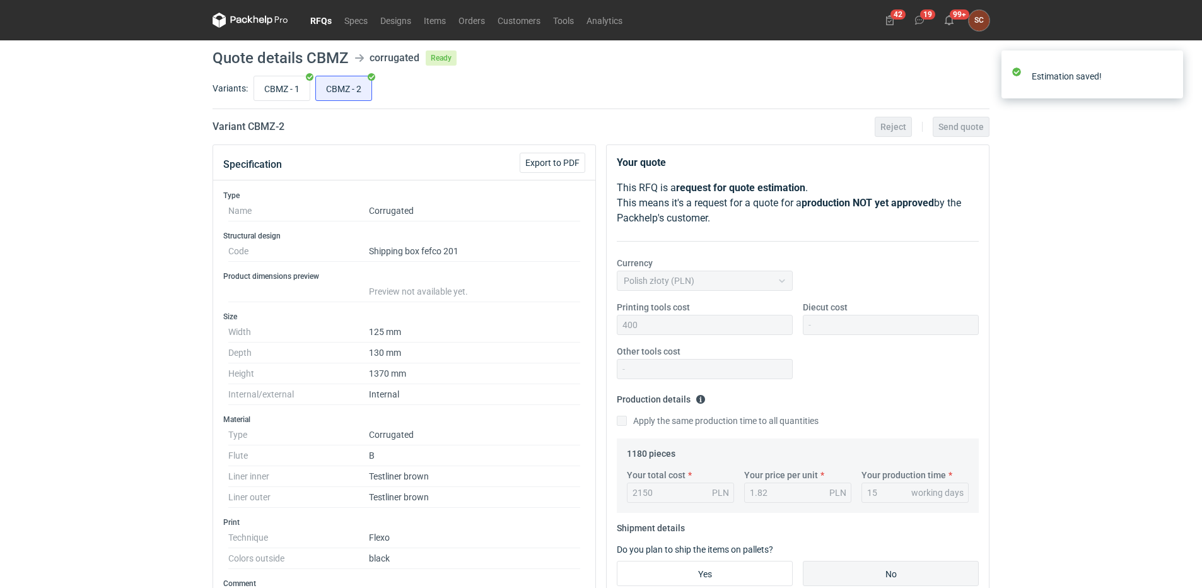
click at [319, 16] on link "RFQs" at bounding box center [321, 20] width 34 height 15
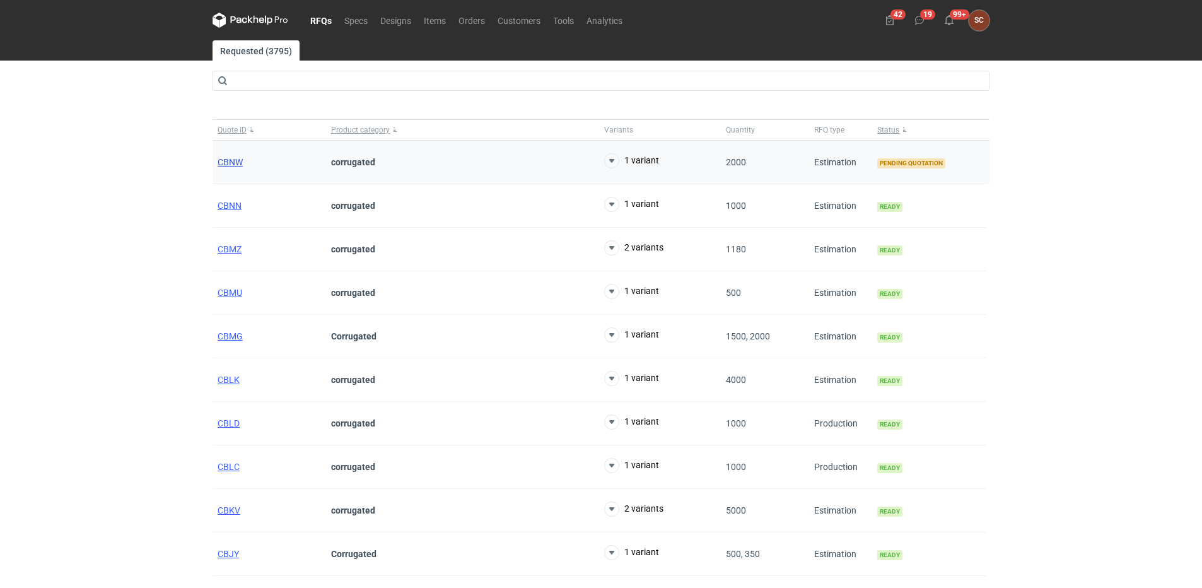
click at [228, 161] on span "CBNW" at bounding box center [230, 162] width 25 height 10
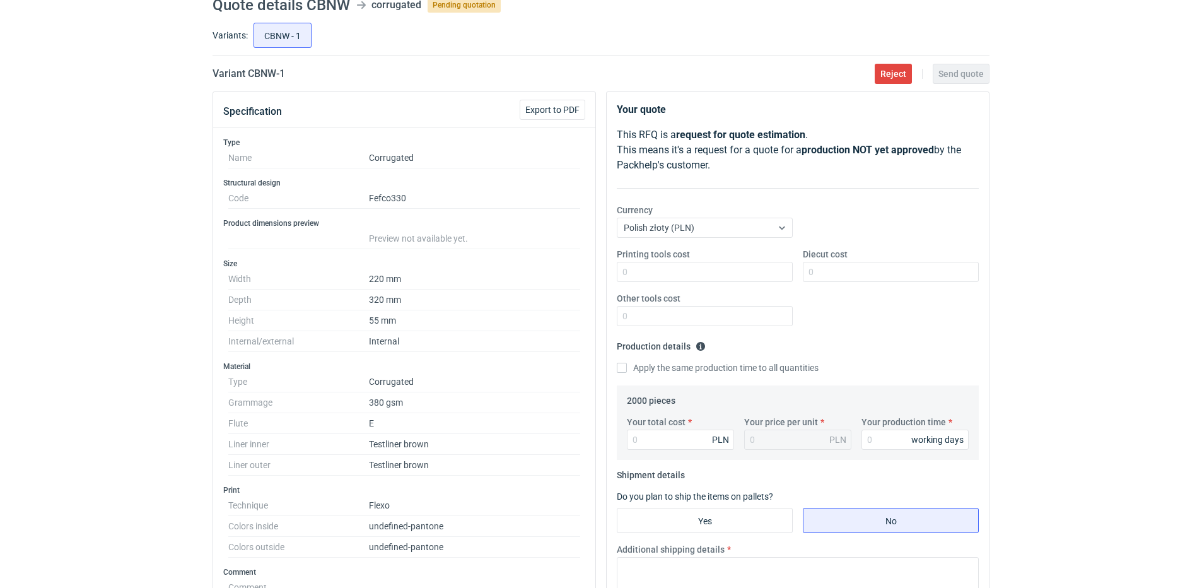
scroll to position [189, 0]
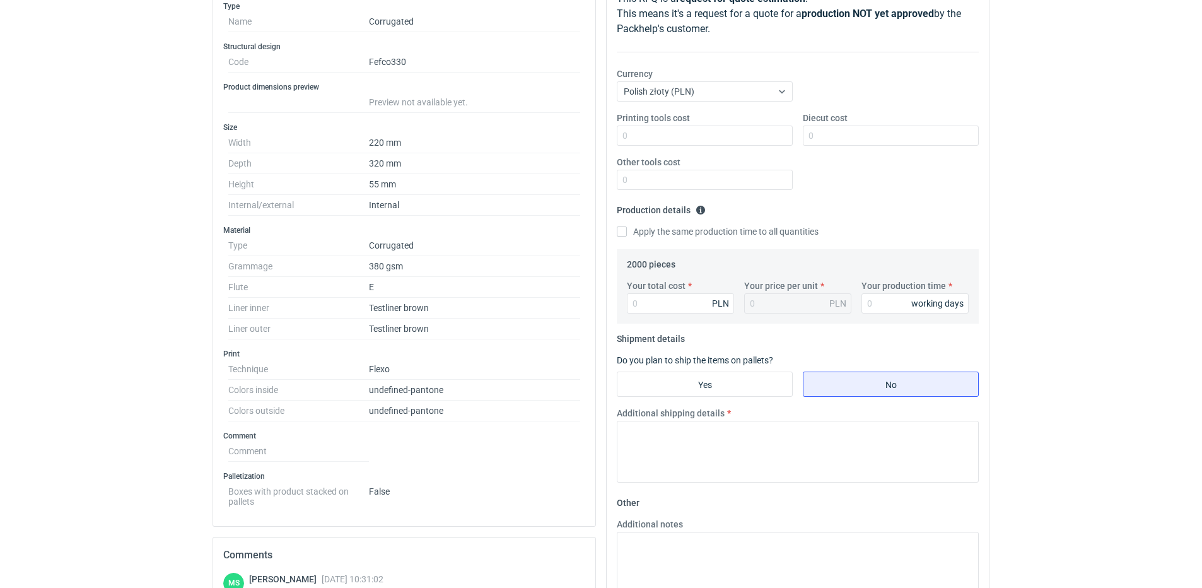
click at [609, 254] on div "RFQs Specs Designs Items Orders Customers Tools Analytics 42 19 99+ SC Sylwia C…" at bounding box center [601, 105] width 1202 height 588
click at [609, 262] on input "Your total cost" at bounding box center [680, 303] width 107 height 20
click at [609, 229] on div "Your quote This RFQ is a request for quote estimation . This means it's a reque…" at bounding box center [798, 323] width 382 height 734
click at [609, 232] on input "Apply the same production time to all quantities" at bounding box center [622, 231] width 10 height 10
checkbox input "true"
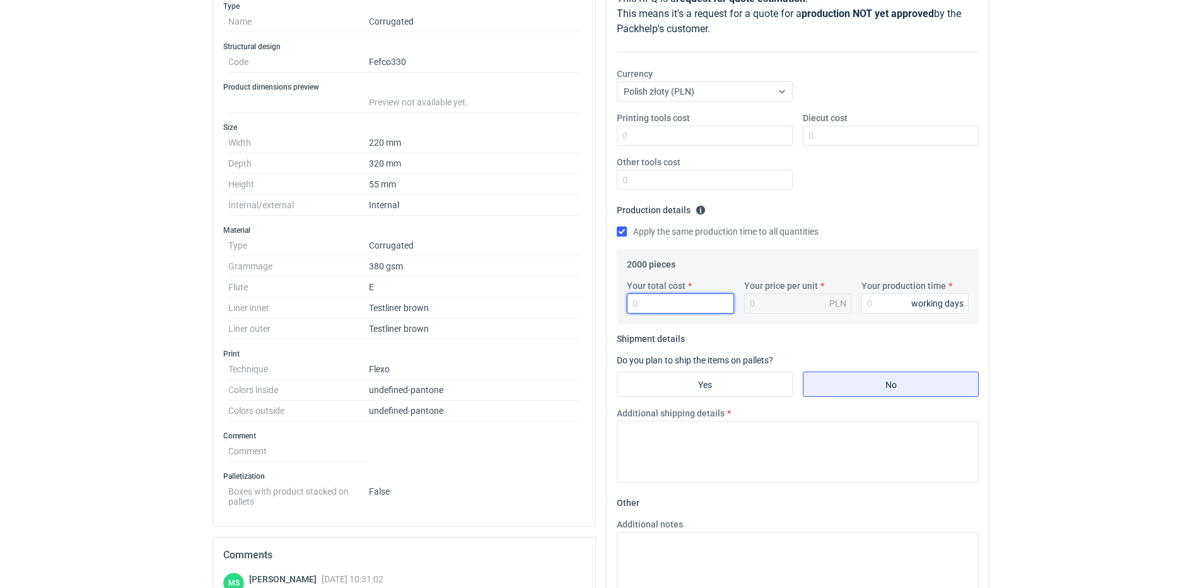
click at [609, 262] on input "Your total cost" at bounding box center [680, 303] width 107 height 20
type input "20"
type input "0.01"
type input "2600"
type input "1.3"
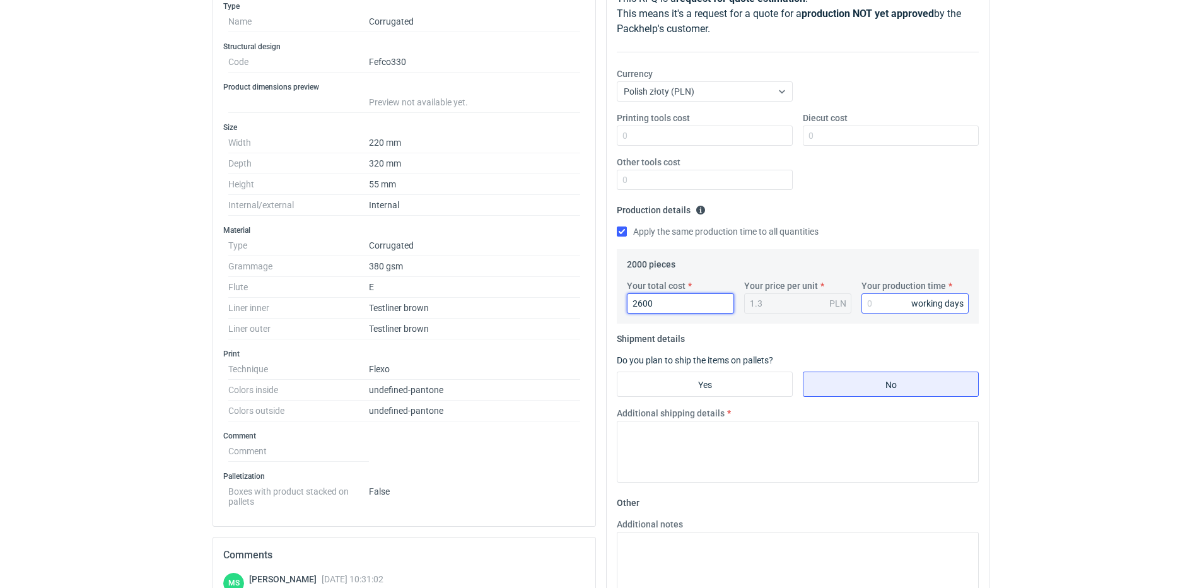
type input "2600"
click at [609, 262] on input "Your production time" at bounding box center [915, 303] width 107 height 20
type input "15"
click at [609, 262] on input "Yes" at bounding box center [704, 384] width 175 height 24
radio input "true"
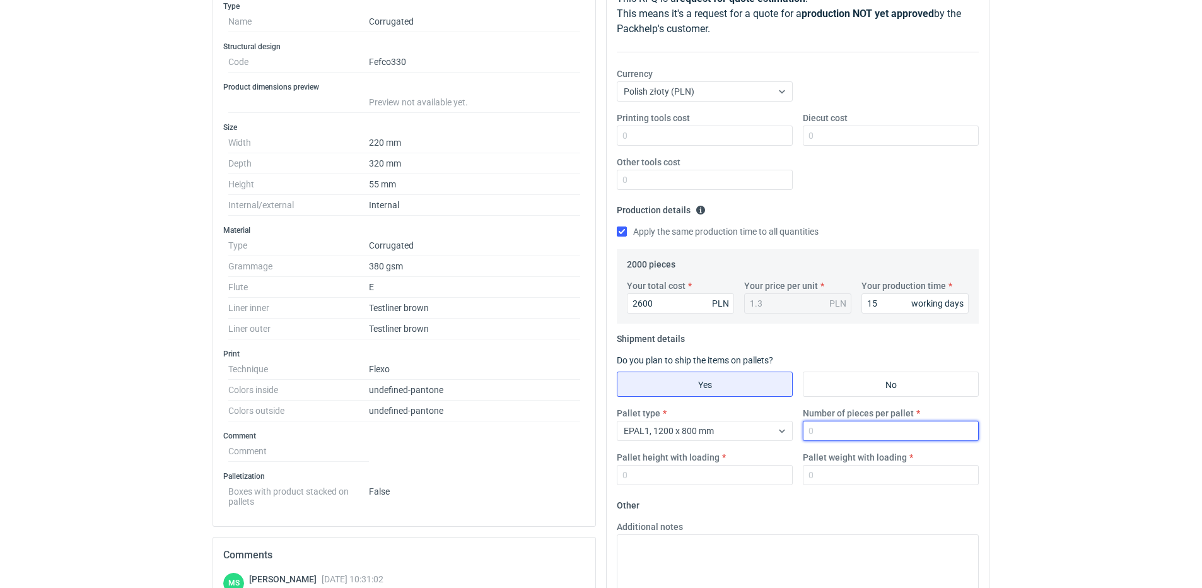
click at [609, 262] on input "Number of pieces per pallet" at bounding box center [891, 431] width 176 height 20
click at [609, 262] on input "Pallet height with loading" at bounding box center [705, 475] width 176 height 20
drag, startPoint x: 855, startPoint y: 436, endPoint x: 731, endPoint y: 438, distance: 124.3
click at [609, 262] on div "Pallet type EPAL1, 1200 x 800 mm Number of pieces per pallet 1000 Pallet height…" at bounding box center [798, 451] width 372 height 88
type input "2000"
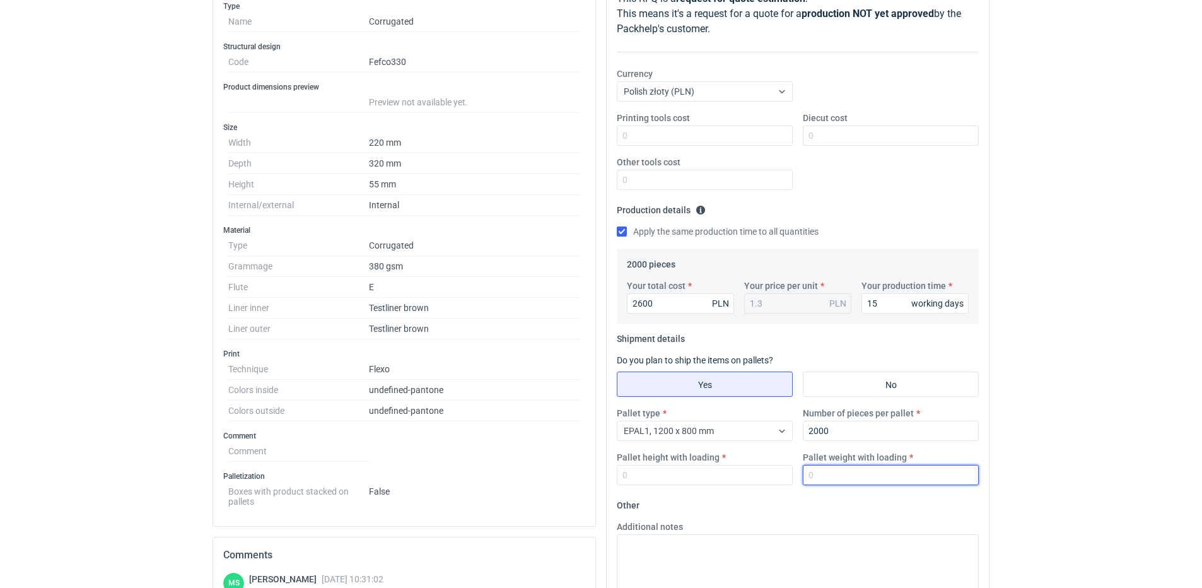
click at [609, 262] on input "Pallet weight with loading" at bounding box center [891, 475] width 176 height 20
type input "1"
drag, startPoint x: 879, startPoint y: 440, endPoint x: 806, endPoint y: 436, distance: 73.2
click at [609, 262] on input "2000" at bounding box center [891, 431] width 176 height 20
type input "1000"
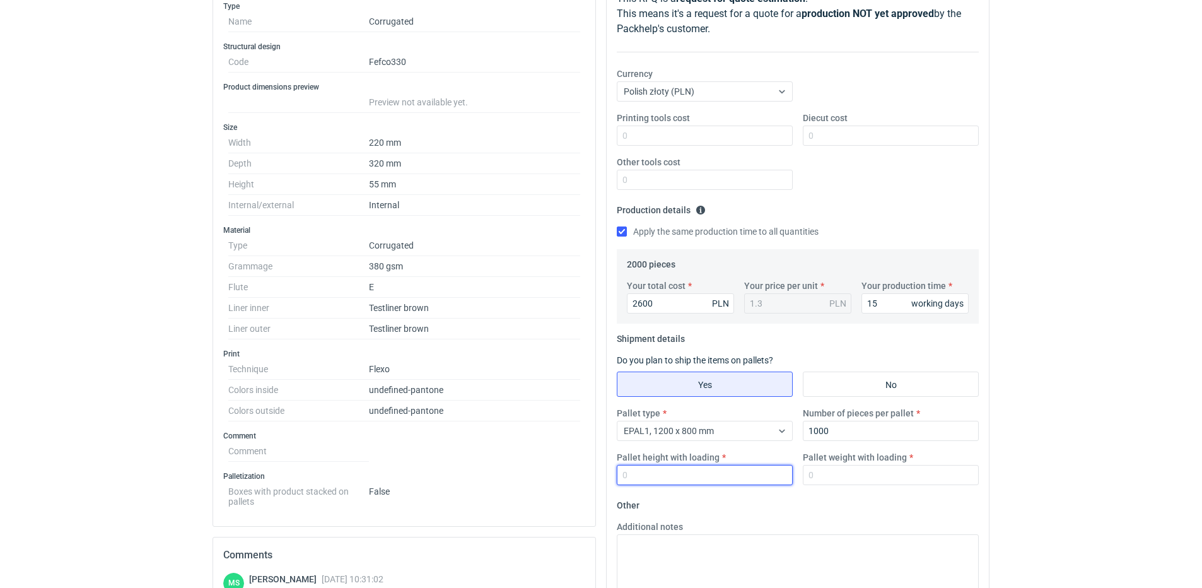
click at [609, 262] on input "Pallet height with loading" at bounding box center [705, 475] width 176 height 20
type input "1000"
click at [609, 262] on div "Pallet type EPAL1, 1200 x 800 mm Number of pieces per pallet 1000 Pallet height…" at bounding box center [798, 451] width 372 height 88
click at [609, 262] on input "Pallet weight with loading" at bounding box center [891, 475] width 176 height 20
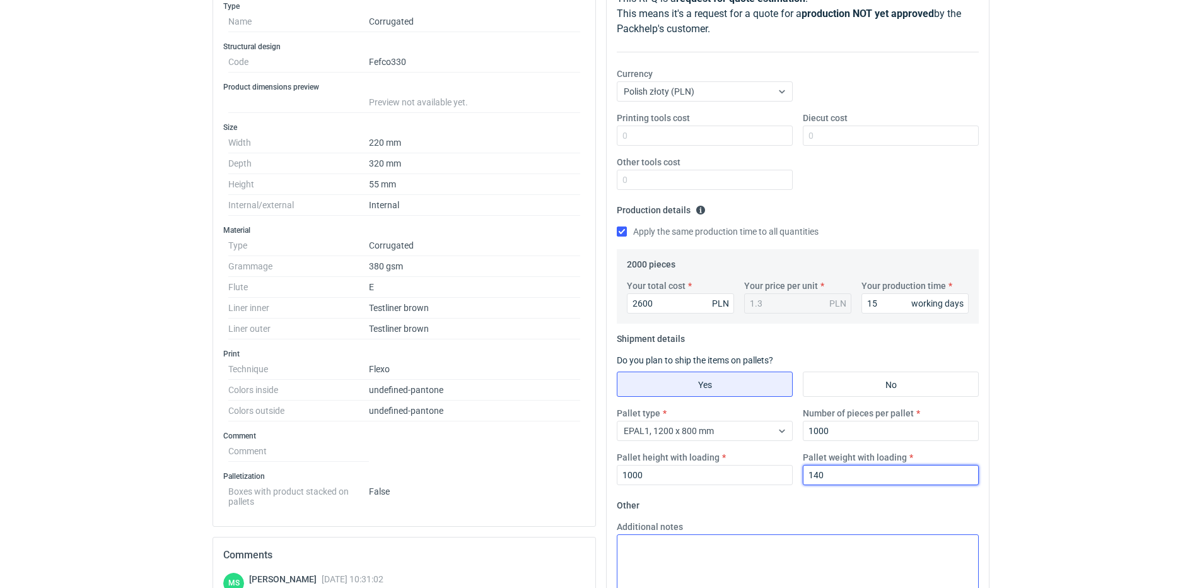
type input "140"
click at [609, 262] on textarea "Additional notes" at bounding box center [798, 565] width 362 height 62
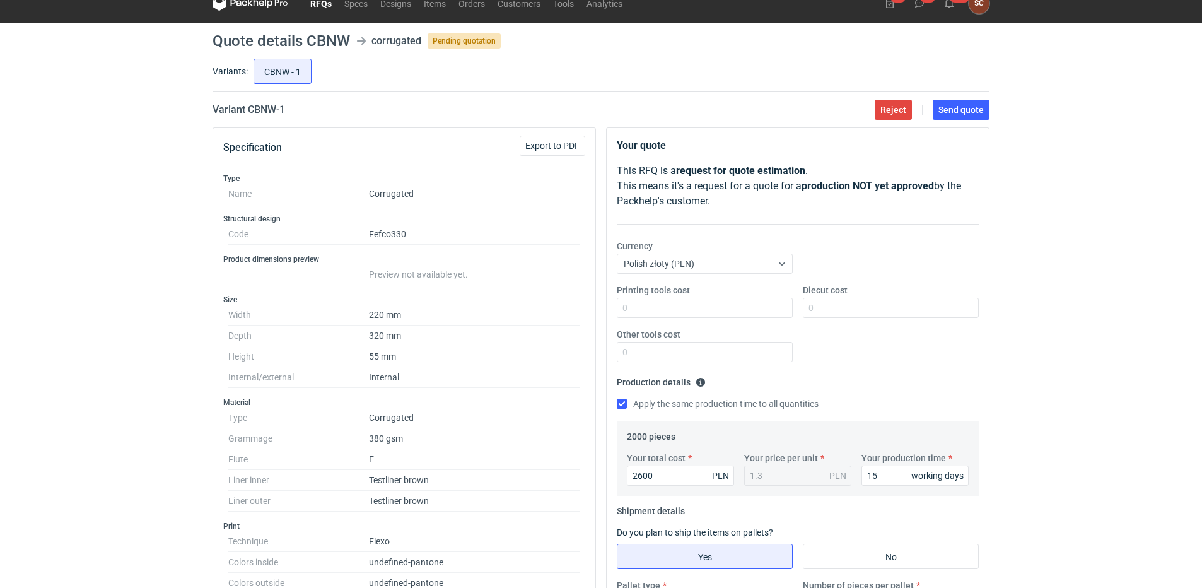
scroll to position [0, 0]
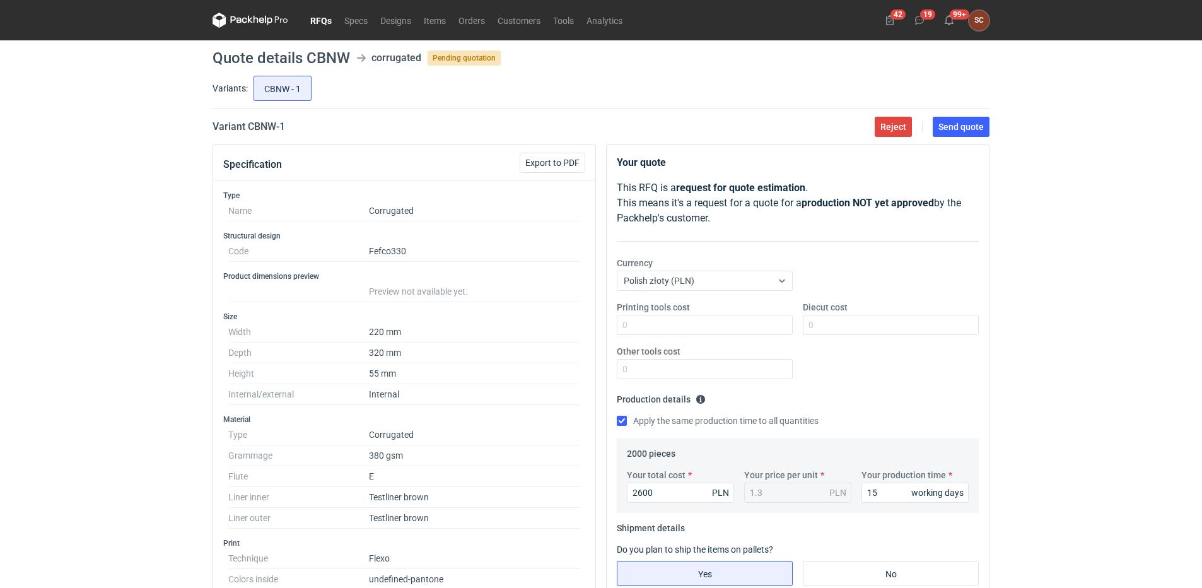
click at [609, 262] on div "Printing tools cost Diecut cost Other tools cost" at bounding box center [798, 345] width 372 height 88
click at [609, 130] on span "Send quote" at bounding box center [961, 126] width 45 height 9
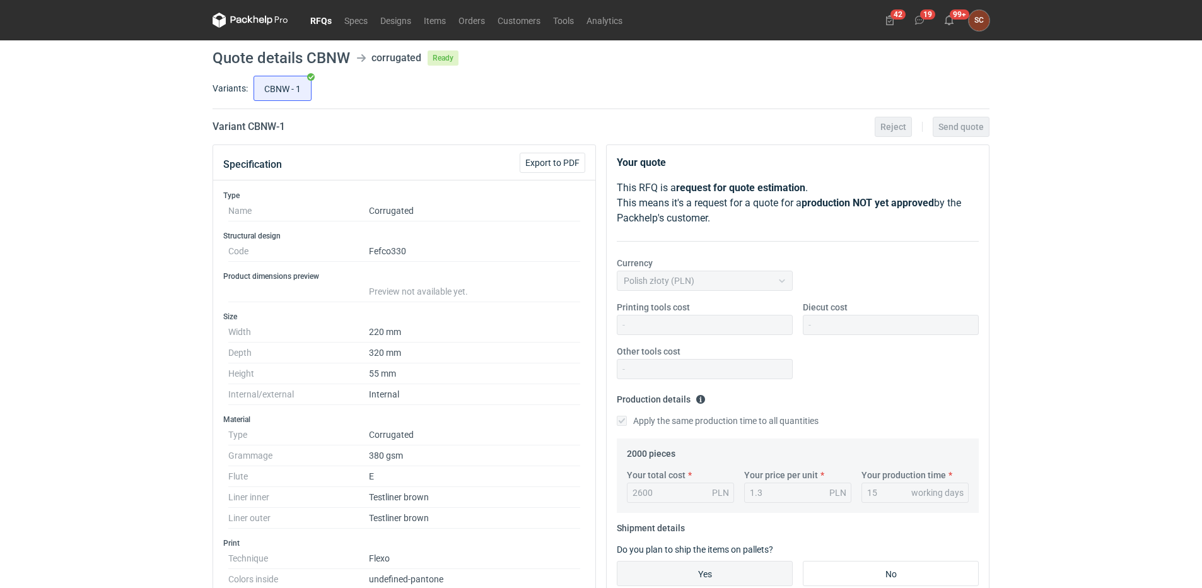
click at [316, 23] on link "RFQs" at bounding box center [321, 20] width 34 height 15
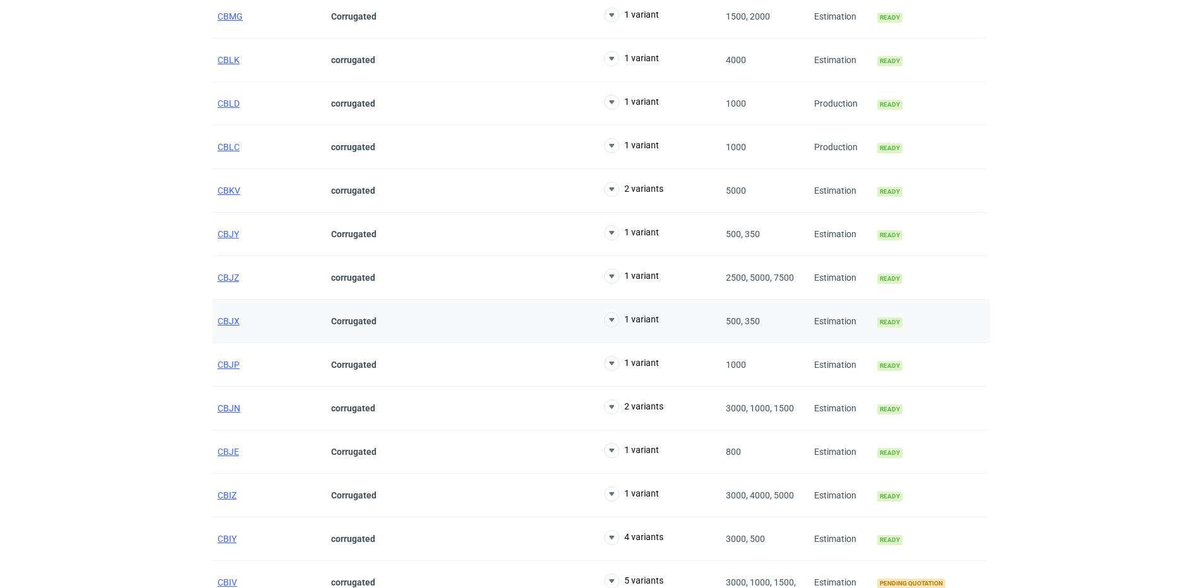
scroll to position [378, 0]
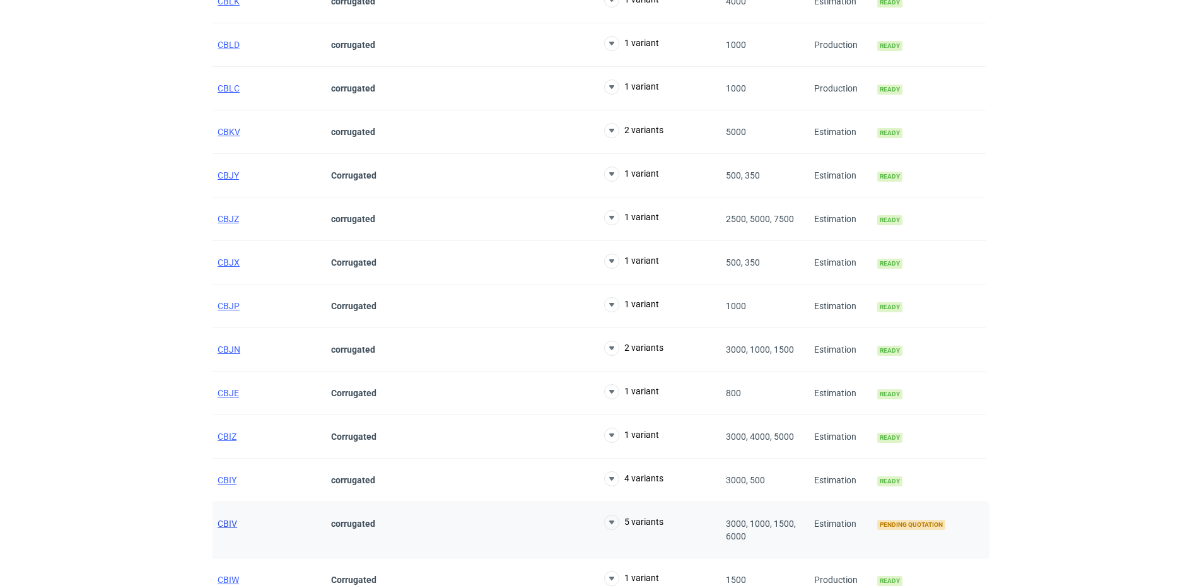
click at [234, 262] on span "CBIV" at bounding box center [228, 523] width 20 height 10
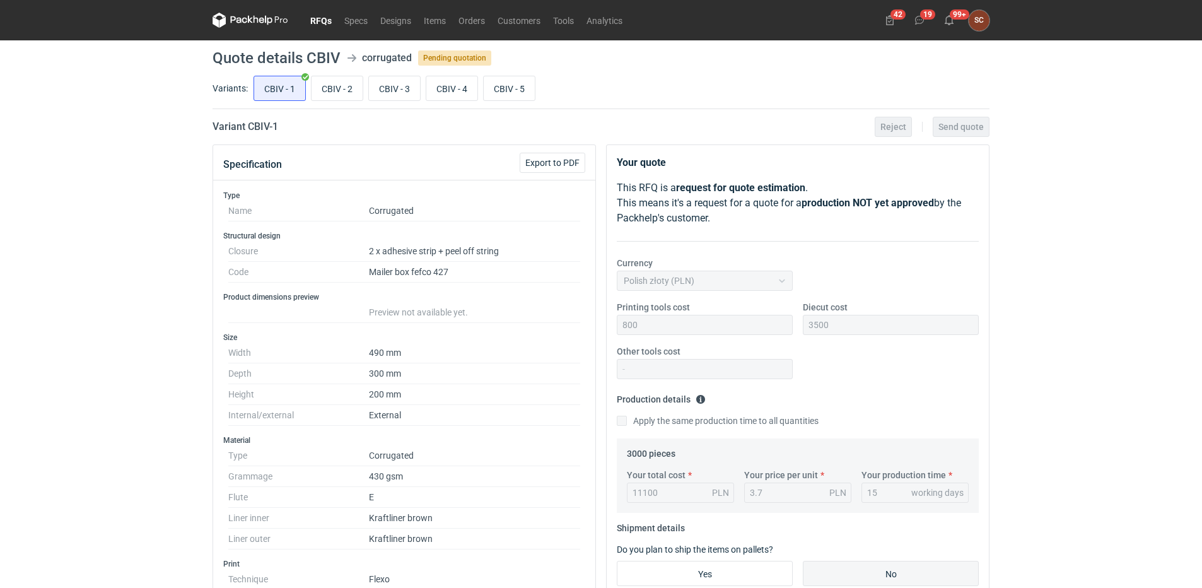
click at [325, 15] on link "RFQs" at bounding box center [321, 20] width 34 height 15
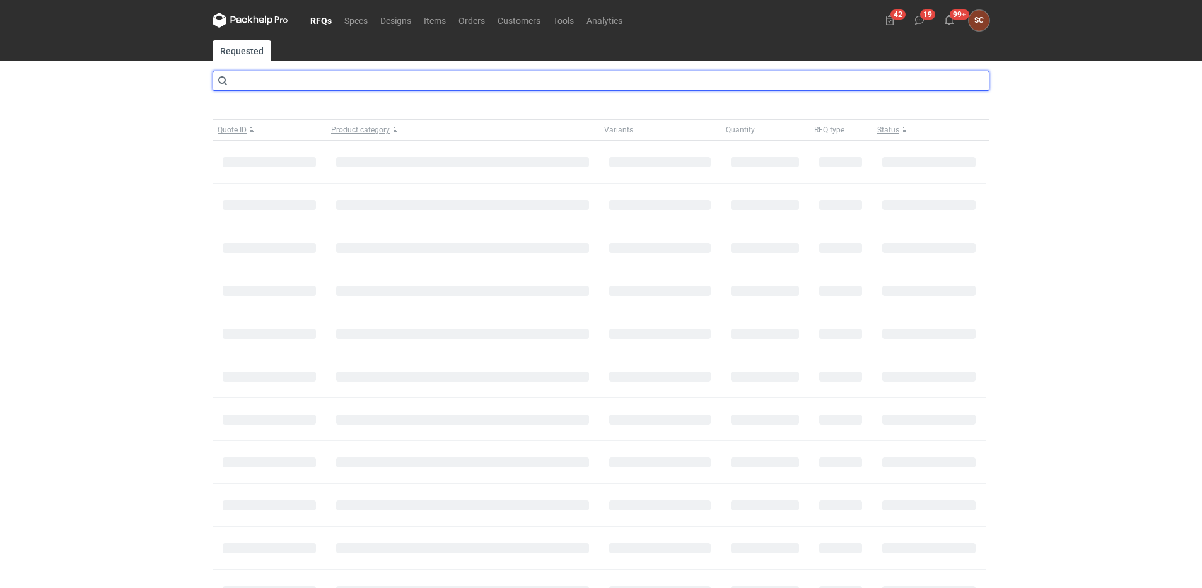
click at [323, 79] on input "text" at bounding box center [601, 81] width 777 height 20
type input "b"
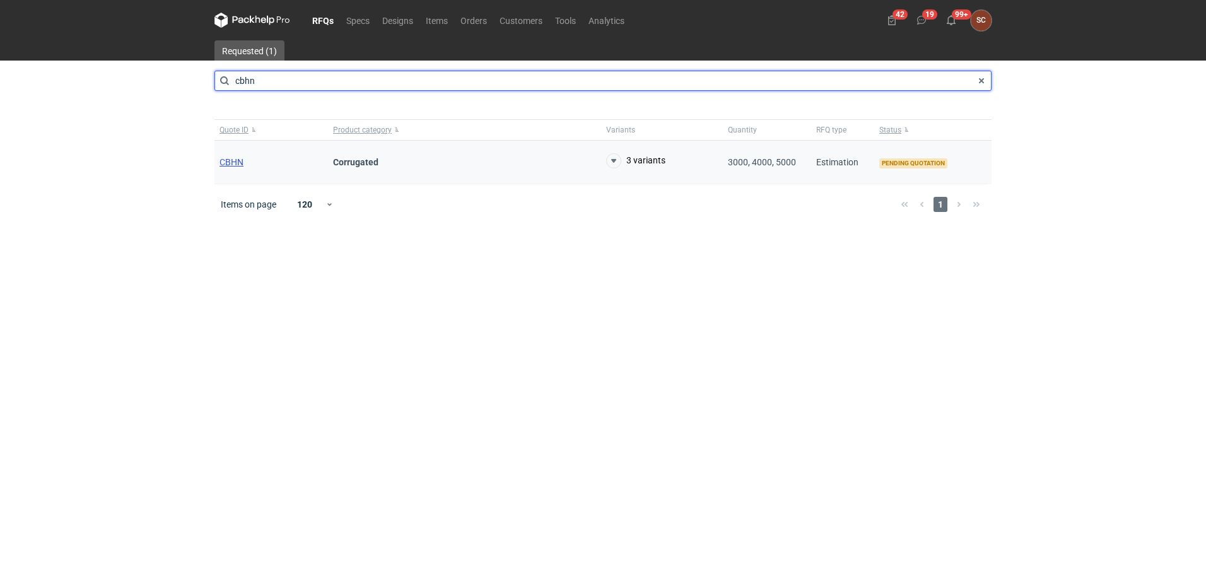
type input "cbhn"
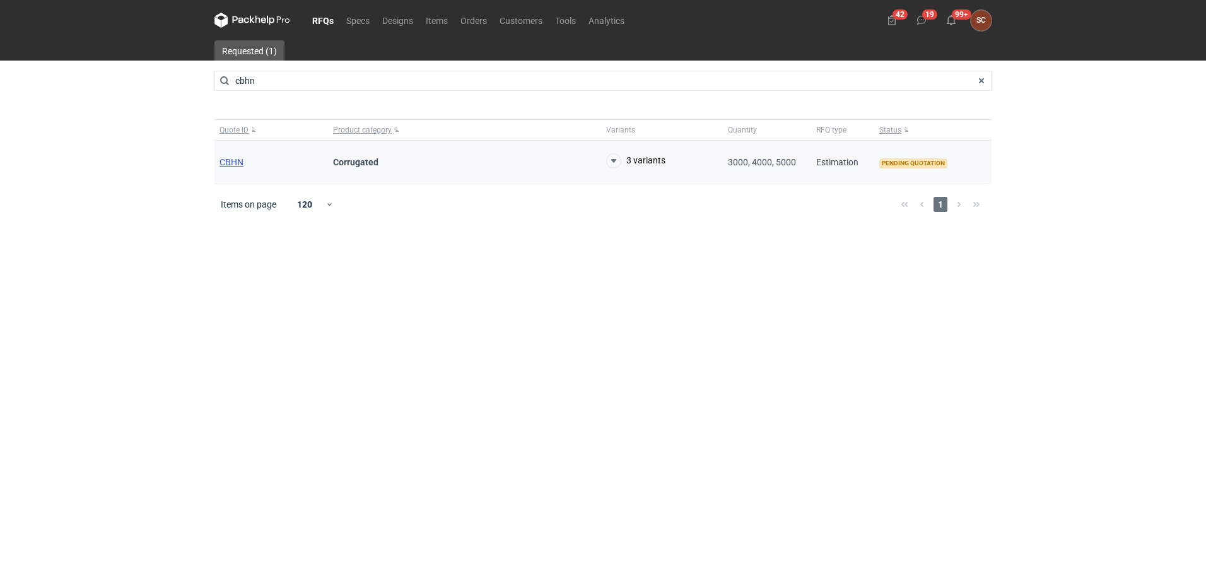
click at [232, 163] on span "CBHN" at bounding box center [231, 162] width 24 height 10
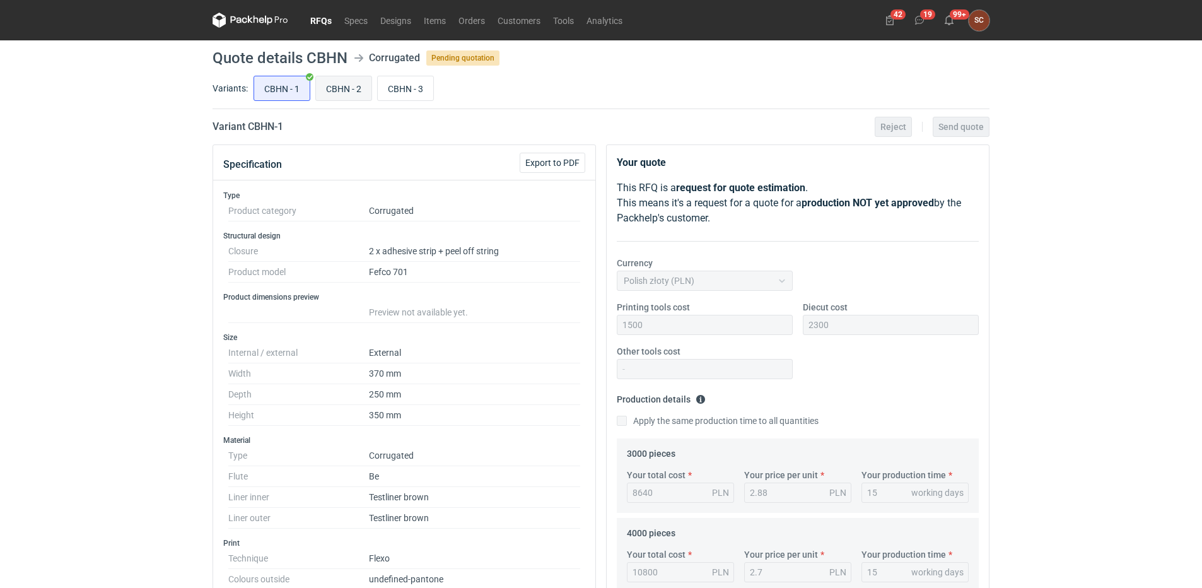
click at [347, 85] on input "CBHN - 2" at bounding box center [344, 88] width 56 height 24
radio input "true"
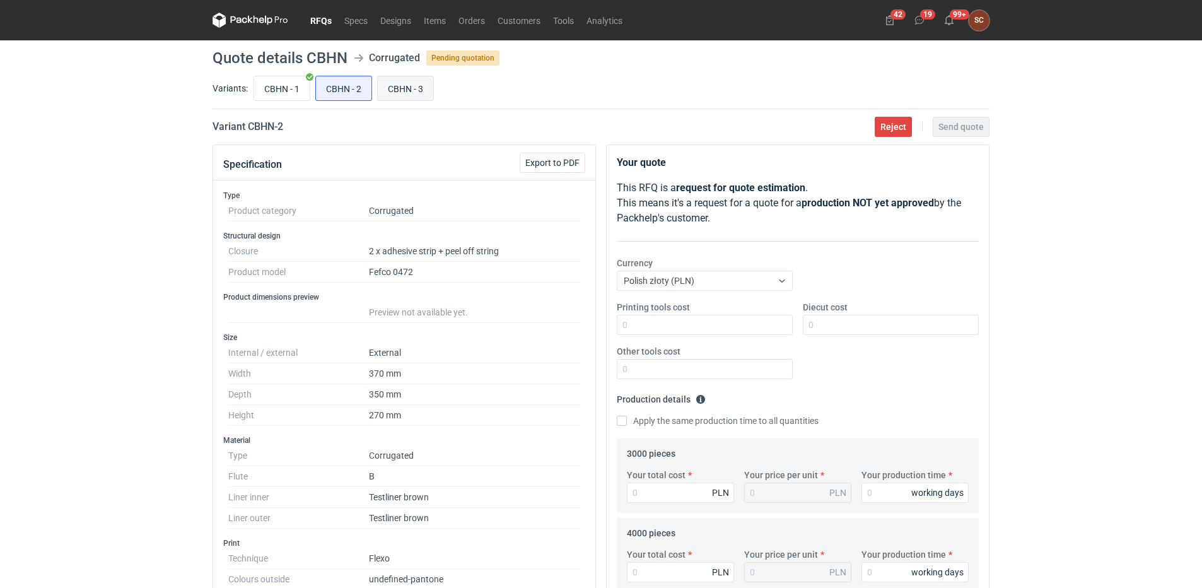
click at [411, 85] on input "CBHN - 3" at bounding box center [406, 88] width 56 height 24
radio input "true"
click at [268, 85] on input "CBHN - 1" at bounding box center [282, 88] width 56 height 24
radio input "true"
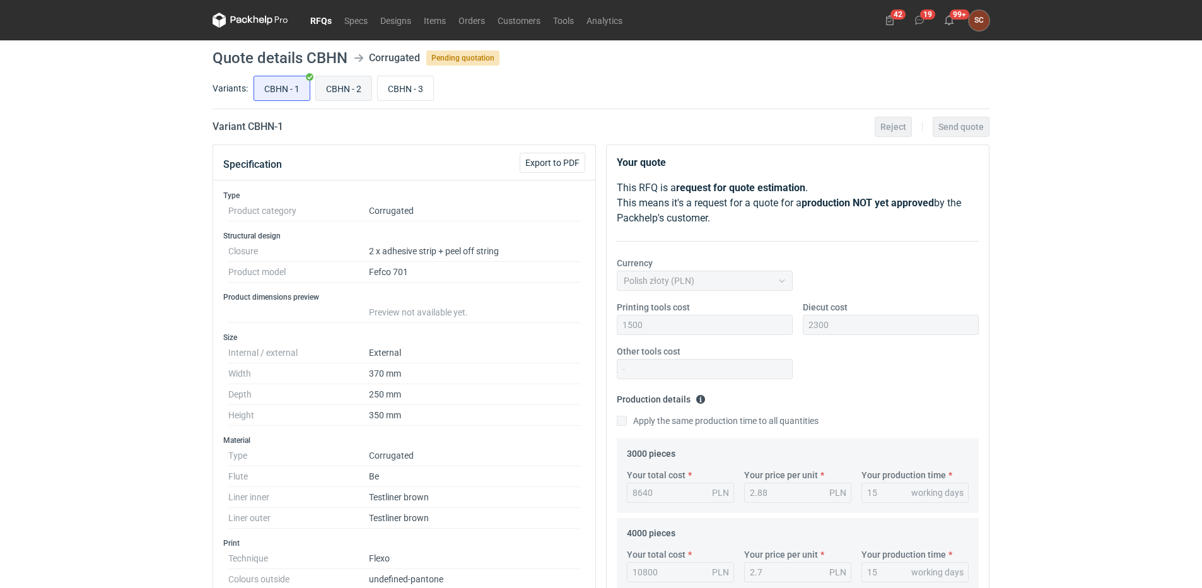
click at [355, 86] on input "CBHN - 2" at bounding box center [344, 88] width 56 height 24
radio input "true"
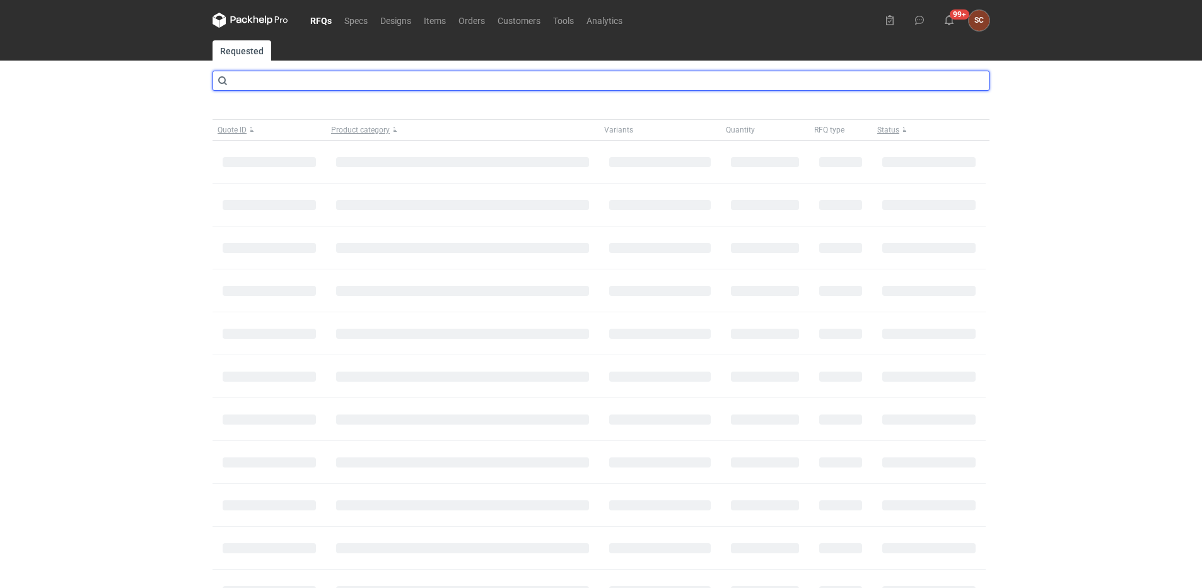
click at [291, 76] on input "text" at bounding box center [601, 81] width 777 height 20
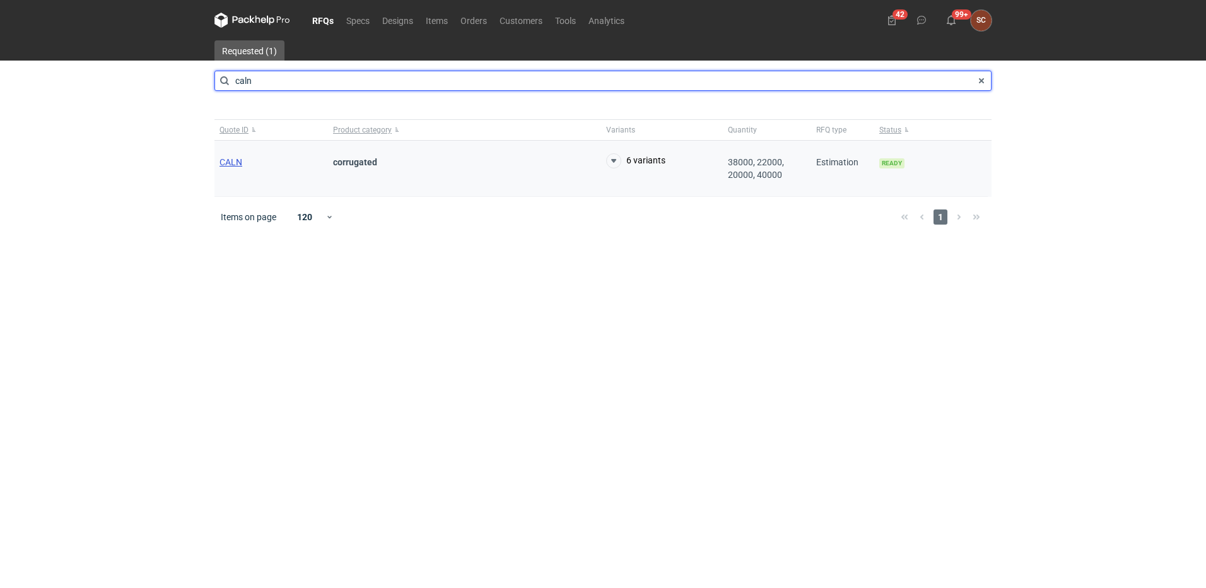
type input "caln"
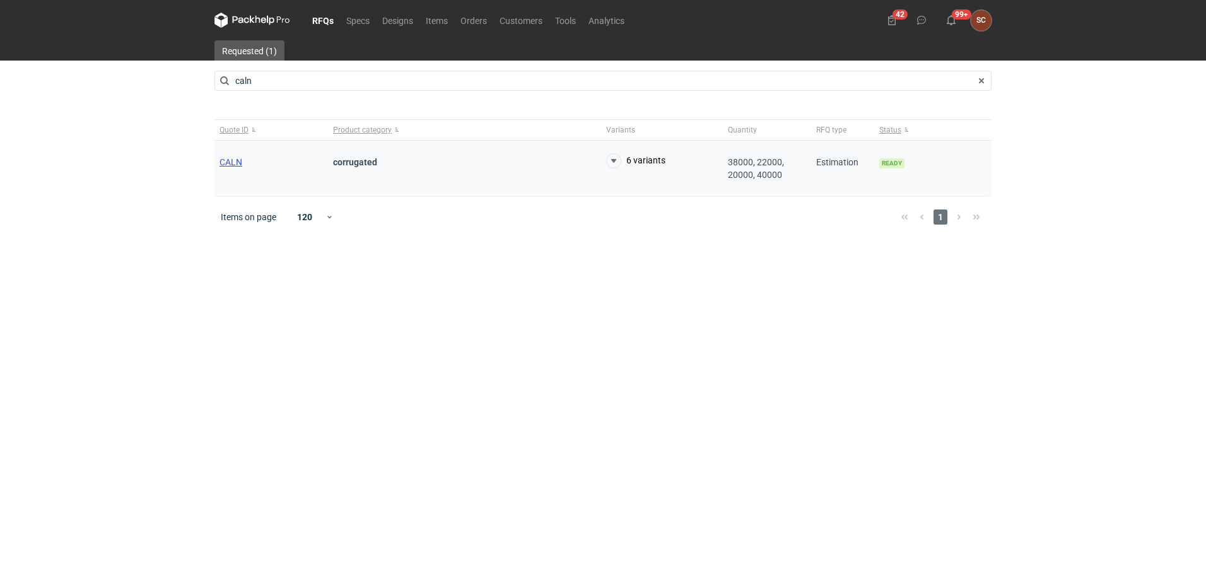
click at [224, 158] on span "CALN" at bounding box center [230, 162] width 23 height 10
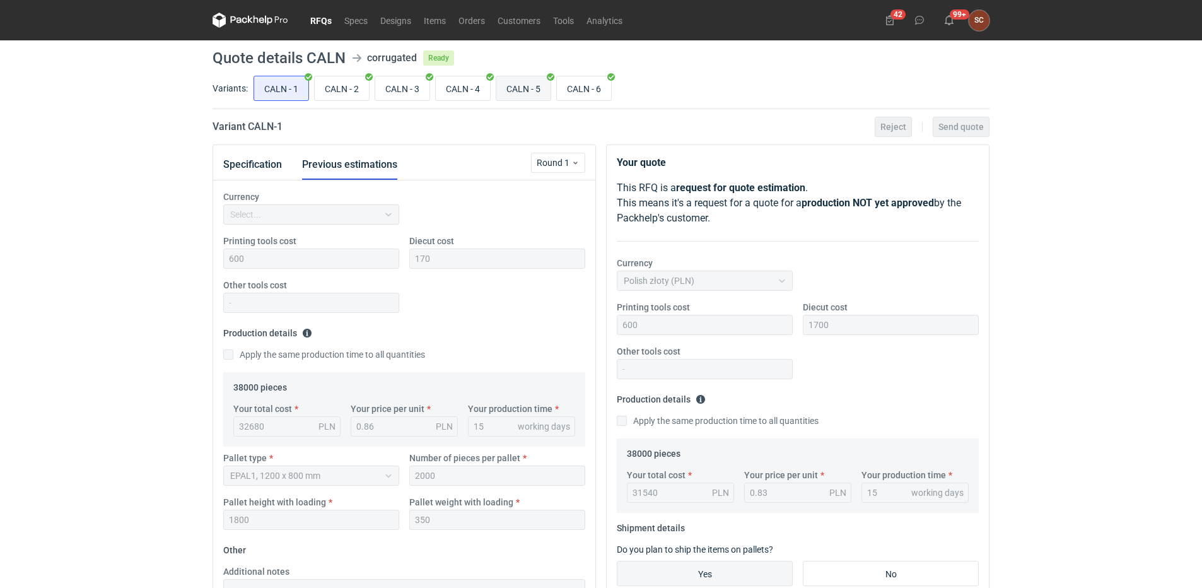
scroll to position [199, 0]
click at [515, 86] on input "CALN - 5" at bounding box center [523, 88] width 54 height 24
radio input "true"
click at [262, 156] on button "Specification" at bounding box center [252, 164] width 59 height 30
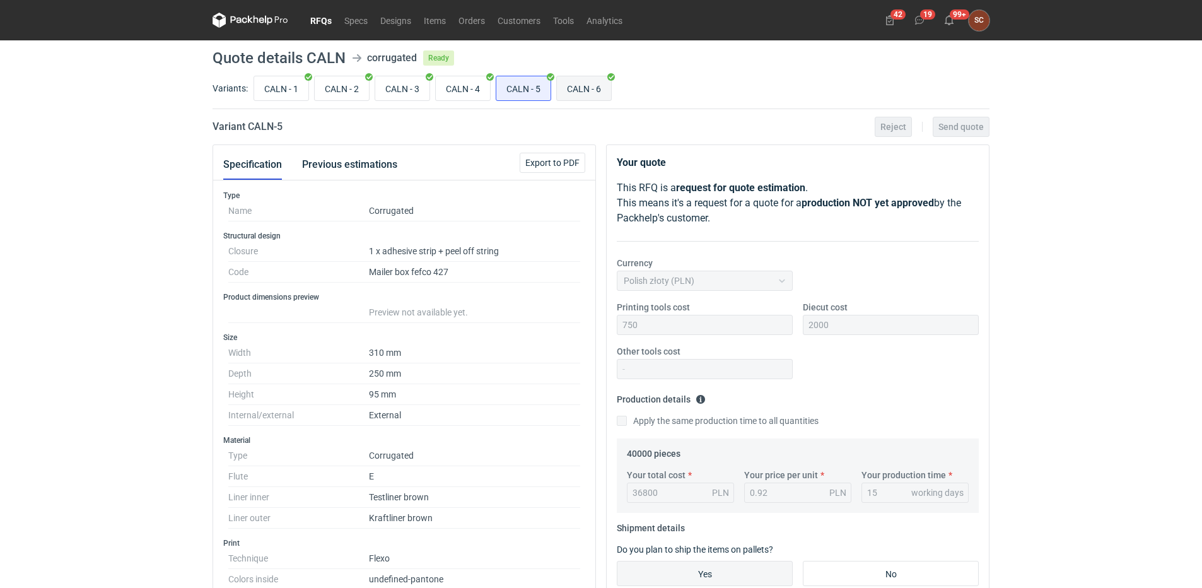
click at [587, 92] on input "CALN - 6" at bounding box center [584, 88] width 54 height 24
radio input "true"
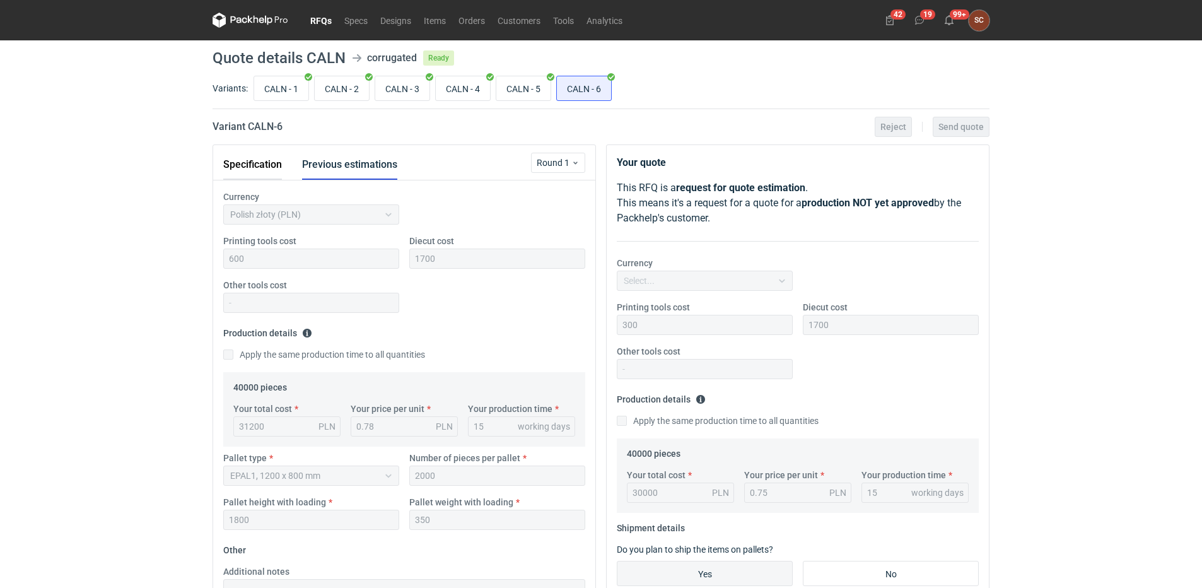
scroll to position [123, 0]
click at [265, 165] on button "Specification" at bounding box center [252, 164] width 59 height 30
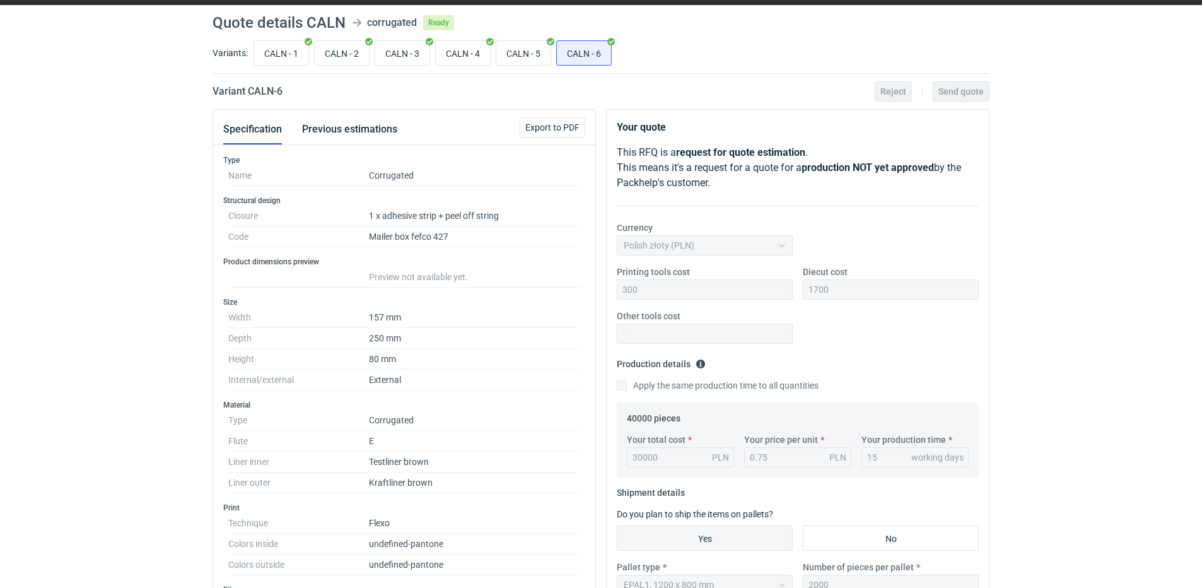
scroll to position [0, 0]
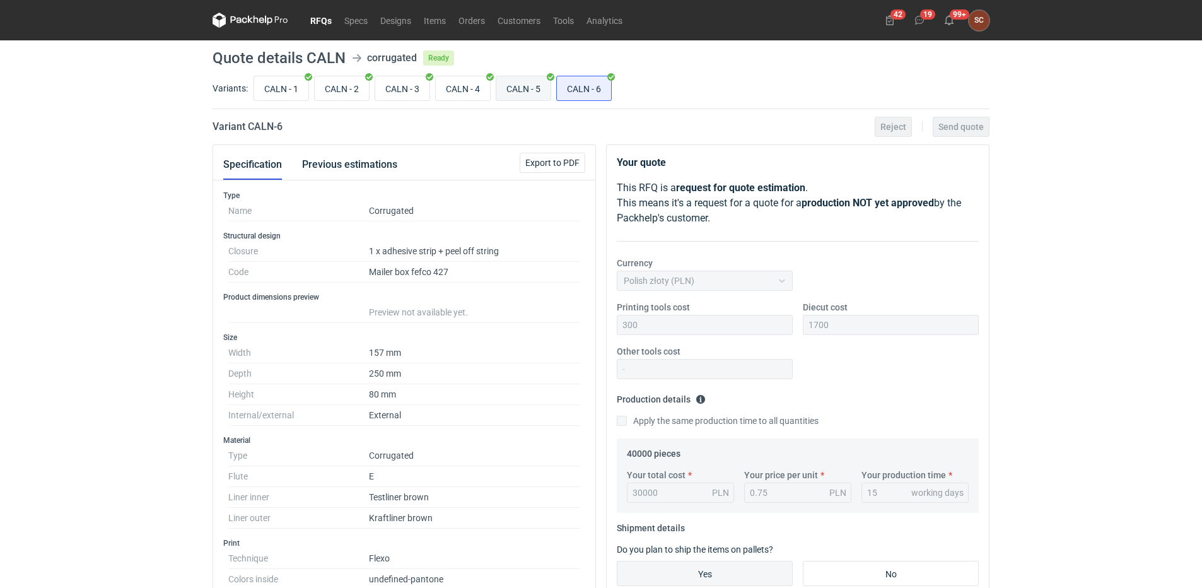
click at [506, 86] on input "CALN - 5" at bounding box center [523, 88] width 54 height 24
radio input "true"
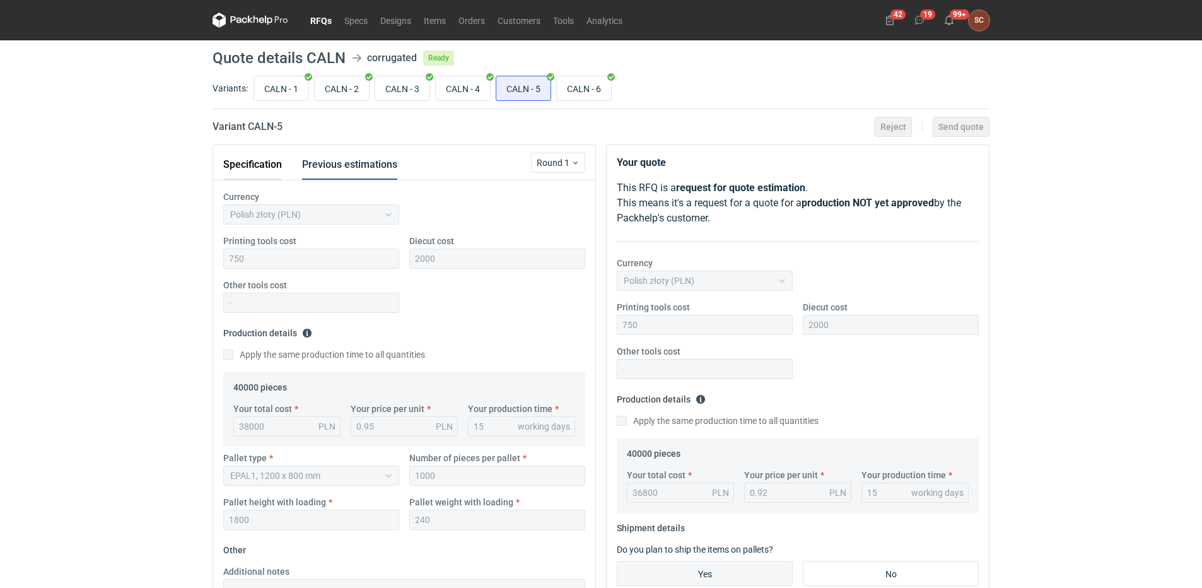
click at [254, 168] on button "Specification" at bounding box center [252, 164] width 59 height 30
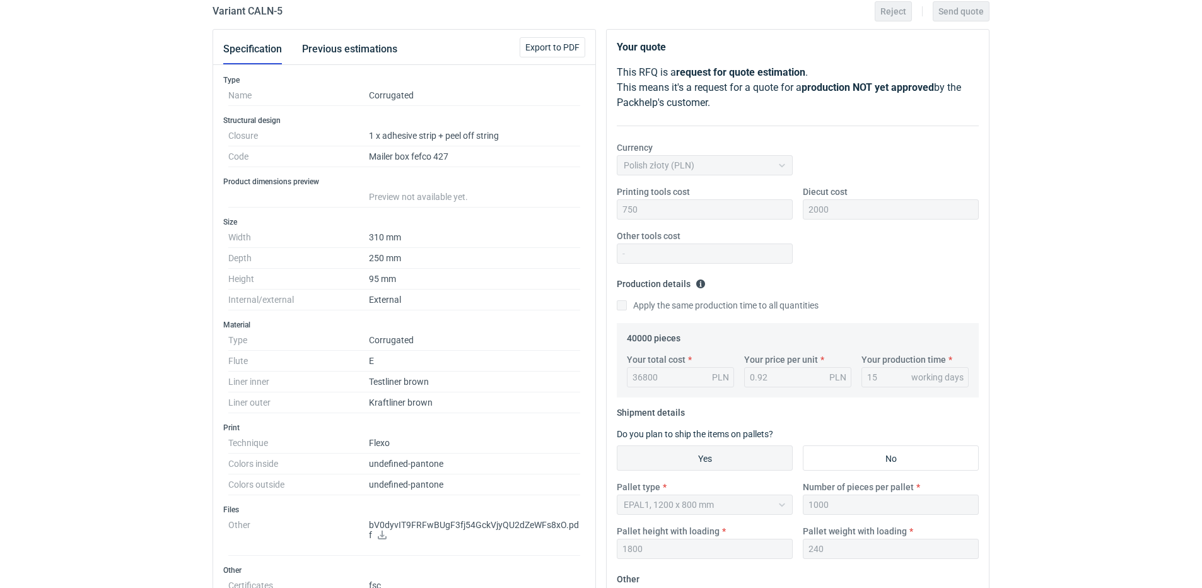
scroll to position [126, 0]
